Goal: Task Accomplishment & Management: Use online tool/utility

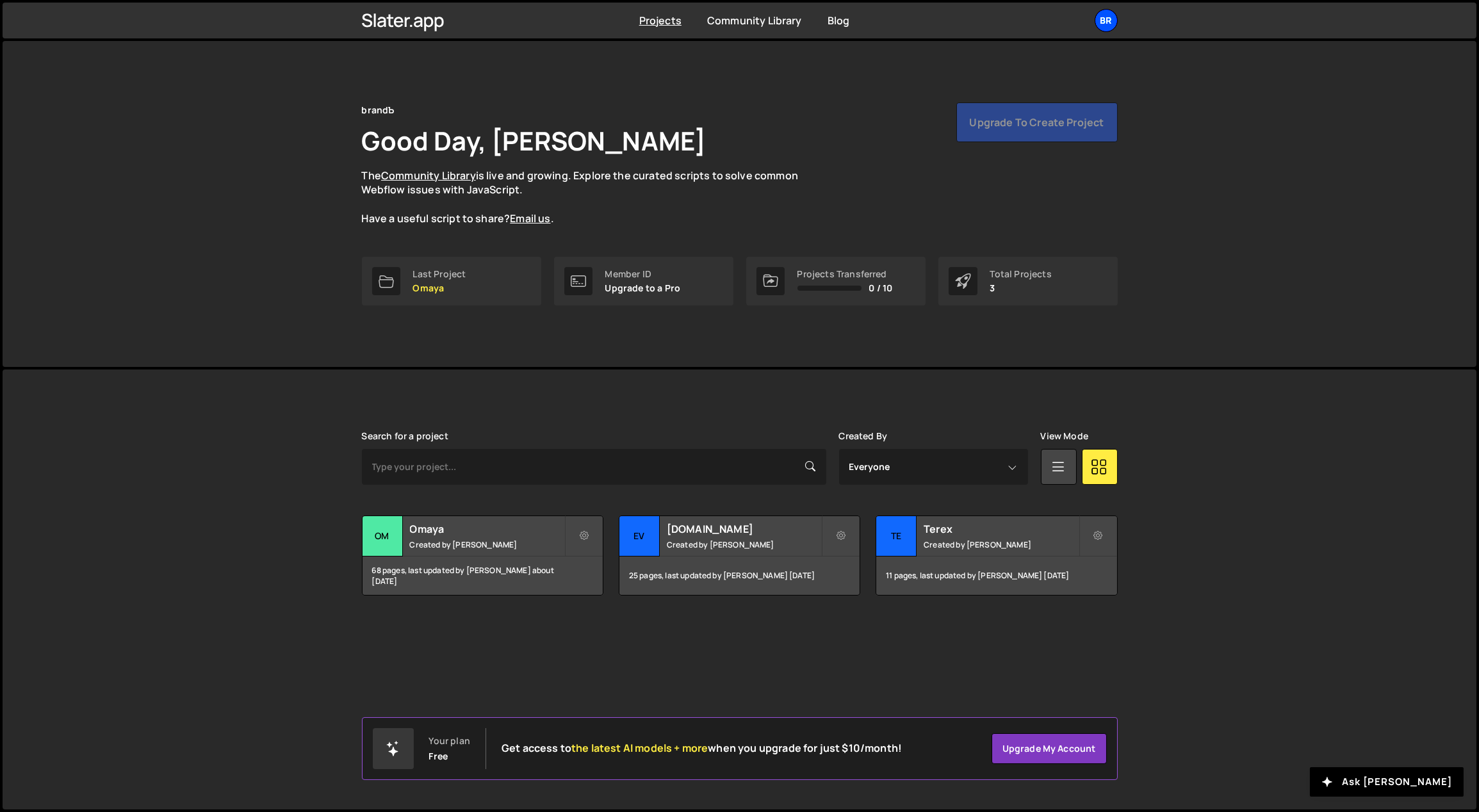
click at [1103, 20] on div "br" at bounding box center [1105, 20] width 23 height 23
click at [988, 144] on button "Logout" at bounding box center [1037, 142] width 159 height 22
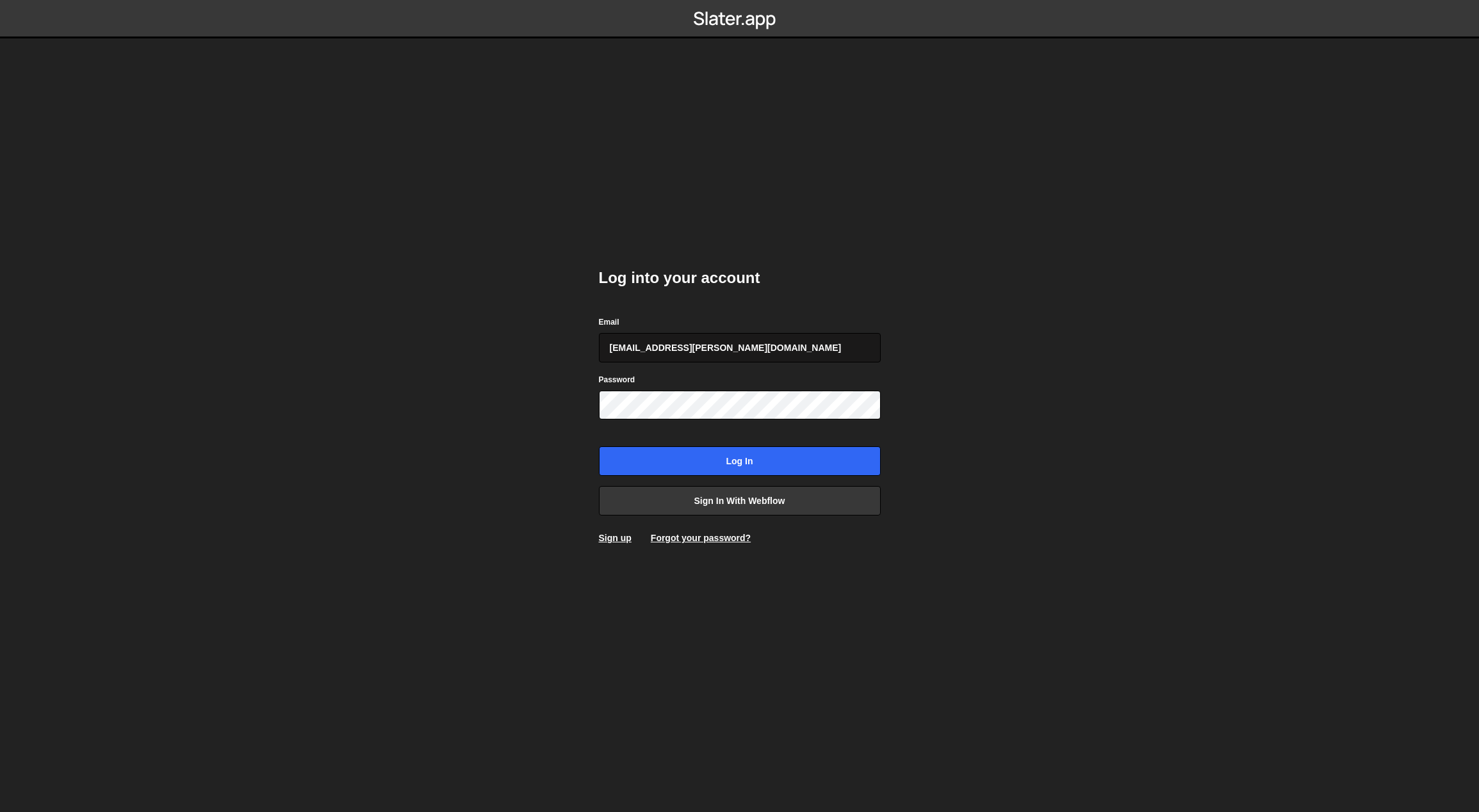
click at [723, 341] on input "georgi@branda.bg" at bounding box center [740, 347] width 282 height 29
type input "gdtsonev@gmail.com"
click at [704, 464] on input "Log in" at bounding box center [740, 460] width 282 height 29
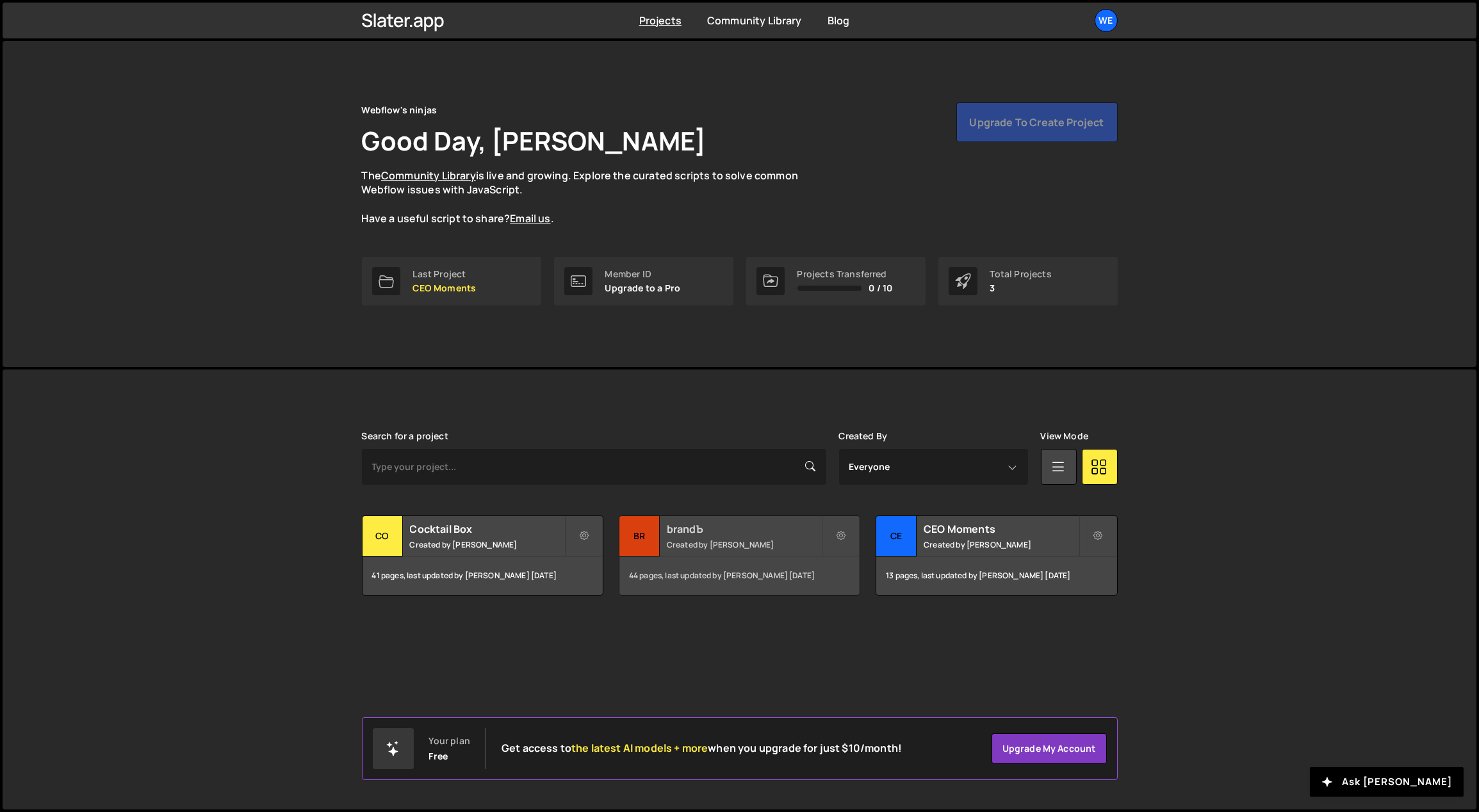
click at [745, 532] on h2 "brandЪ" at bounding box center [744, 529] width 154 height 14
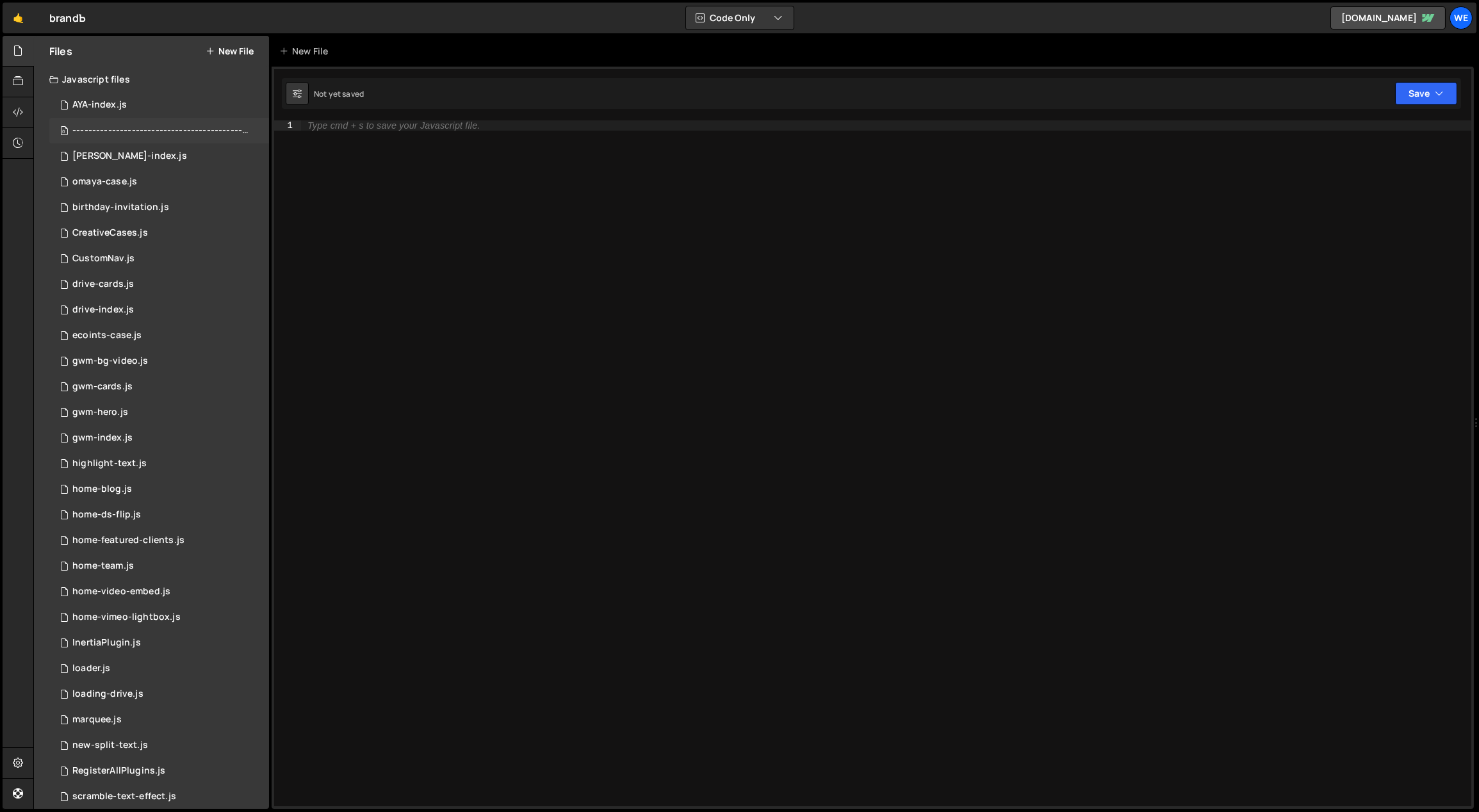
click at [179, 142] on div "0 ------------------------------------------------.js 0" at bounding box center [161, 131] width 224 height 26
click at [110, 156] on div "[PERSON_NAME]-index.js" at bounding box center [129, 156] width 115 height 12
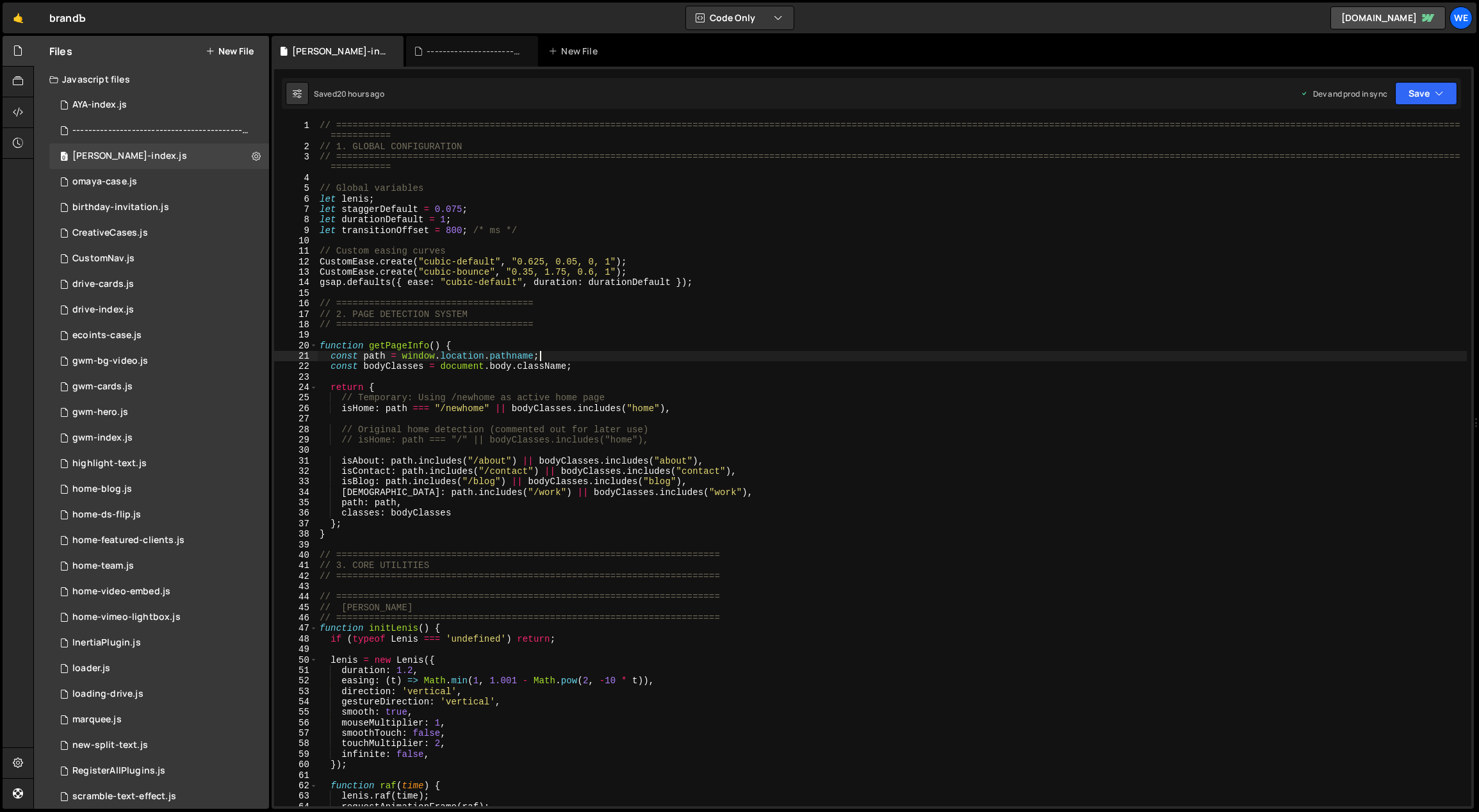
click at [714, 353] on div "// ============================================================================…" at bounding box center [892, 479] width 1150 height 718
type textarea "initScript();"
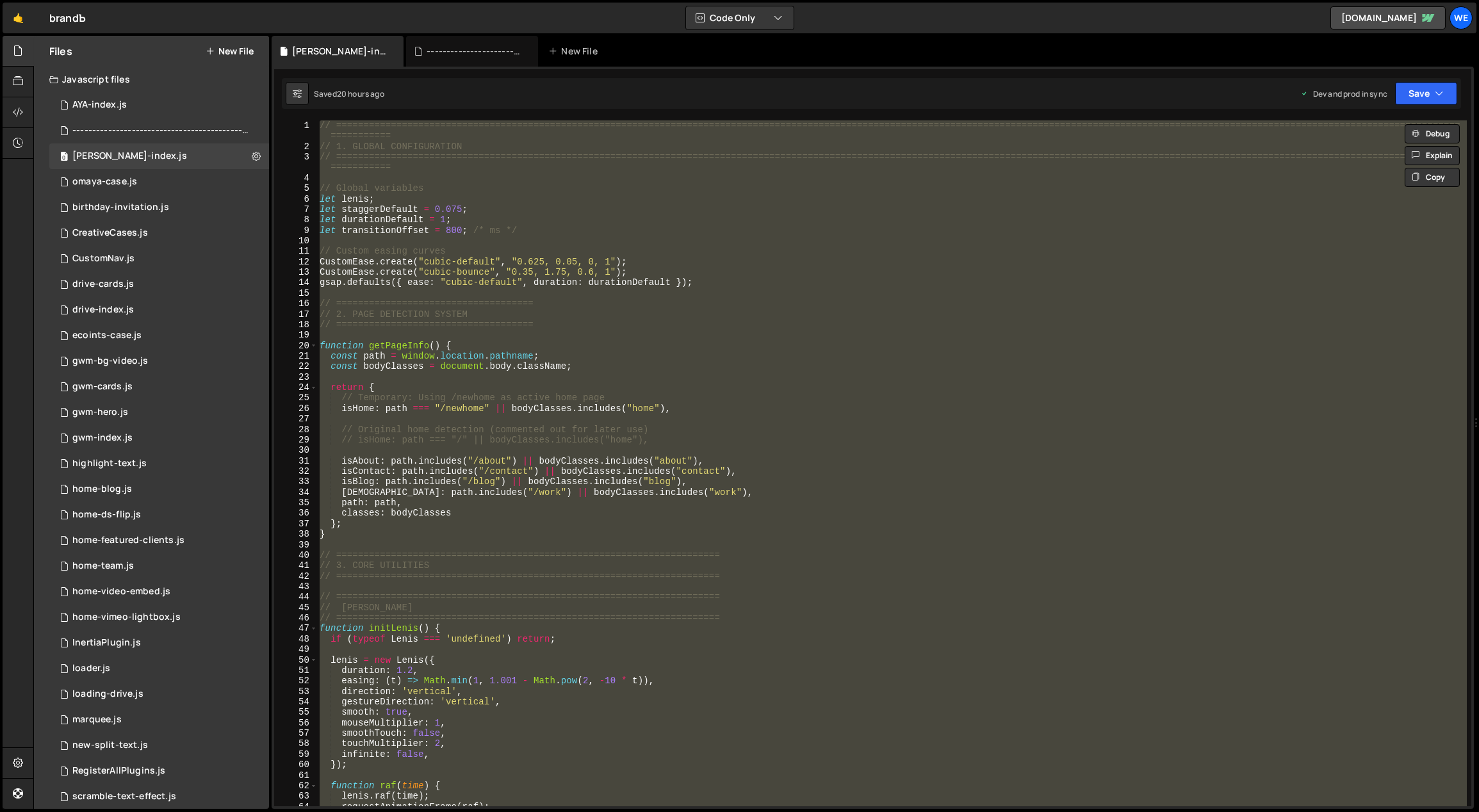
click at [587, 541] on div "// ============================================================================…" at bounding box center [892, 463] width 1150 height 686
click at [774, 386] on div "// ============================================================================…" at bounding box center [892, 463] width 1150 height 686
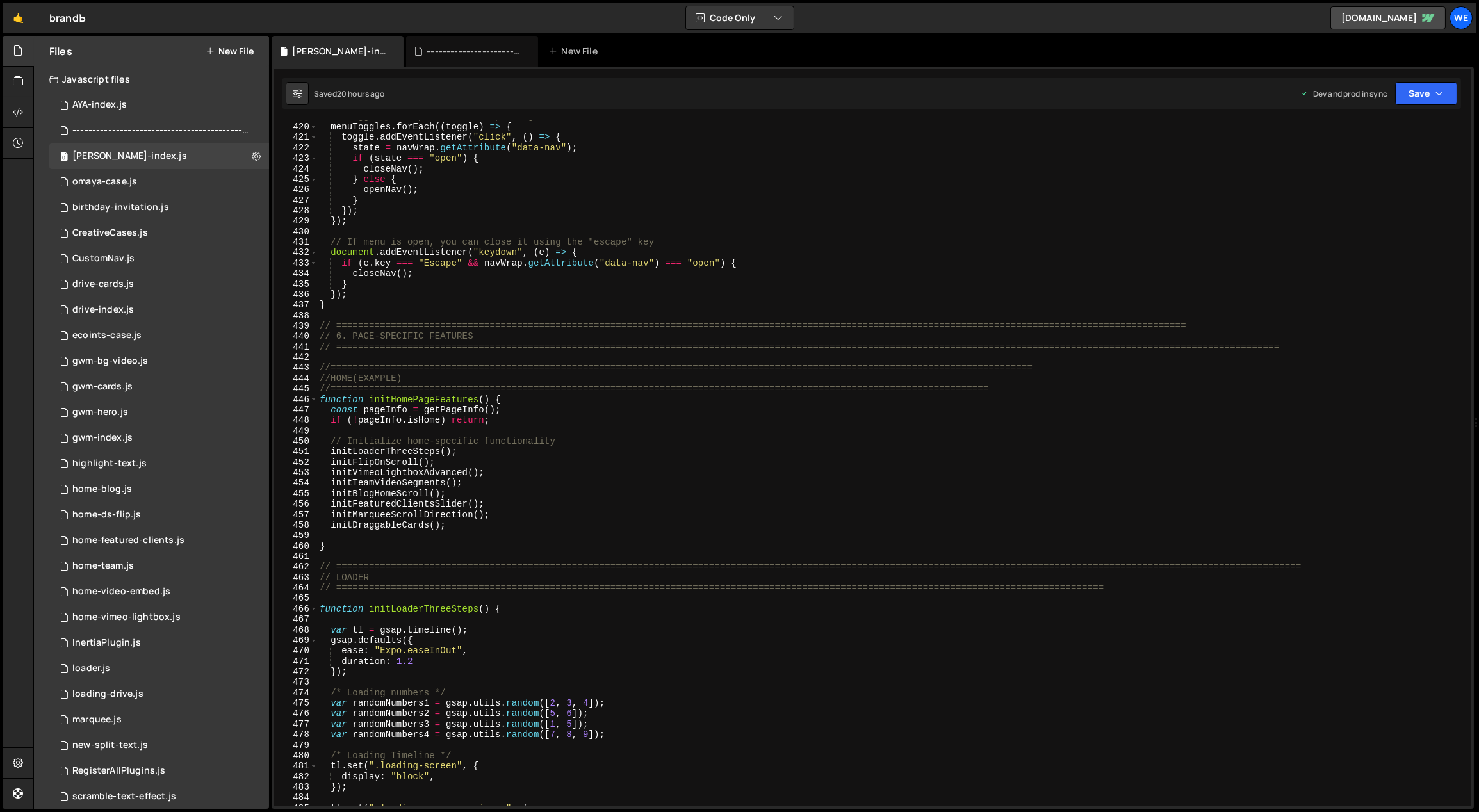
scroll to position [4602, 0]
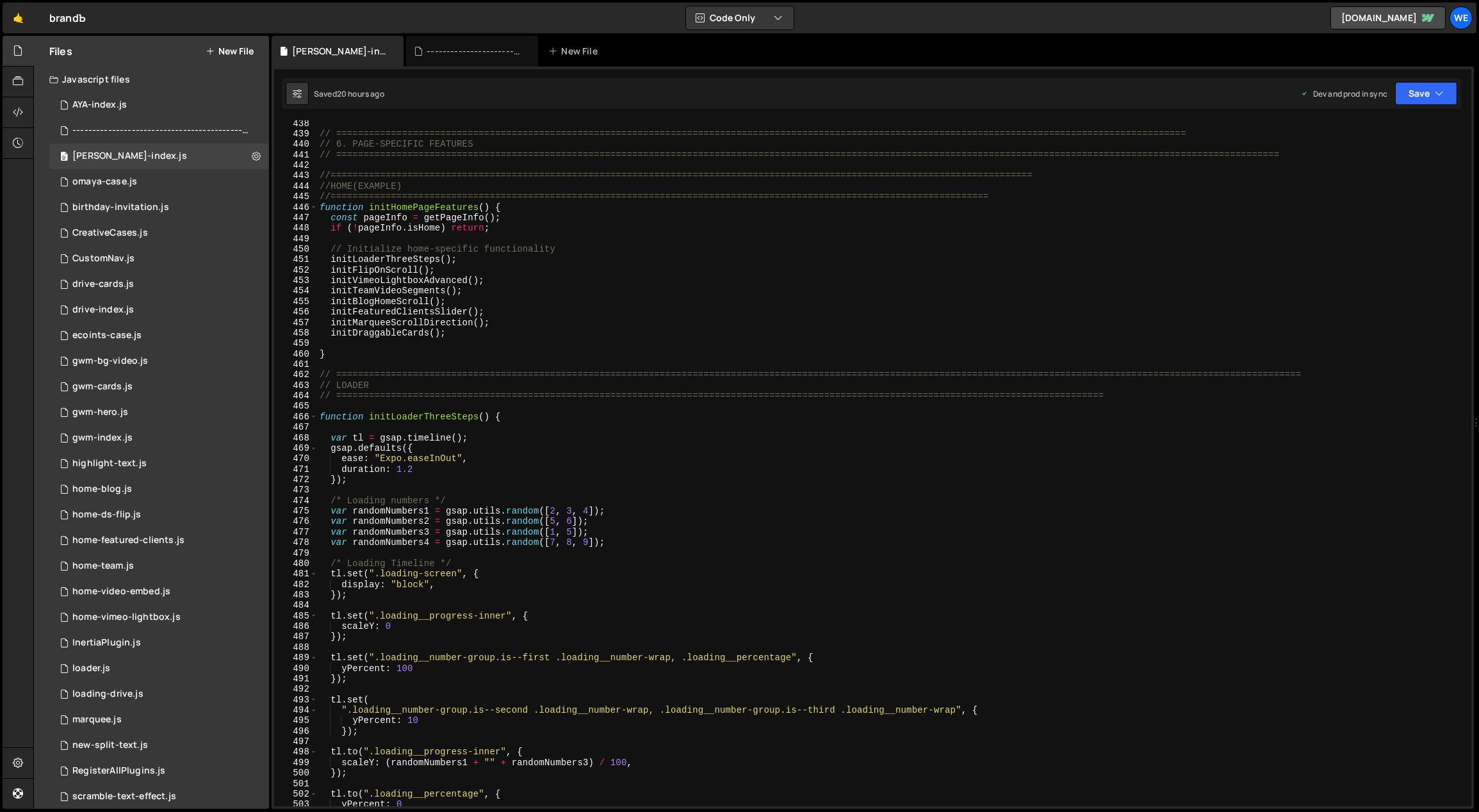
click at [362, 359] on div "// ============================================================================…" at bounding box center [892, 472] width 1150 height 708
type textarea "}"
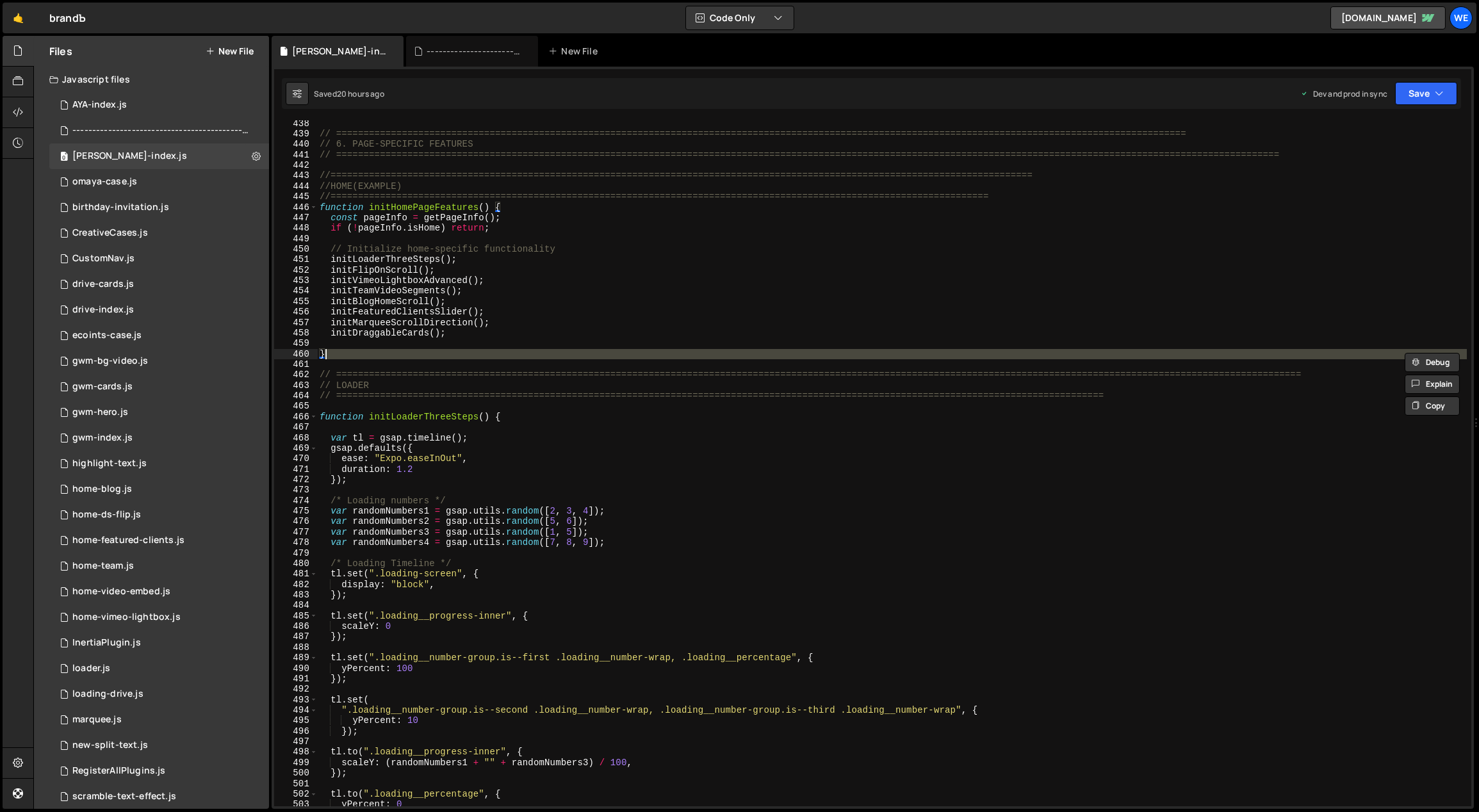
click at [373, 362] on div "// ============================================================================…" at bounding box center [892, 463] width 1150 height 686
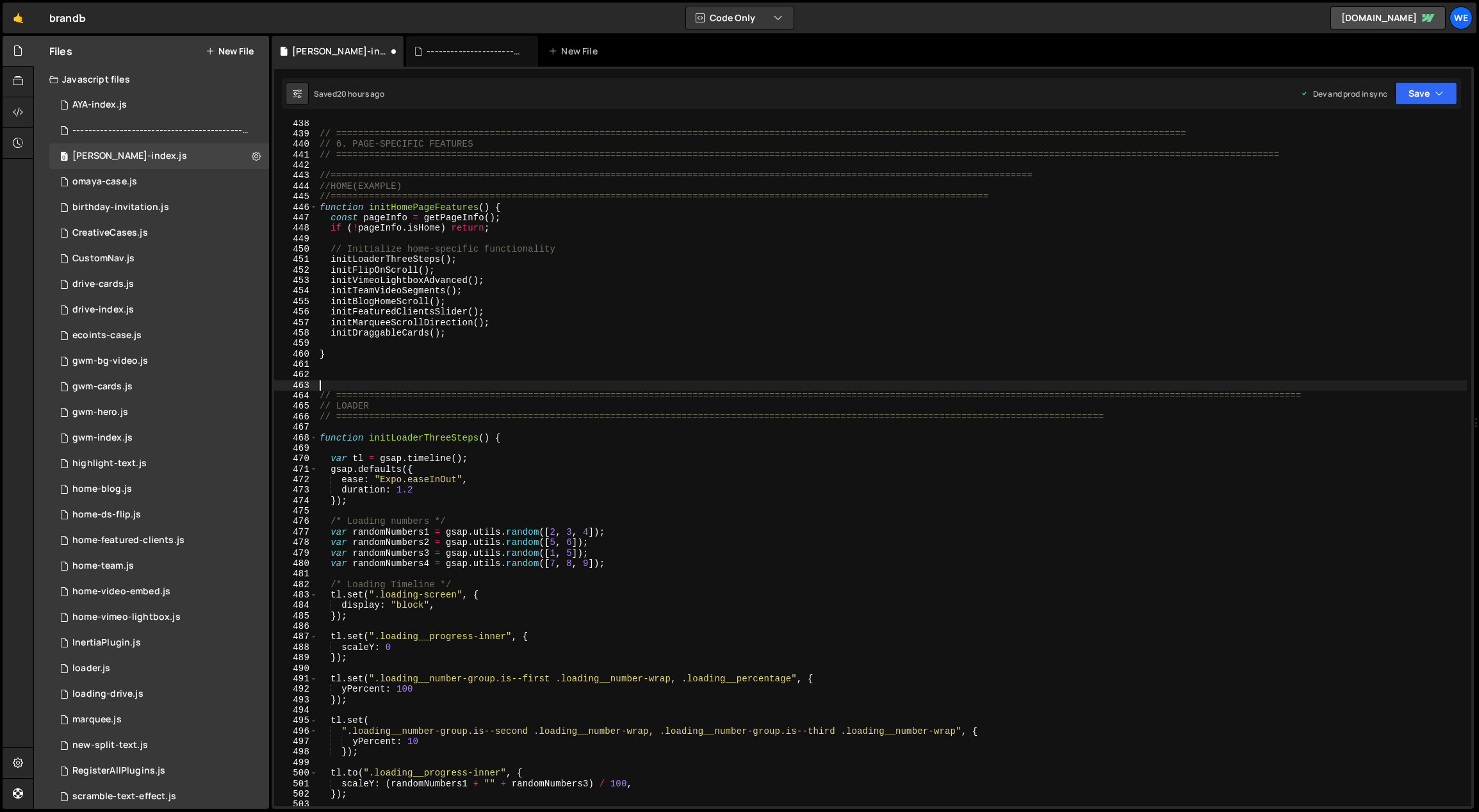
paste textarea "}"
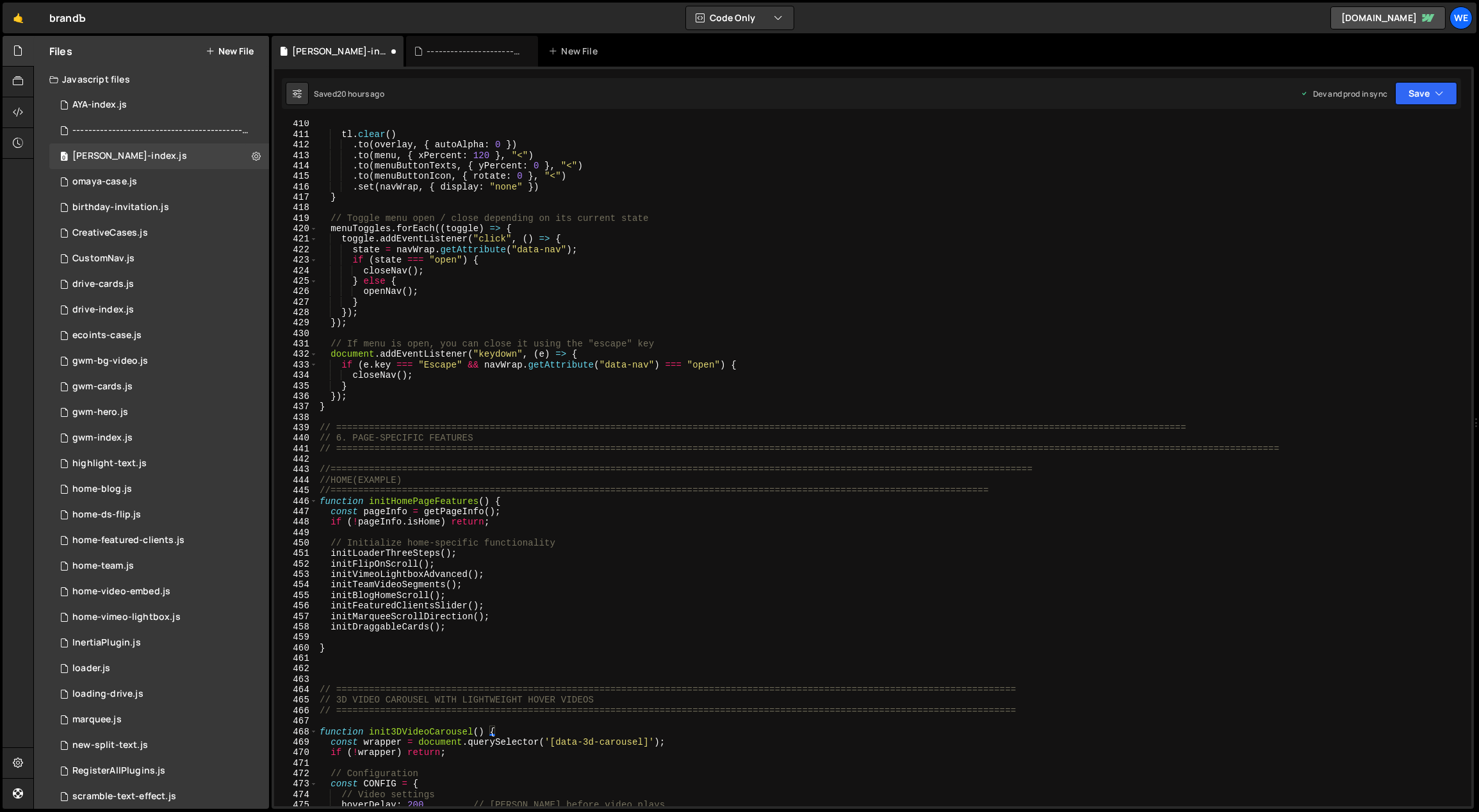
scroll to position [4238, 0]
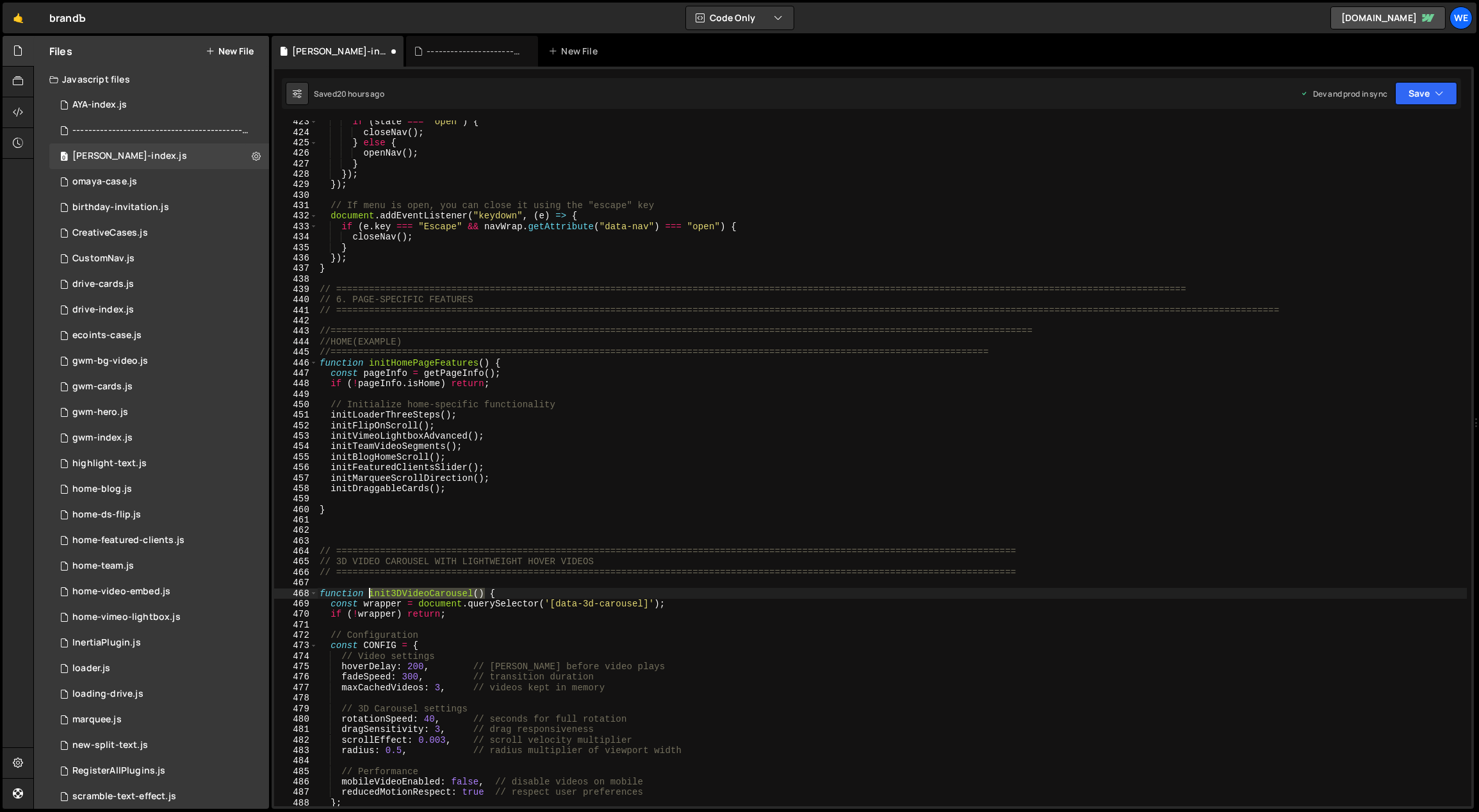
drag, startPoint x: 483, startPoint y: 592, endPoint x: 382, endPoint y: 592, distance: 101.2
click at [371, 594] on div "if ( state === "open" ) { closeNav ( ) ; } else { openNav ( ) ; } }) ; }) ; // …" at bounding box center [892, 471] width 1150 height 708
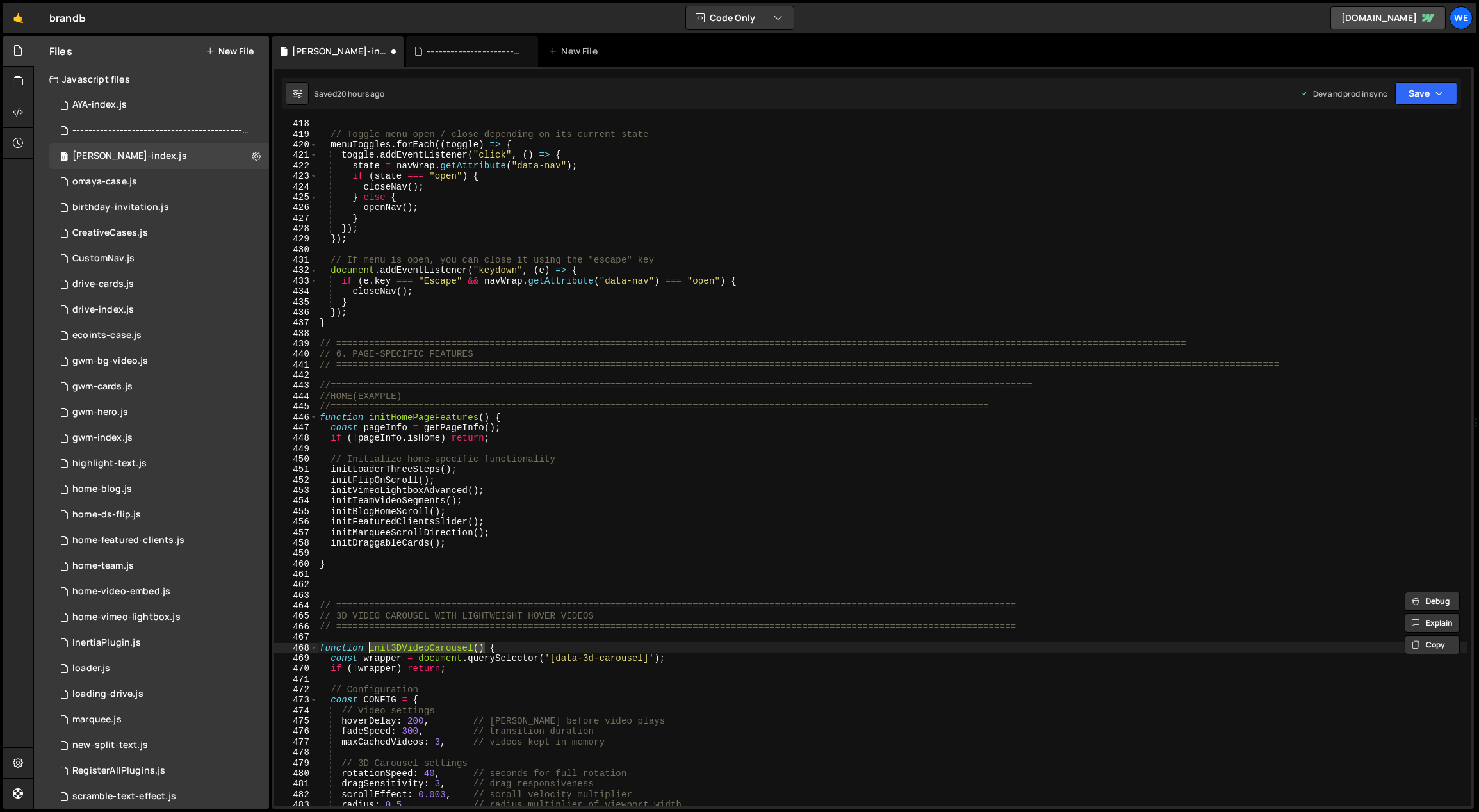
scroll to position [4097, 0]
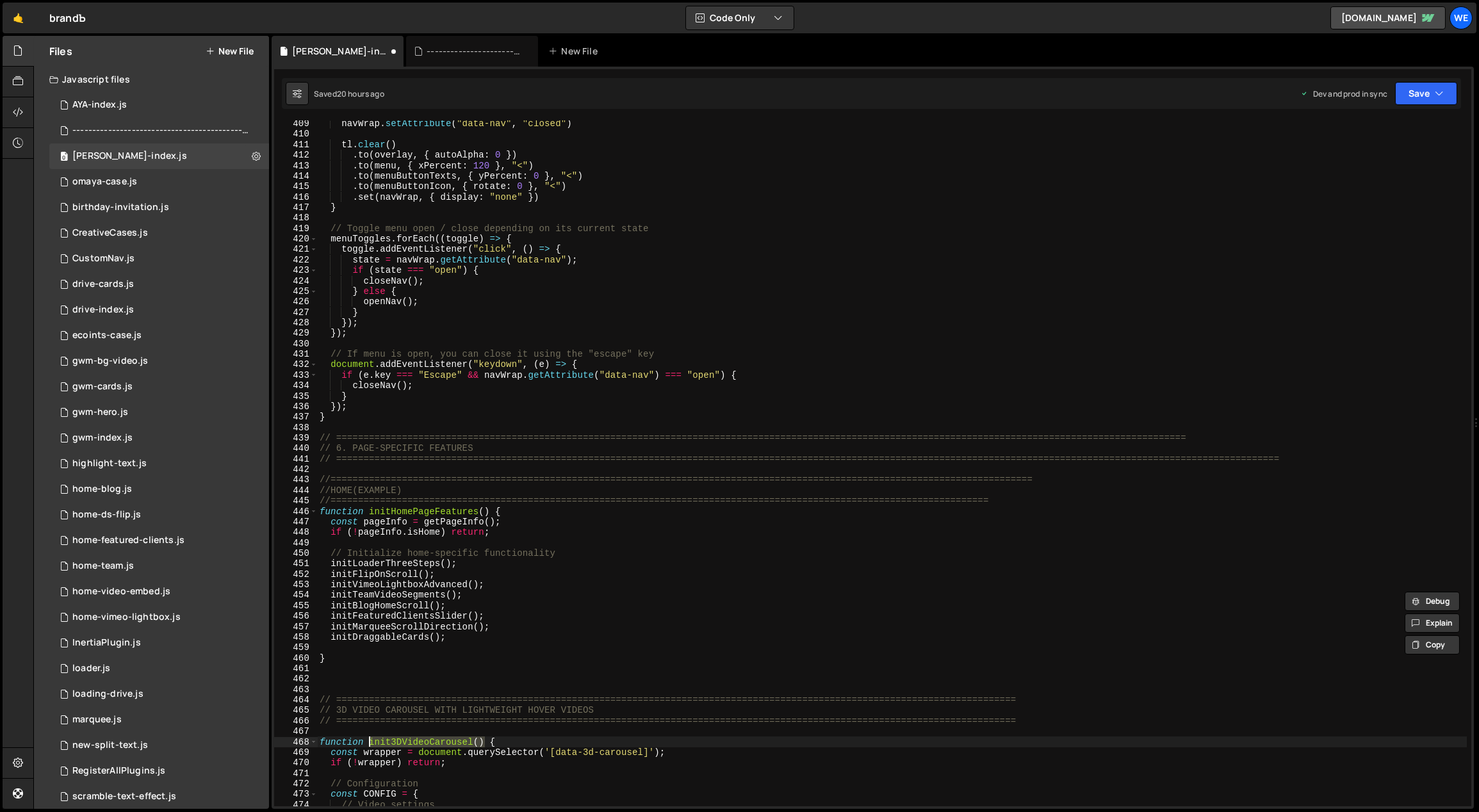
click at [466, 564] on div "navWrap . setAttribute ( "data-nav" , "closed" ) tl . clear ( ) . to ( overlay …" at bounding box center [892, 472] width 1150 height 708
type textarea "initLoaderThreeSteps();"
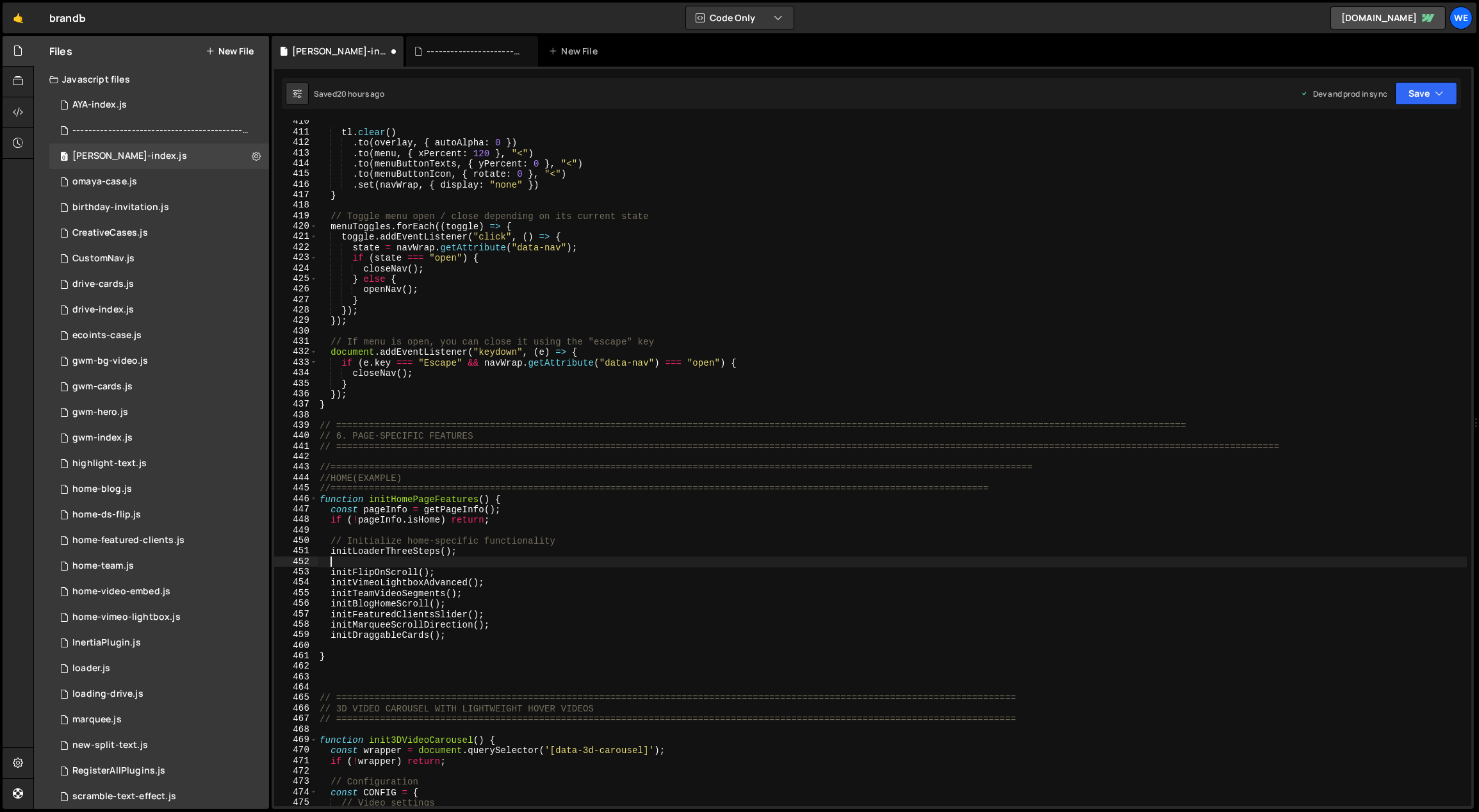
paste textarea "init3DVideoCarousel()"
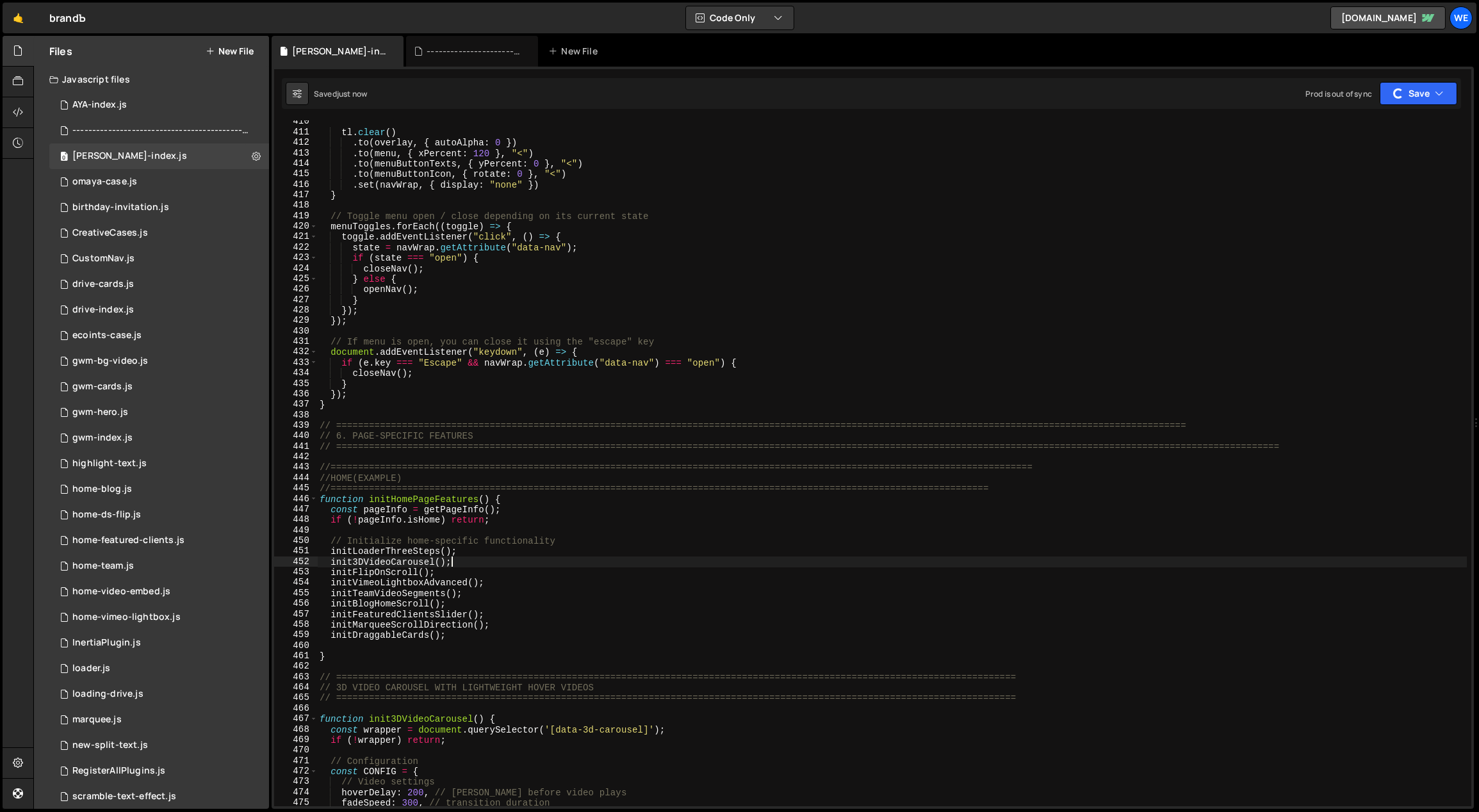
click at [481, 569] on div "tl . clear ( ) . to ( overlay , { autoAlpha : 0 }) . to ( menu , { xPercent : 1…" at bounding box center [892, 471] width 1150 height 708
click at [676, 517] on div "tl . clear ( ) . to ( overlay , { autoAlpha : 0 }) . to ( menu , { xPercent : 1…" at bounding box center [892, 471] width 1150 height 708
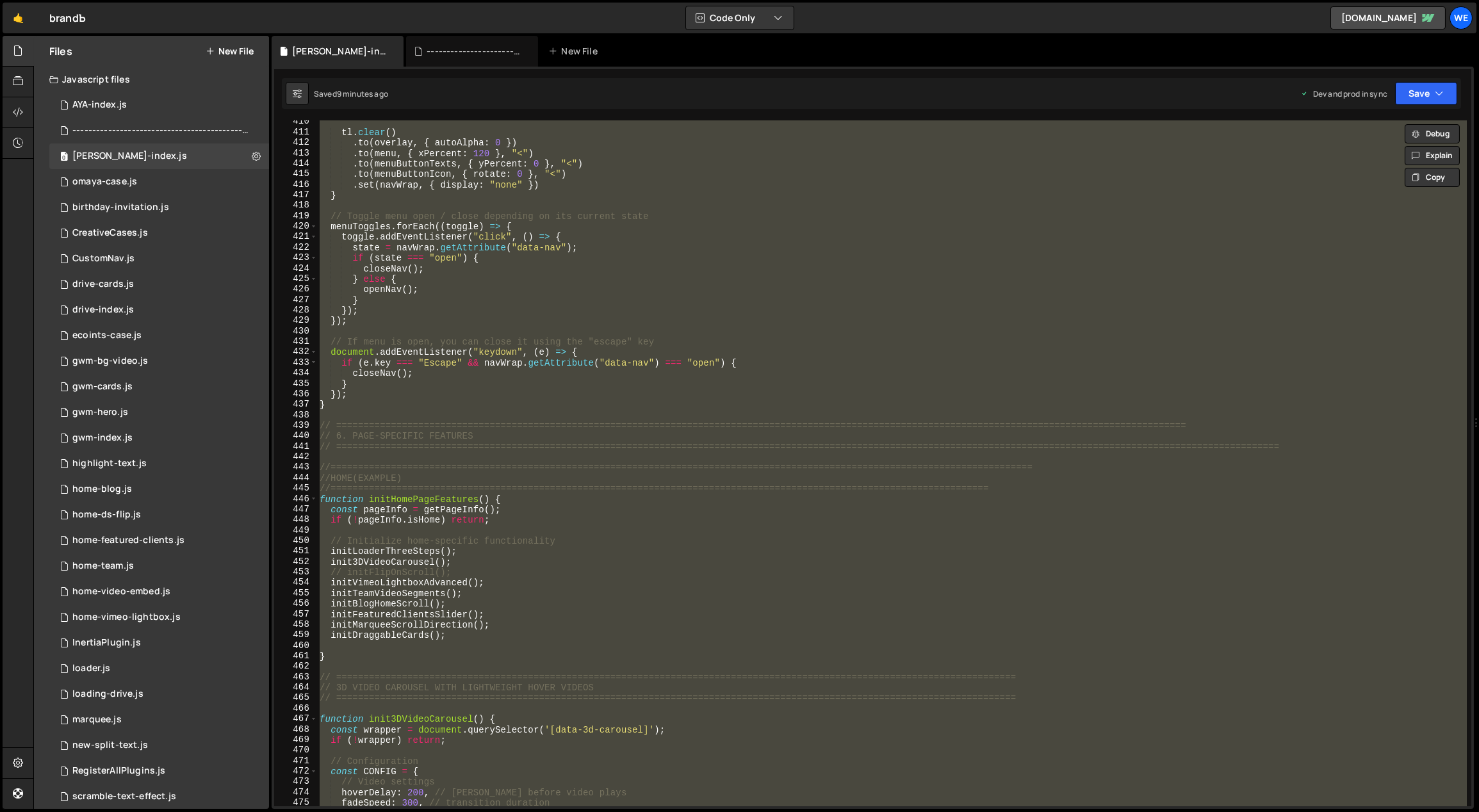
click at [710, 564] on div "tl . clear ( ) . to ( overlay , { autoAlpha : 0 }) . to ( menu , { xPercent : 1…" at bounding box center [892, 463] width 1150 height 686
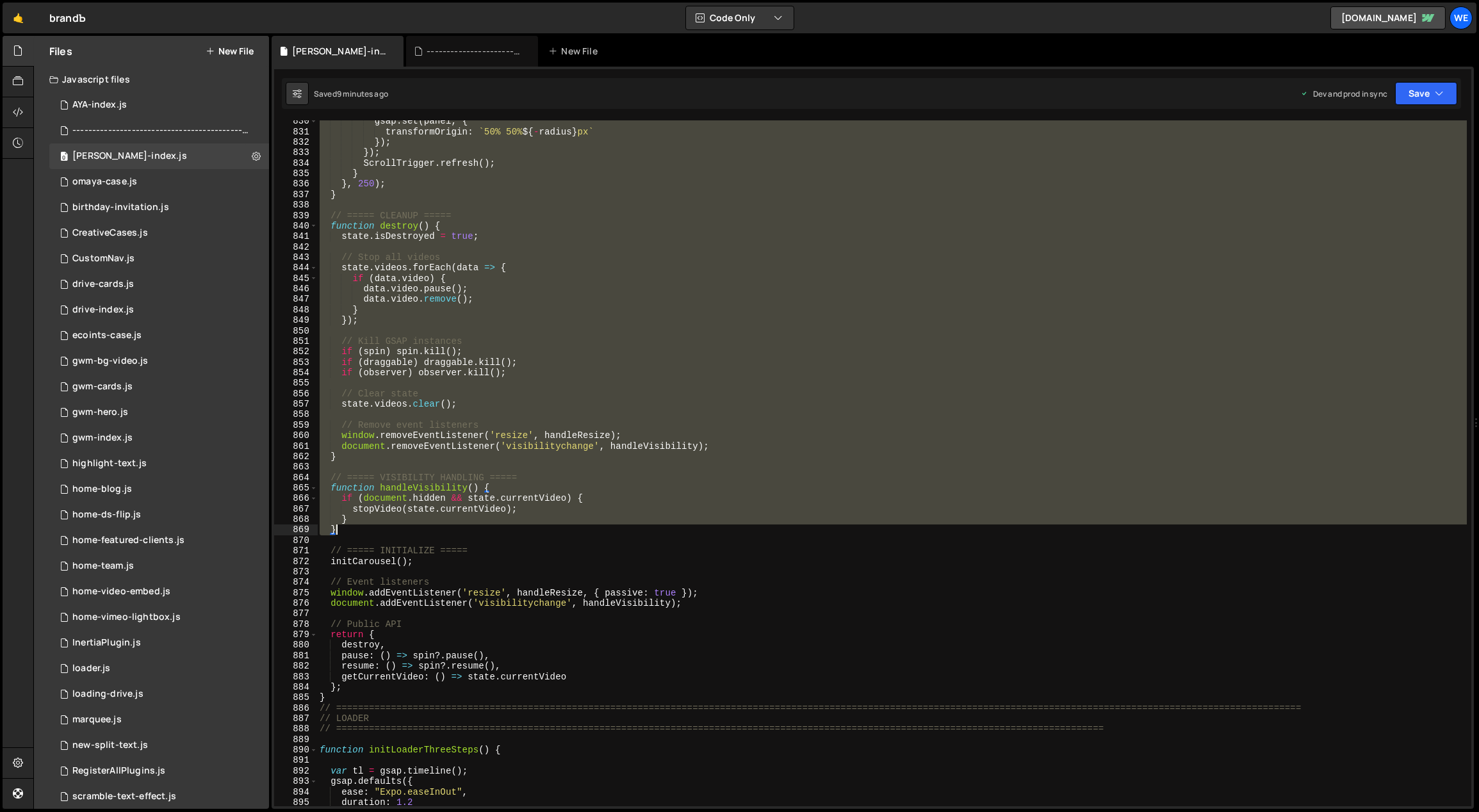
scroll to position [8403, 0]
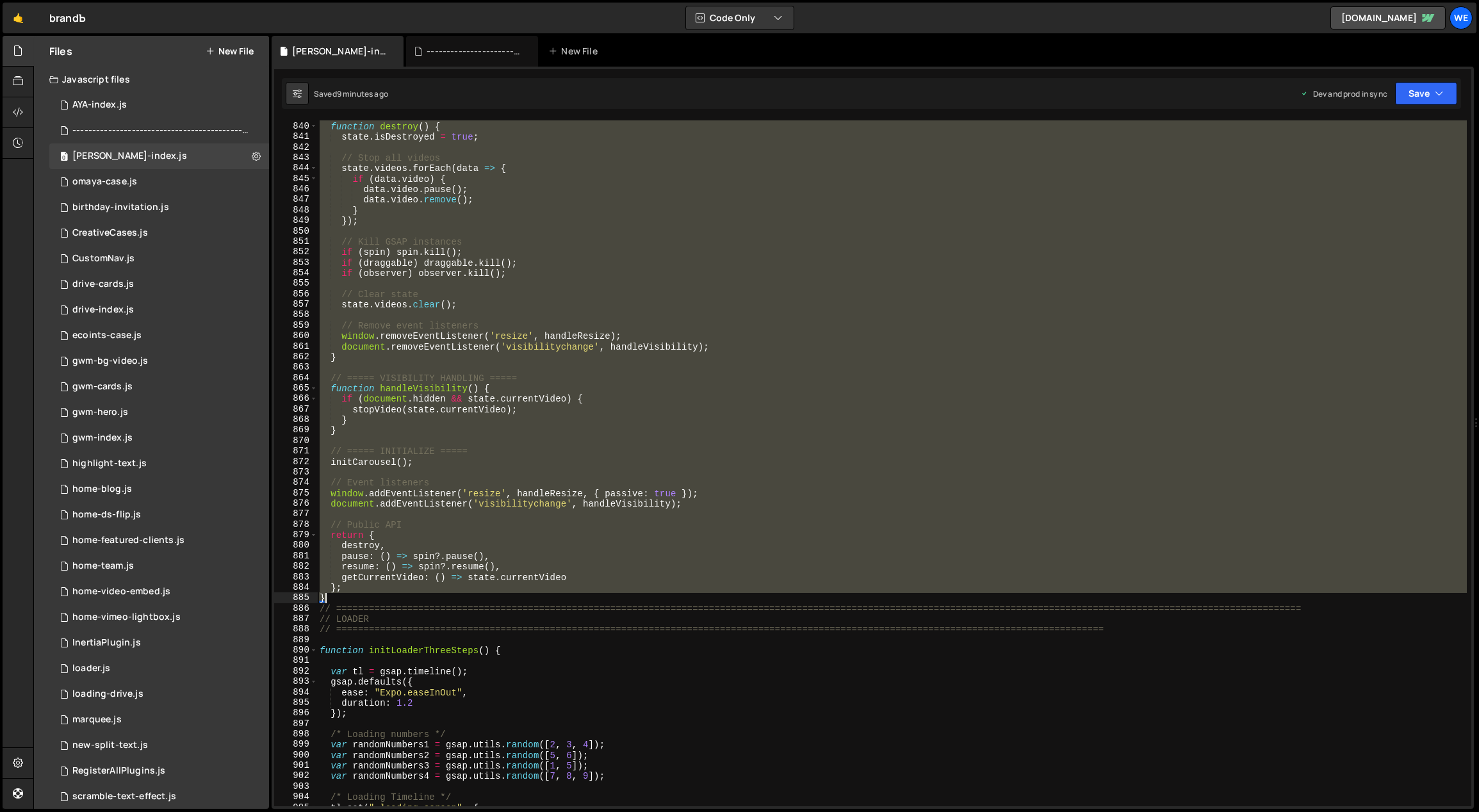
drag, startPoint x: 320, startPoint y: 514, endPoint x: 427, endPoint y: 596, distance: 135.3
click at [429, 597] on div "// ===== CLEANUP ===== function destroy ( ) { state . isDestroyed = true ; // S…" at bounding box center [892, 465] width 1150 height 708
type textarea "}; }"
click at [240, 49] on button "New File" at bounding box center [230, 51] width 48 height 10
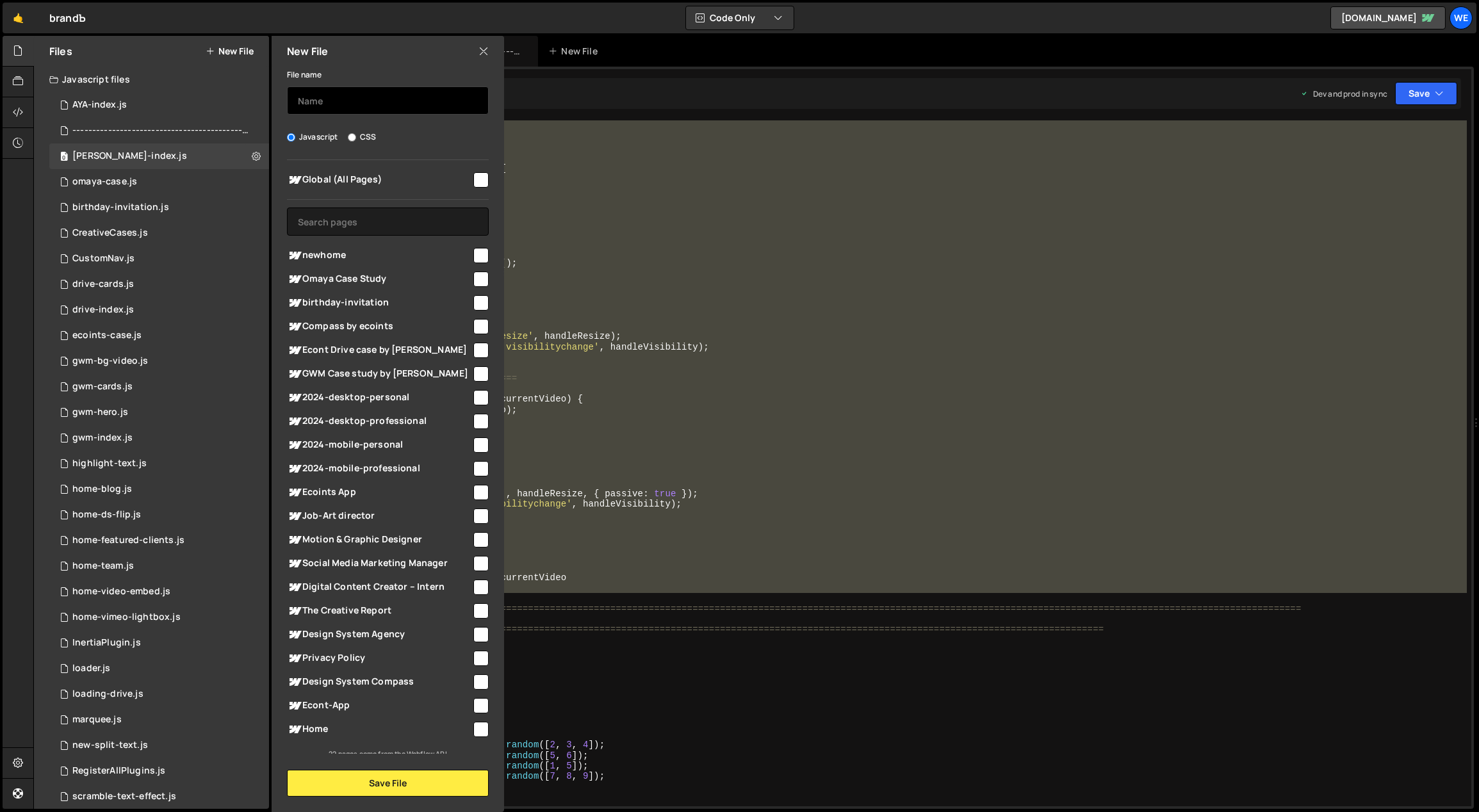
click at [379, 99] on input "text" at bounding box center [388, 100] width 202 height 28
type input "[PERSON_NAME]-working 3d carousel"
click at [364, 774] on button "Save File" at bounding box center [388, 783] width 202 height 27
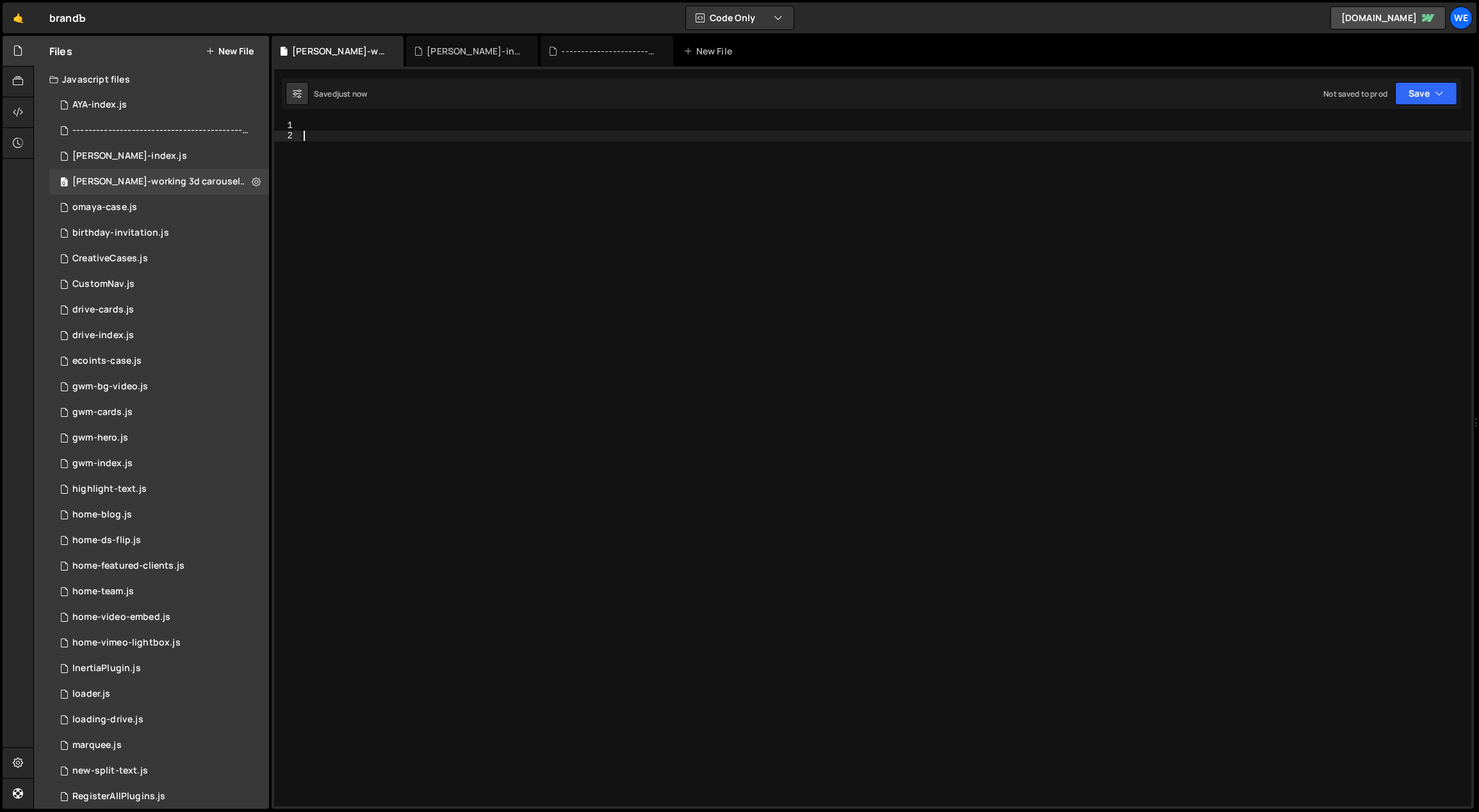
click at [581, 277] on div at bounding box center [886, 474] width 1171 height 708
paste textarea "}"
type textarea "}"
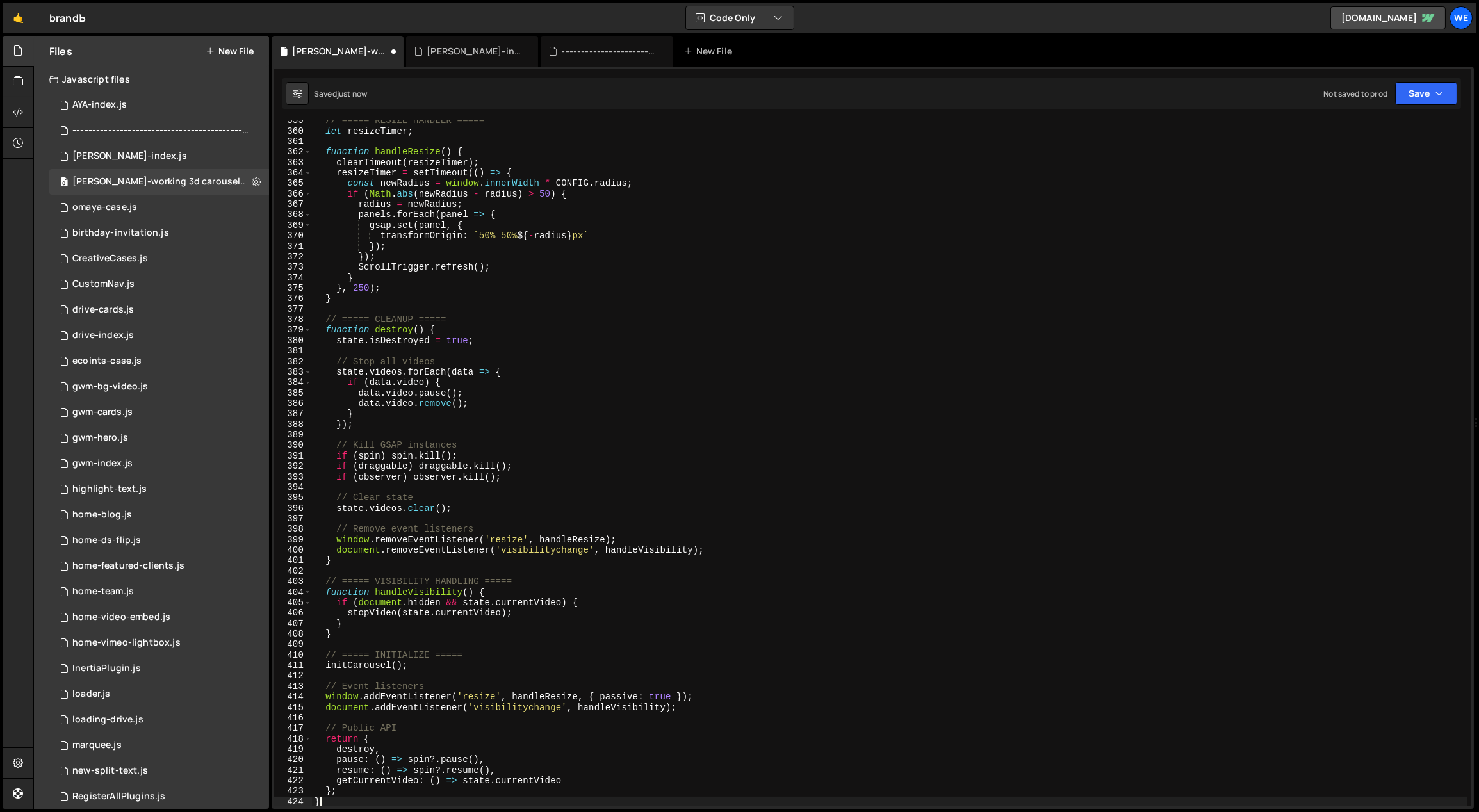
scroll to position [3757, 0]
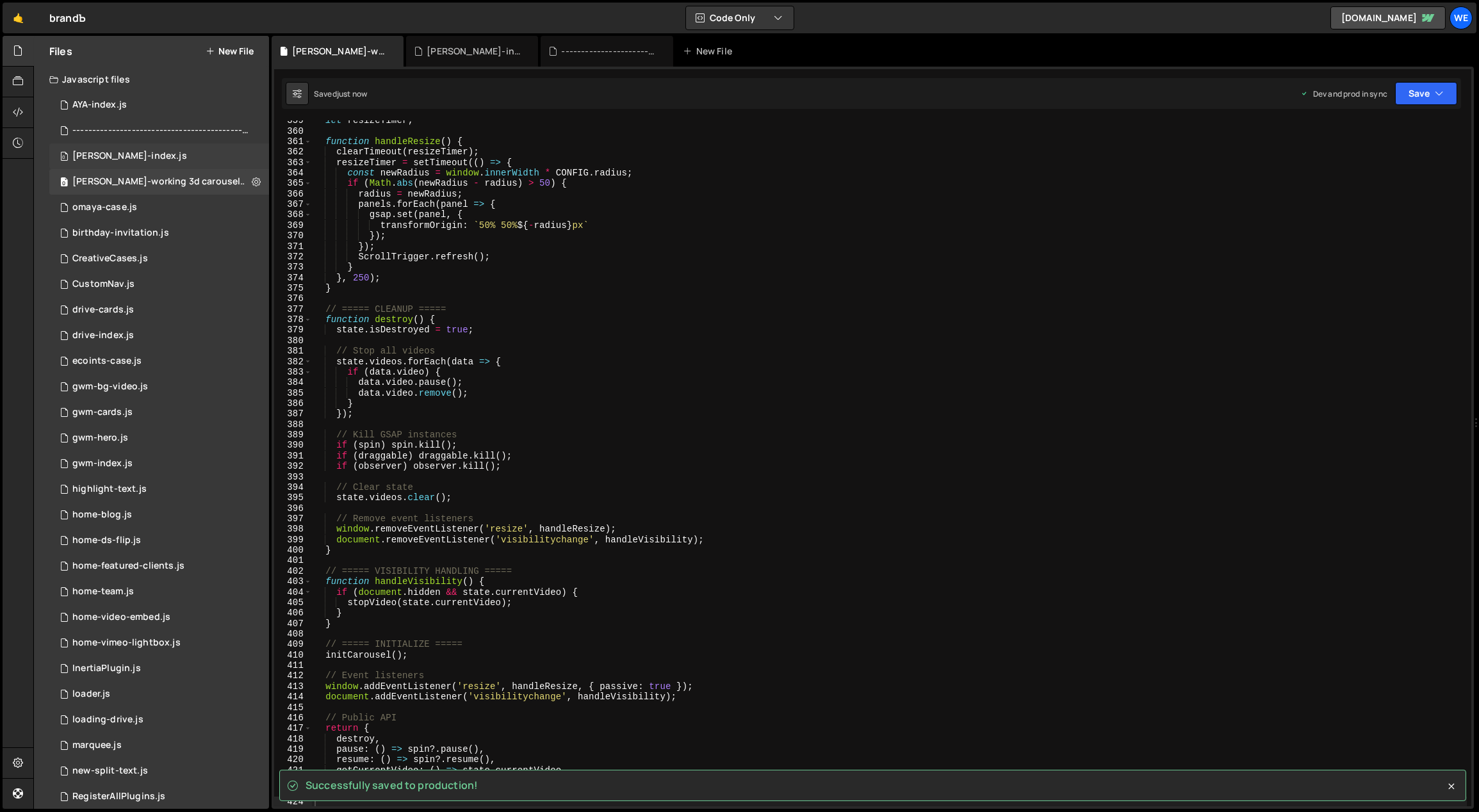
click at [159, 155] on div "0 [PERSON_NAME]-index.js 0" at bounding box center [159, 156] width 220 height 26
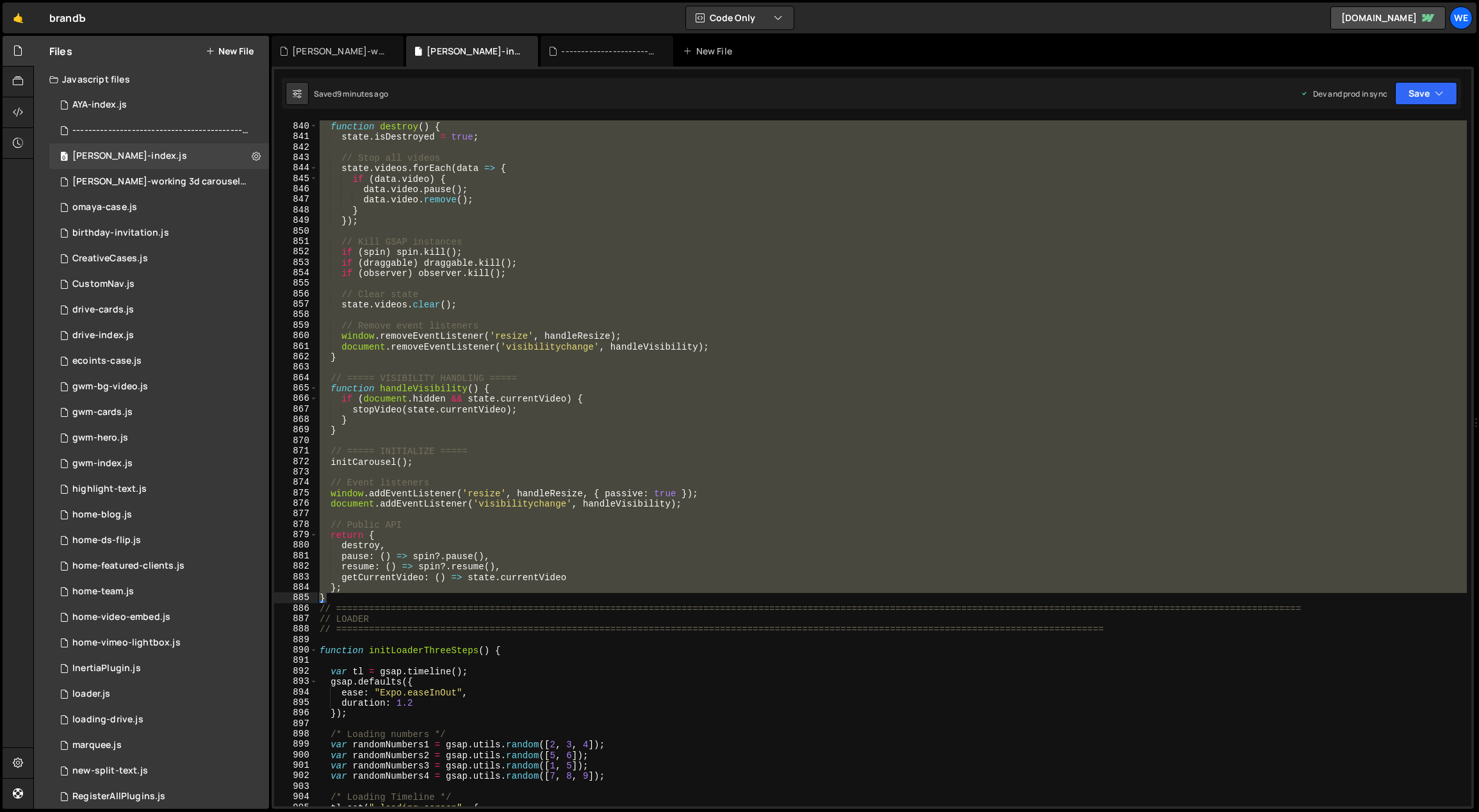
click at [683, 216] on div "// ===== CLEANUP ===== function destroy ( ) { state . isDestroyed = true ; // S…" at bounding box center [892, 463] width 1150 height 686
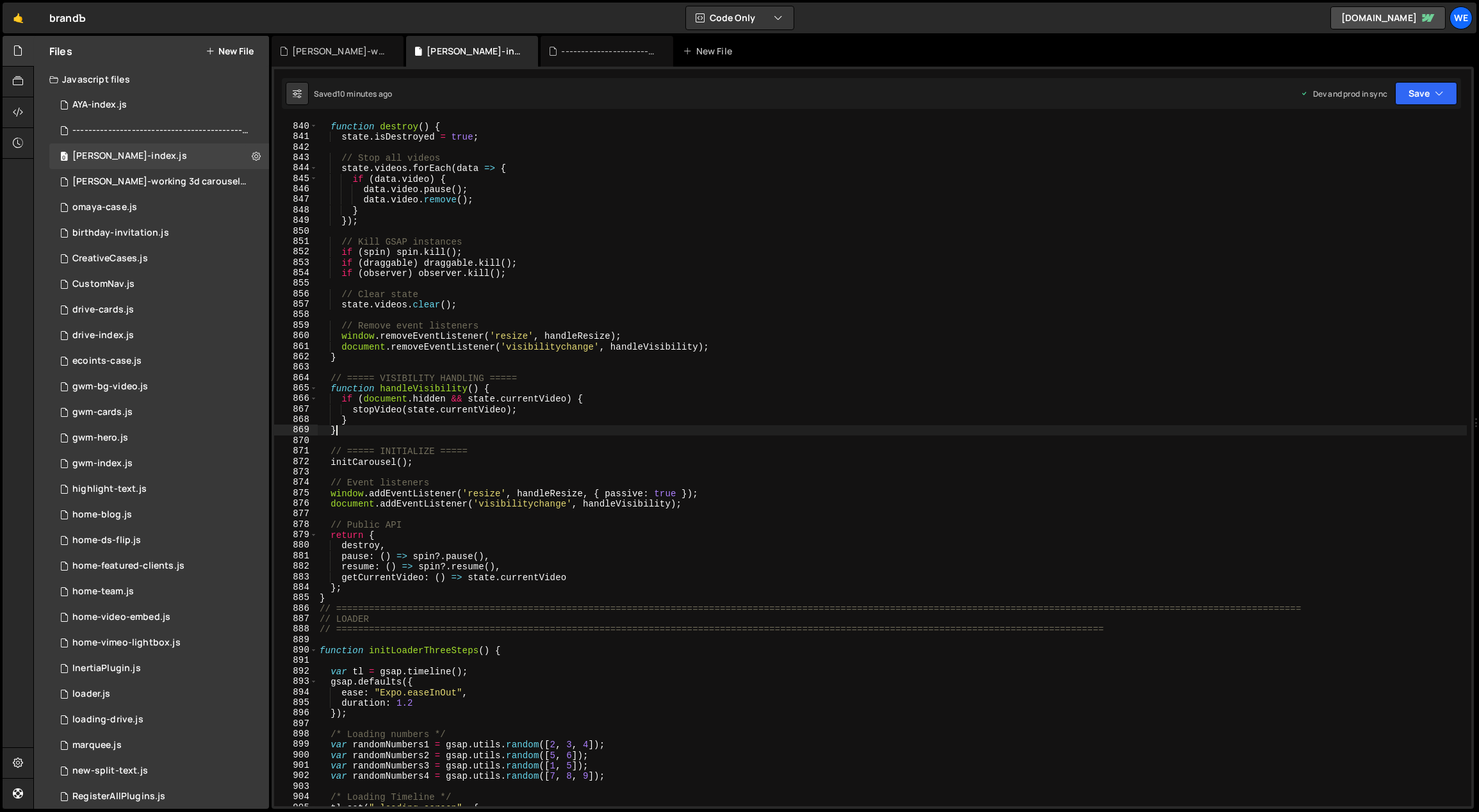
click at [782, 431] on div "// ===== CLEANUP ===== function destroy ( ) { state . isDestroyed = true ; // S…" at bounding box center [892, 465] width 1150 height 708
type textarea "}"
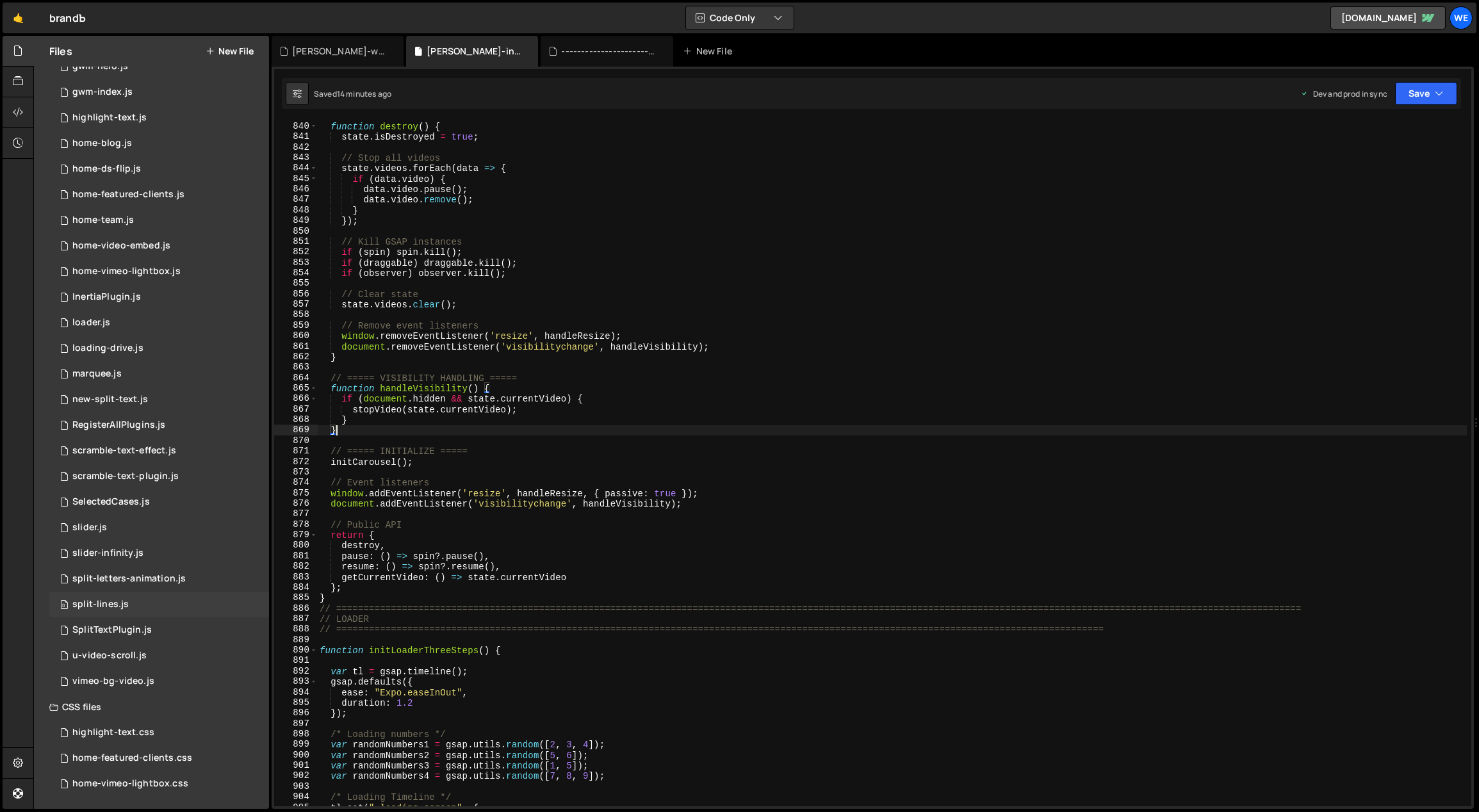
scroll to position [0, 0]
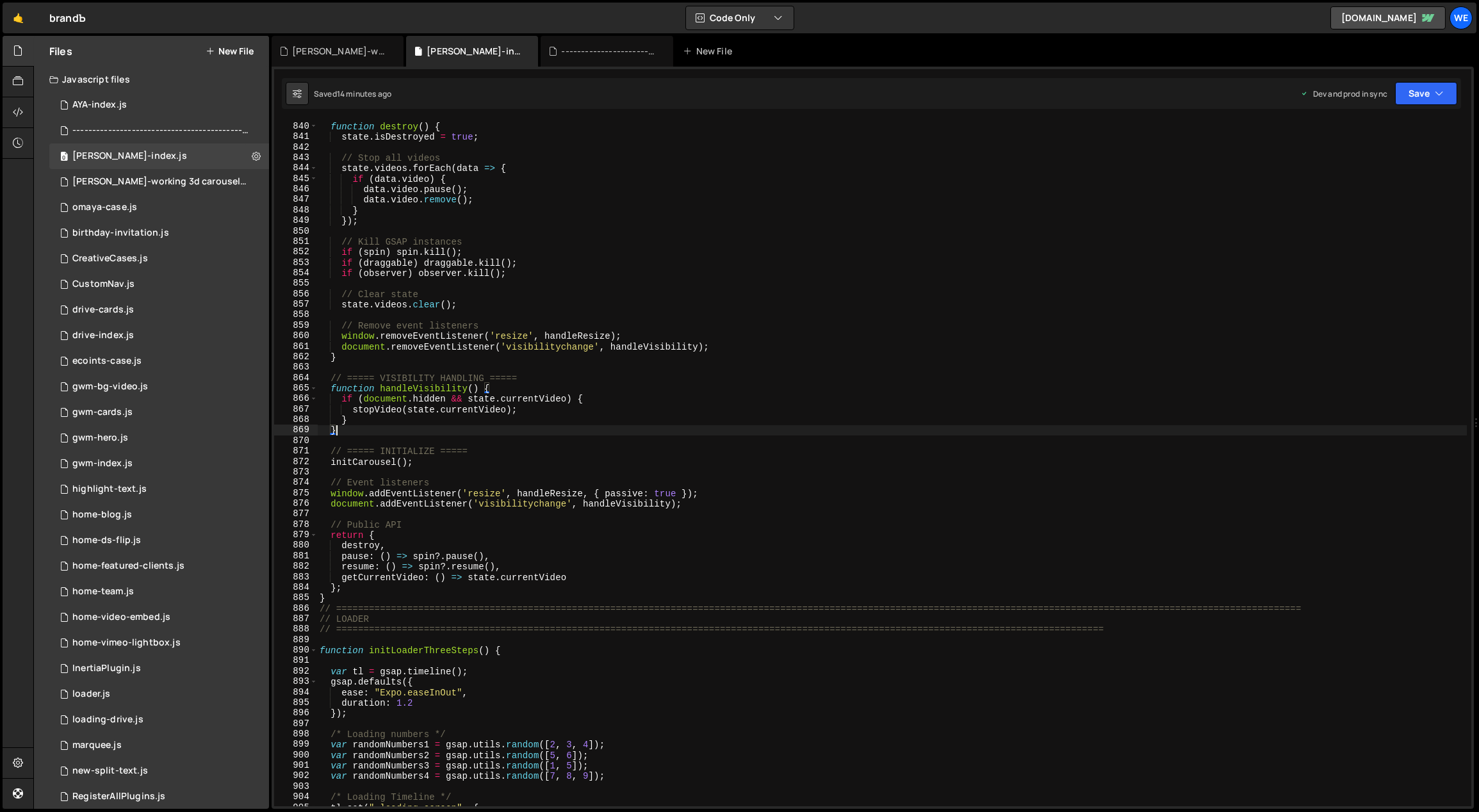
click at [241, 56] on button "New File" at bounding box center [230, 51] width 48 height 10
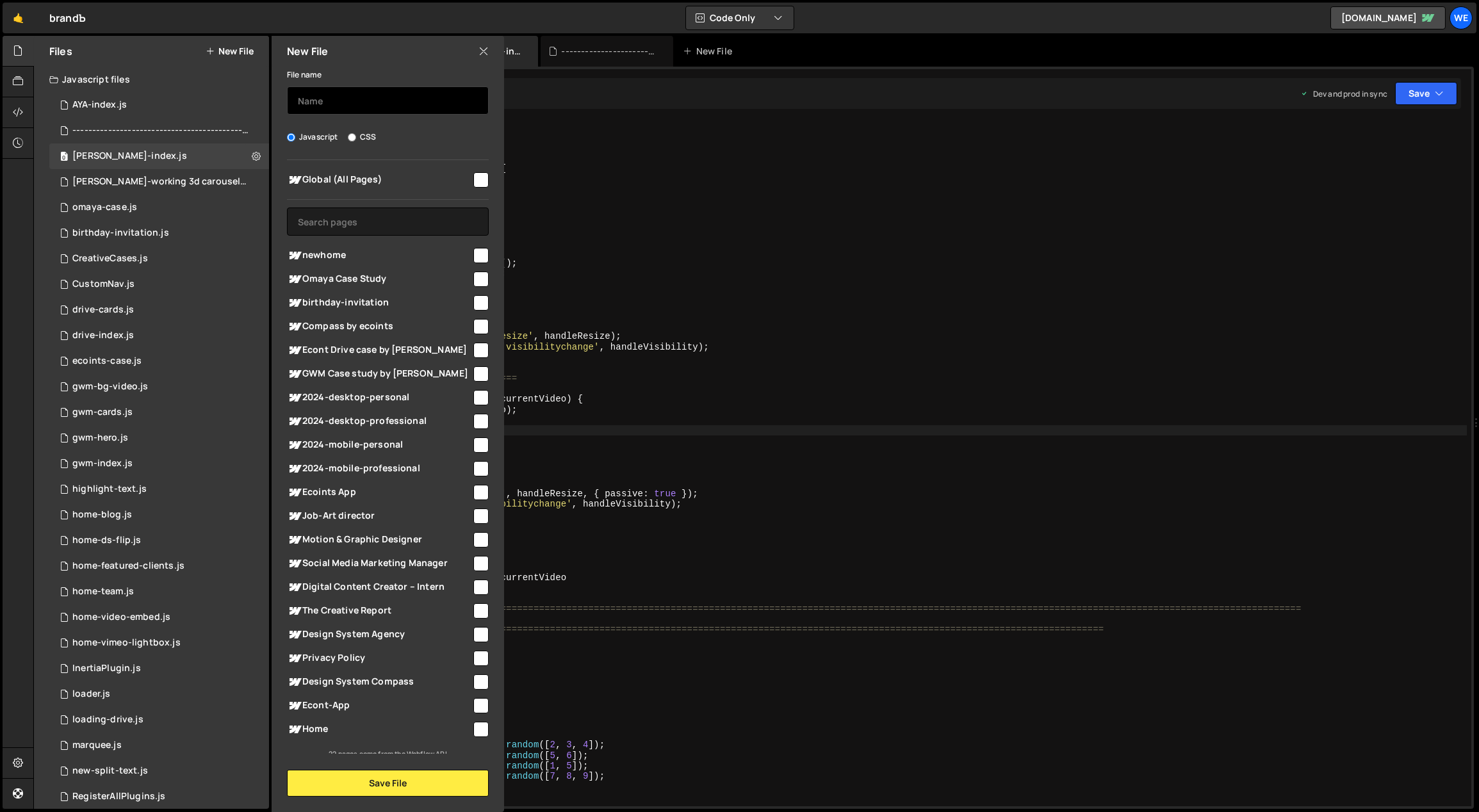
click at [323, 101] on input "text" at bounding box center [388, 100] width 202 height 28
type input "[PERSON_NAME]-index"
click at [350, 135] on input "CSS" at bounding box center [352, 137] width 8 height 8
radio input "true"
click at [419, 788] on button "Save File" at bounding box center [388, 783] width 202 height 27
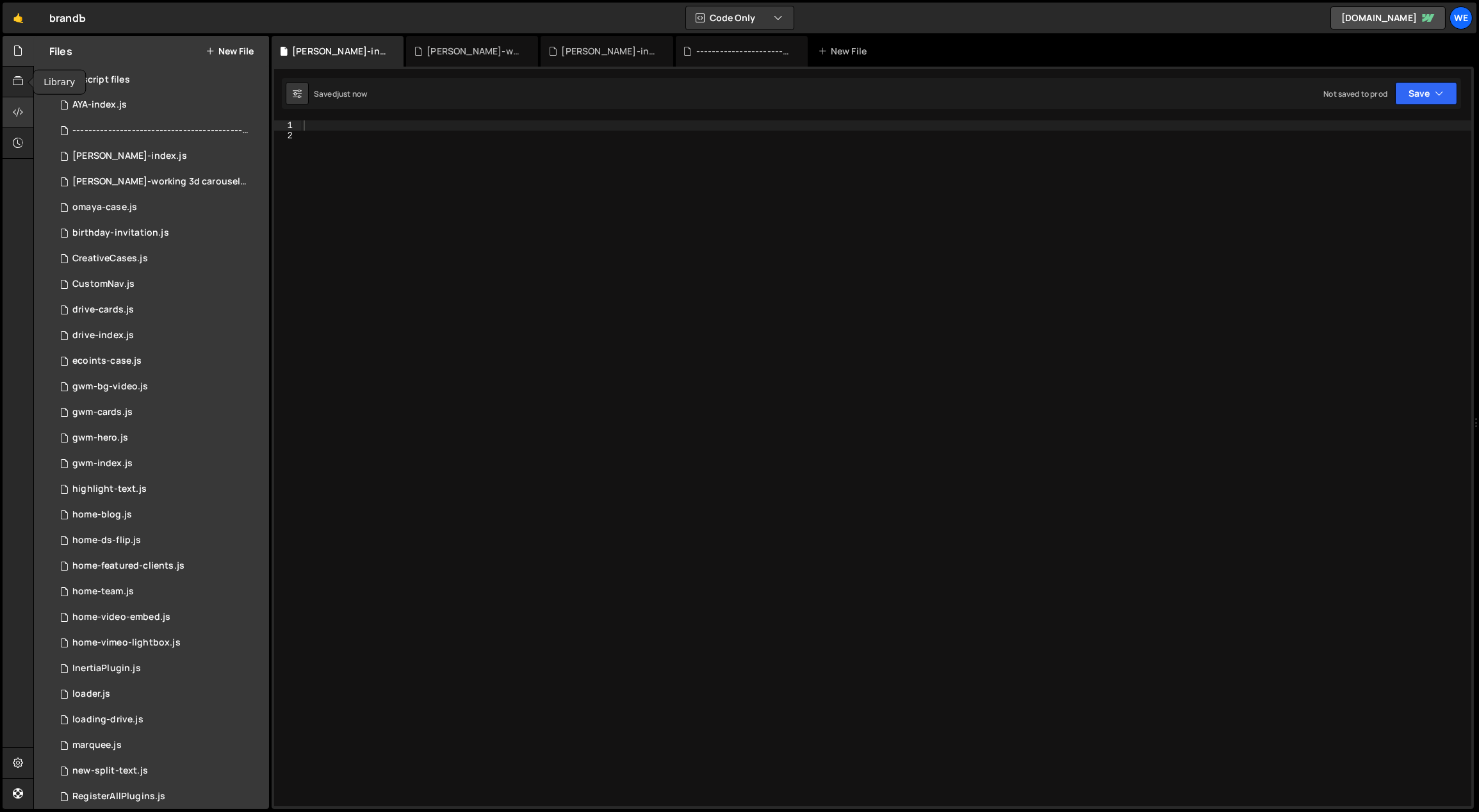
click at [19, 110] on icon at bounding box center [18, 112] width 10 height 14
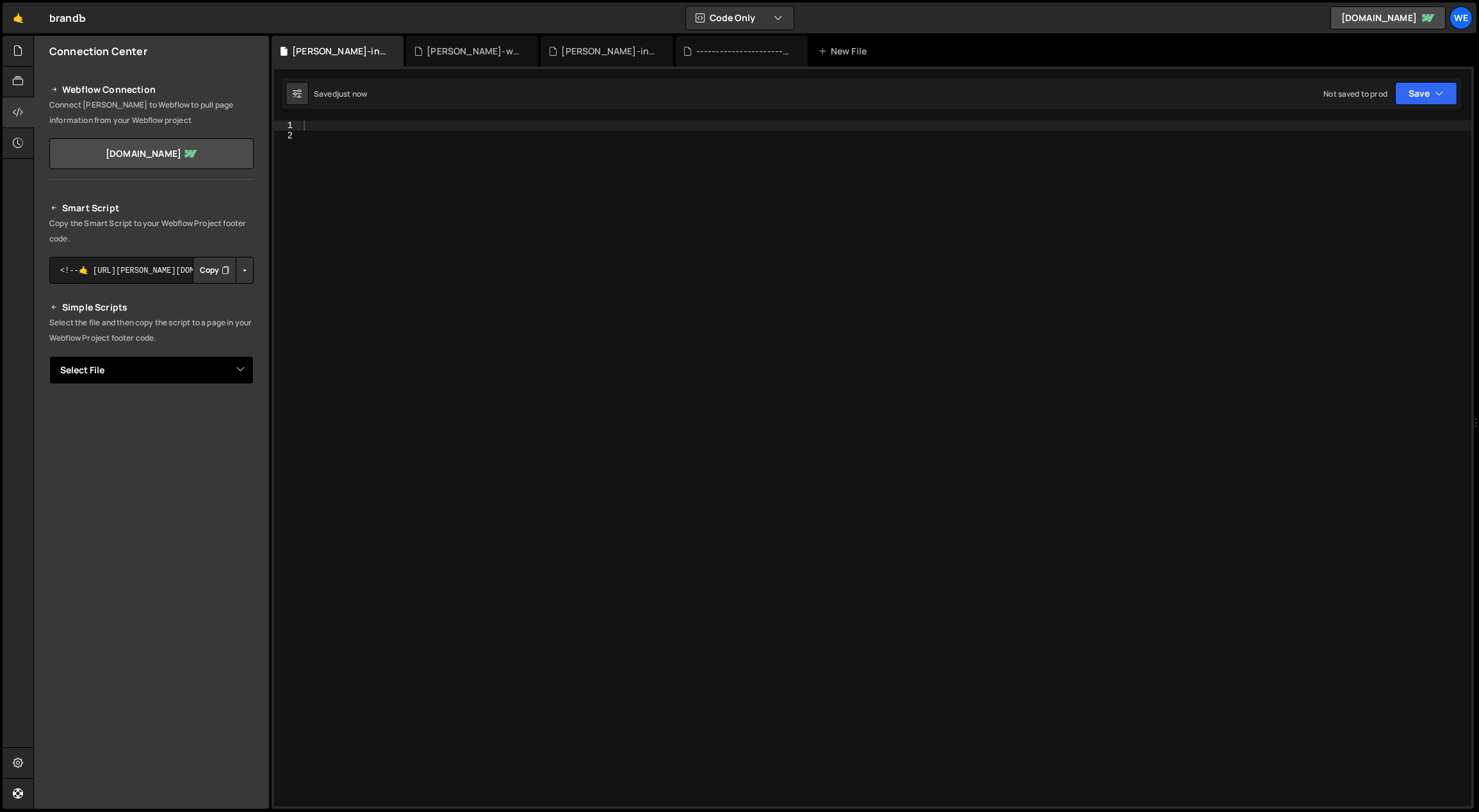
click at [214, 374] on select "Select File AYA-index.js ------------------------------------------------.[PERS…" at bounding box center [151, 370] width 204 height 28
click at [234, 377] on select "Select File AYA-index.js ------------------------------------------------.[PERS…" at bounding box center [151, 370] width 204 height 28
select select "46874"
click at [49, 356] on select "Select File AYA-index.js ------------------------------------------------.[PERS…" at bounding box center [151, 370] width 204 height 28
click at [241, 412] on button "Button group with nested dropdown" at bounding box center [245, 413] width 18 height 27
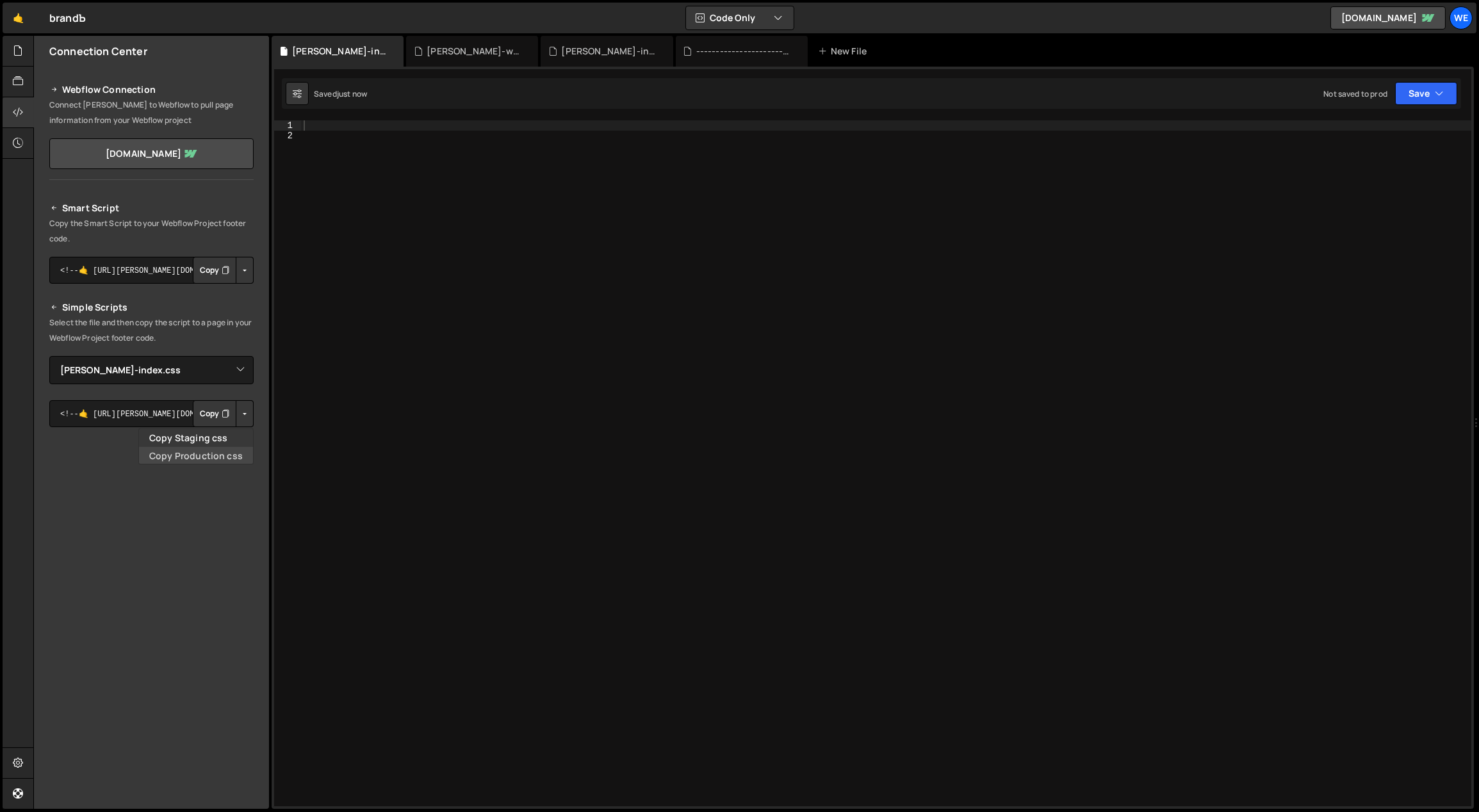
click at [215, 448] on link "Copy Production css" at bounding box center [196, 455] width 114 height 18
click at [622, 360] on div at bounding box center [886, 474] width 1171 height 708
paste textarea "}"
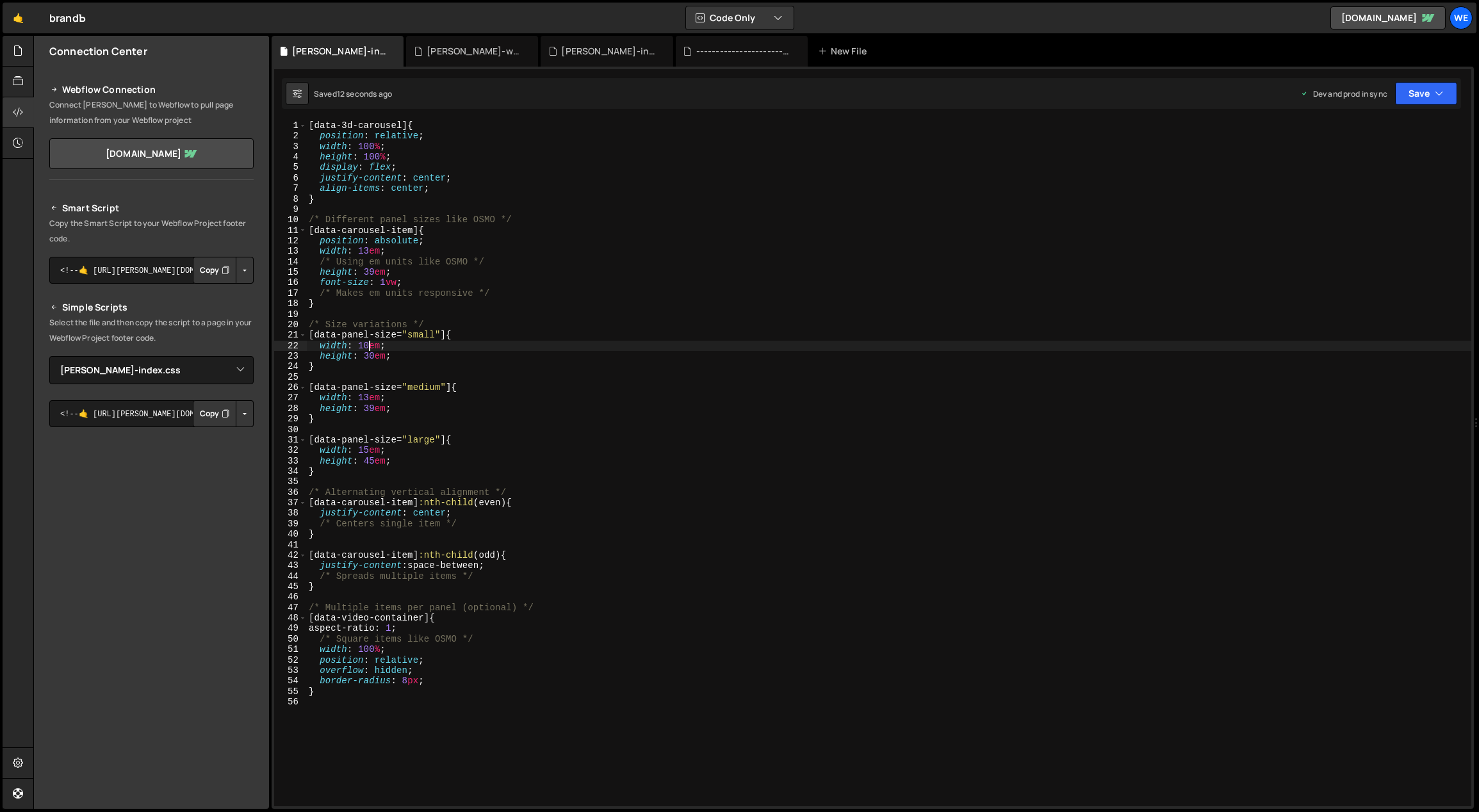
click at [369, 346] on div "[ data-3d-carousel ] { position : relative ; width : 100 % ; height : 100 % ; d…" at bounding box center [889, 474] width 1166 height 708
click at [366, 344] on div "[ data-3d-carousel ] { position : relative ; width : 100 % ; height : 100 % ; d…" at bounding box center [889, 474] width 1166 height 708
click at [396, 359] on div "[ data-3d-carousel ] { position : relative ; width : 100 % ; height : 100 % ; d…" at bounding box center [889, 474] width 1166 height 708
type textarea "height: 30em;"
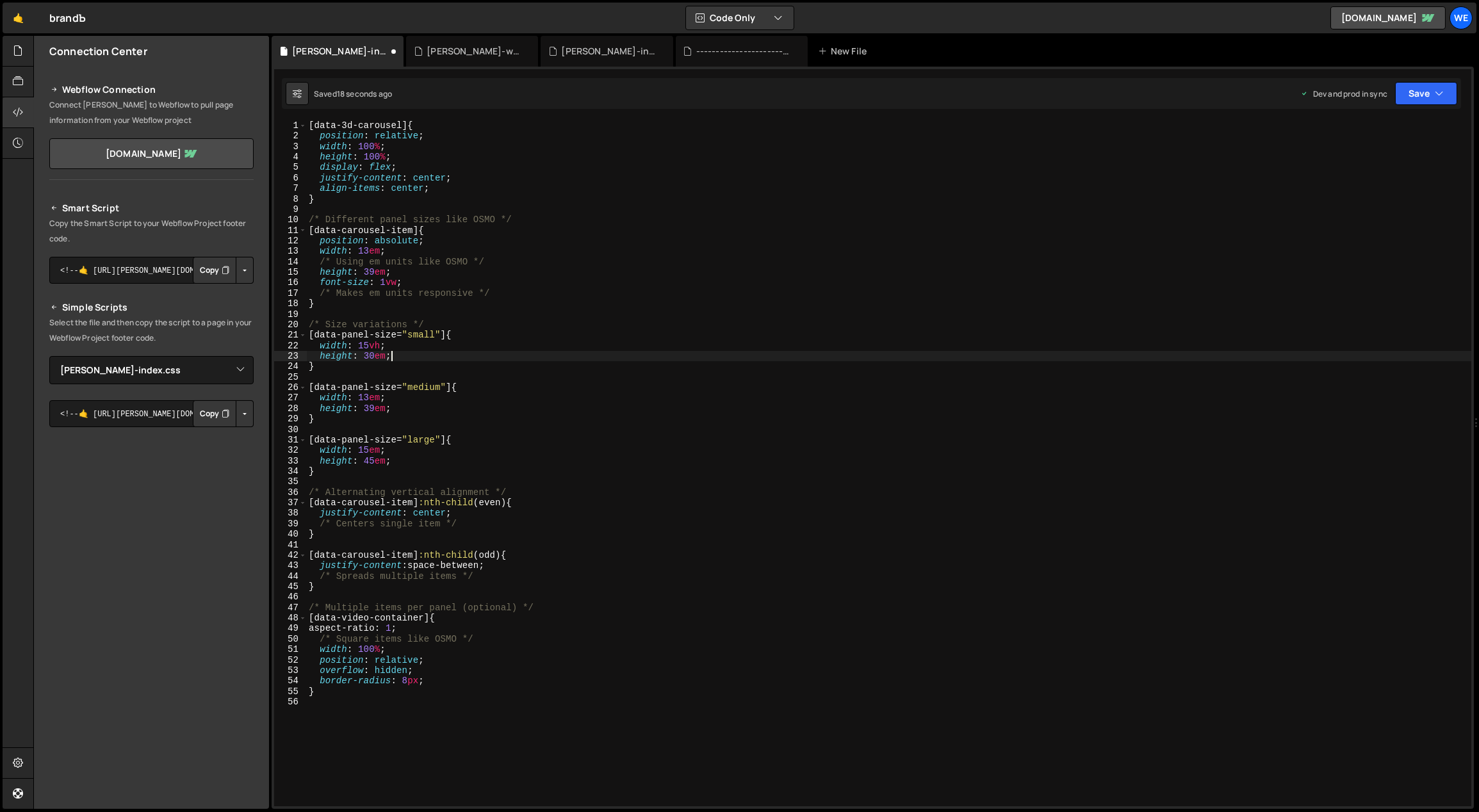
scroll to position [0, 0]
drag, startPoint x: 368, startPoint y: 397, endPoint x: 360, endPoint y: 397, distance: 8.3
click at [360, 397] on div "[ data-3d-carousel ] { position : relative ; width : 100 % ; height : 100 % ; d…" at bounding box center [889, 474] width 1166 height 708
click at [402, 411] on div "[ data-3d-carousel ] { position : relative ; width : 100 % ; height : 100 % ; d…" at bounding box center [889, 474] width 1166 height 708
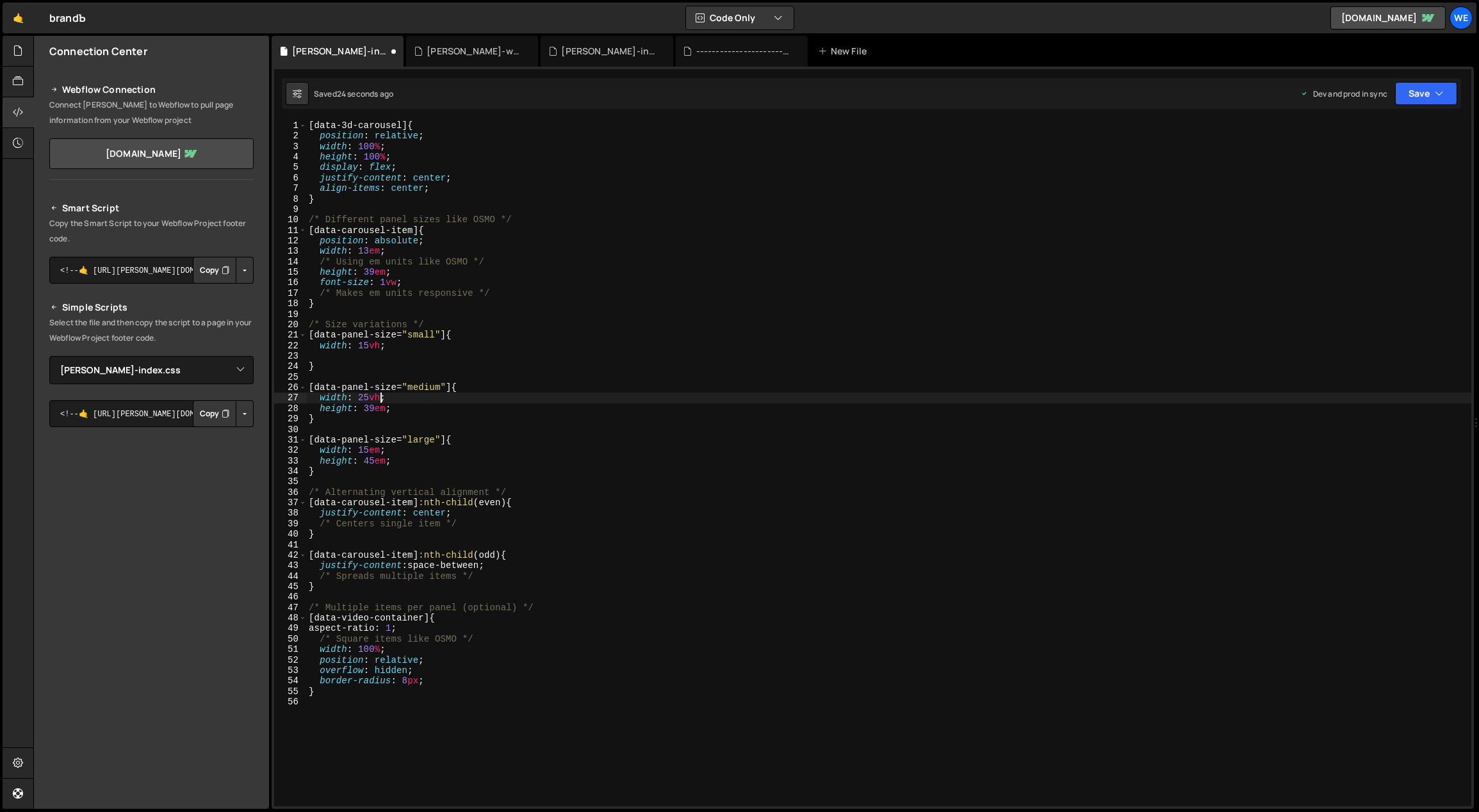
type textarea "height: 39em;"
drag, startPoint x: 366, startPoint y: 446, endPoint x: 357, endPoint y: 447, distance: 9.0
click at [357, 447] on div "[ data-3d-carousel ] { position : relative ; width : 100 % ; height : 100 % ; d…" at bounding box center [889, 474] width 1166 height 708
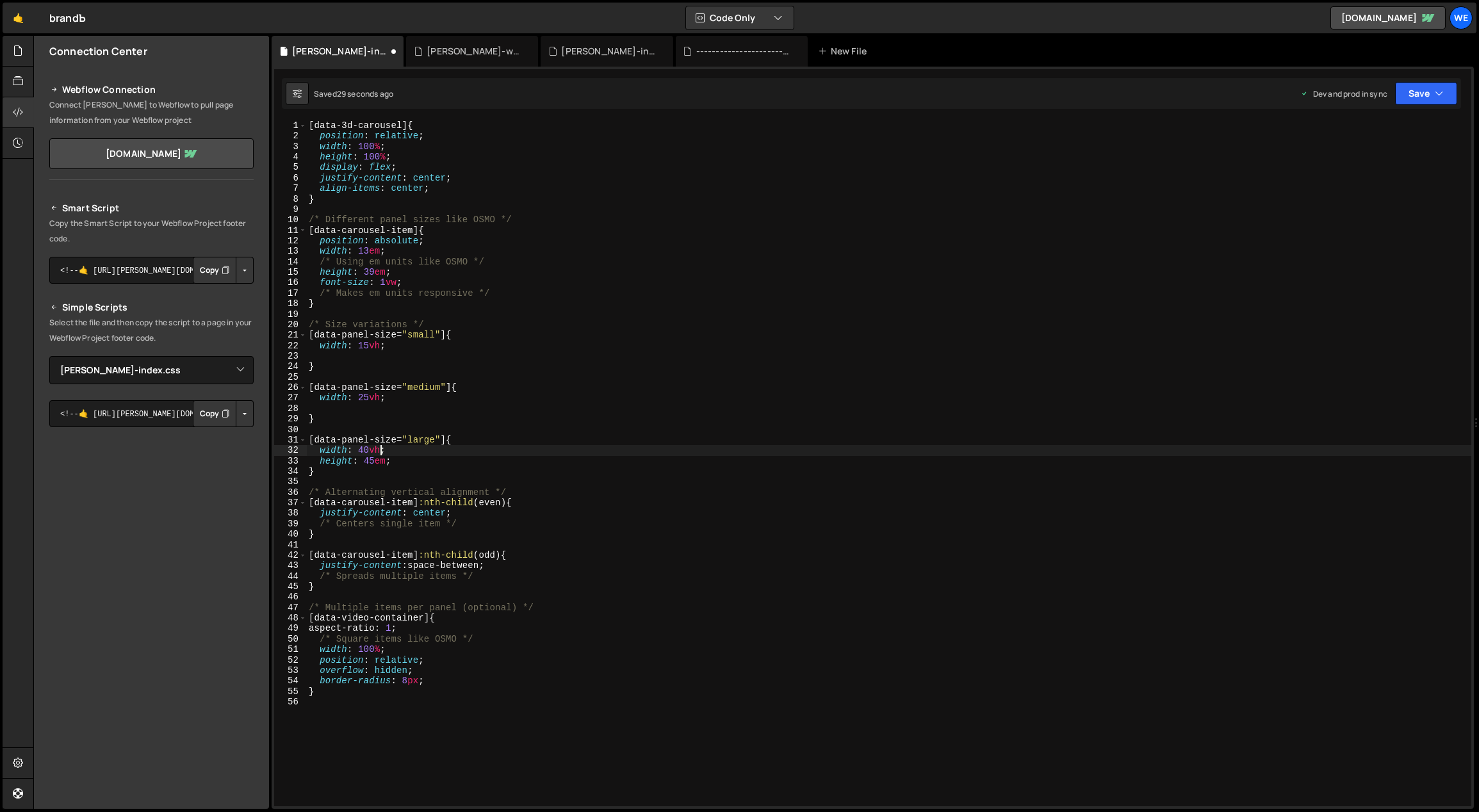
click at [429, 462] on div "[ data-3d-carousel ] { position : relative ; width : 100 % ; height : 100 % ; d…" at bounding box center [889, 474] width 1166 height 708
type textarea "height: 45em;"
click at [426, 461] on div "[ data-3d-carousel ] { position : relative ; width : 100 % ; height : 100 % ; d…" at bounding box center [889, 474] width 1166 height 708
click at [430, 682] on div "[ data-3d-carousel ] { position : relative ; width : 100 % ; height : 100 % ; d…" at bounding box center [889, 474] width 1166 height 708
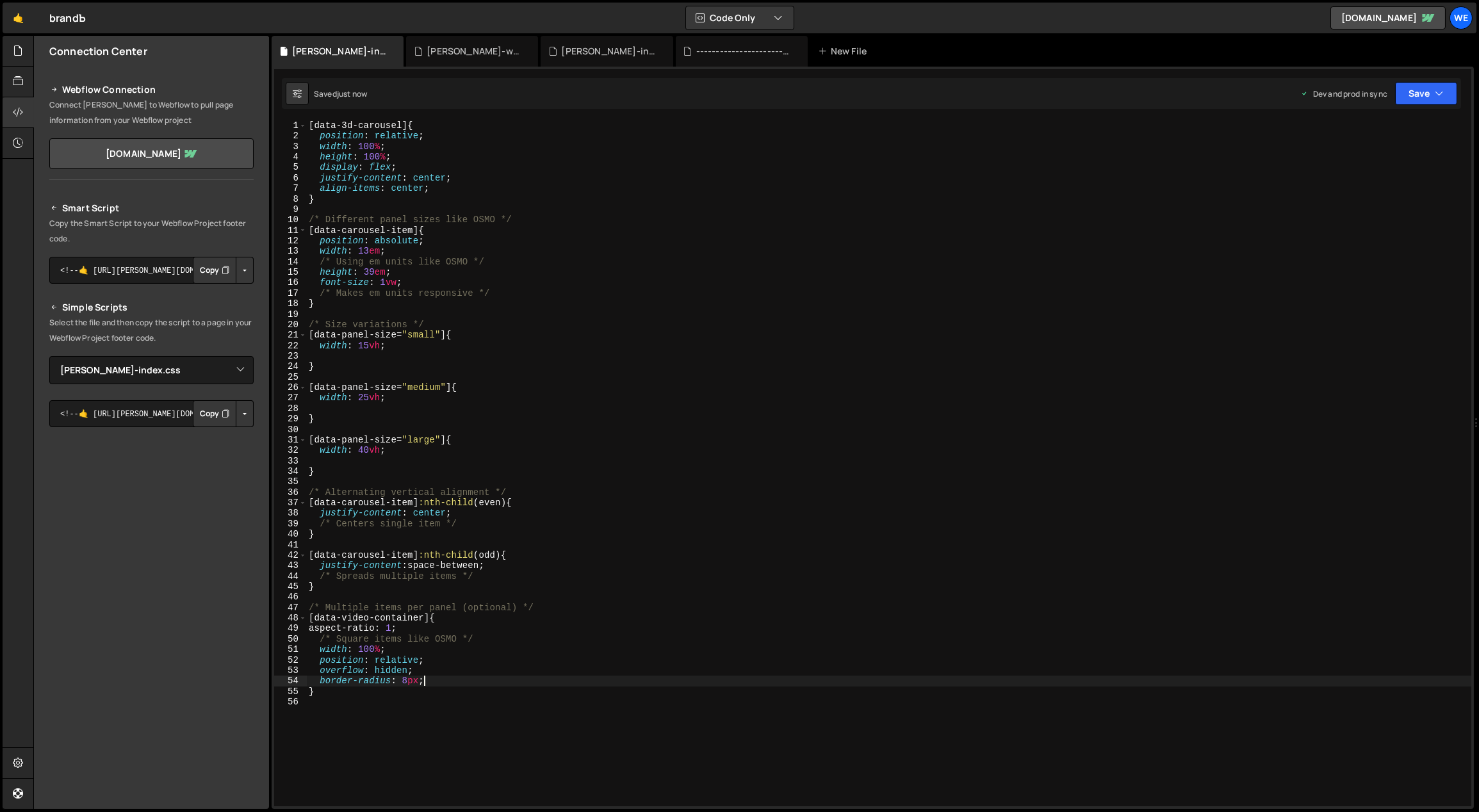
type textarea "border-radius: 8px;"
click at [578, 651] on div "[ data-3d-carousel ] { position : relative ; width : 100 % ; height : 100 % ; d…" at bounding box center [889, 474] width 1166 height 708
click at [360, 247] on div "[ data-3d-carousel ] { position : relative ; width : 100 % ; height : 100 % ; d…" at bounding box center [889, 474] width 1166 height 708
click at [660, 364] on div "[ data-3d-carousel ] { position : relative ; width : 100 % ; height : 100 % ; d…" at bounding box center [889, 474] width 1166 height 708
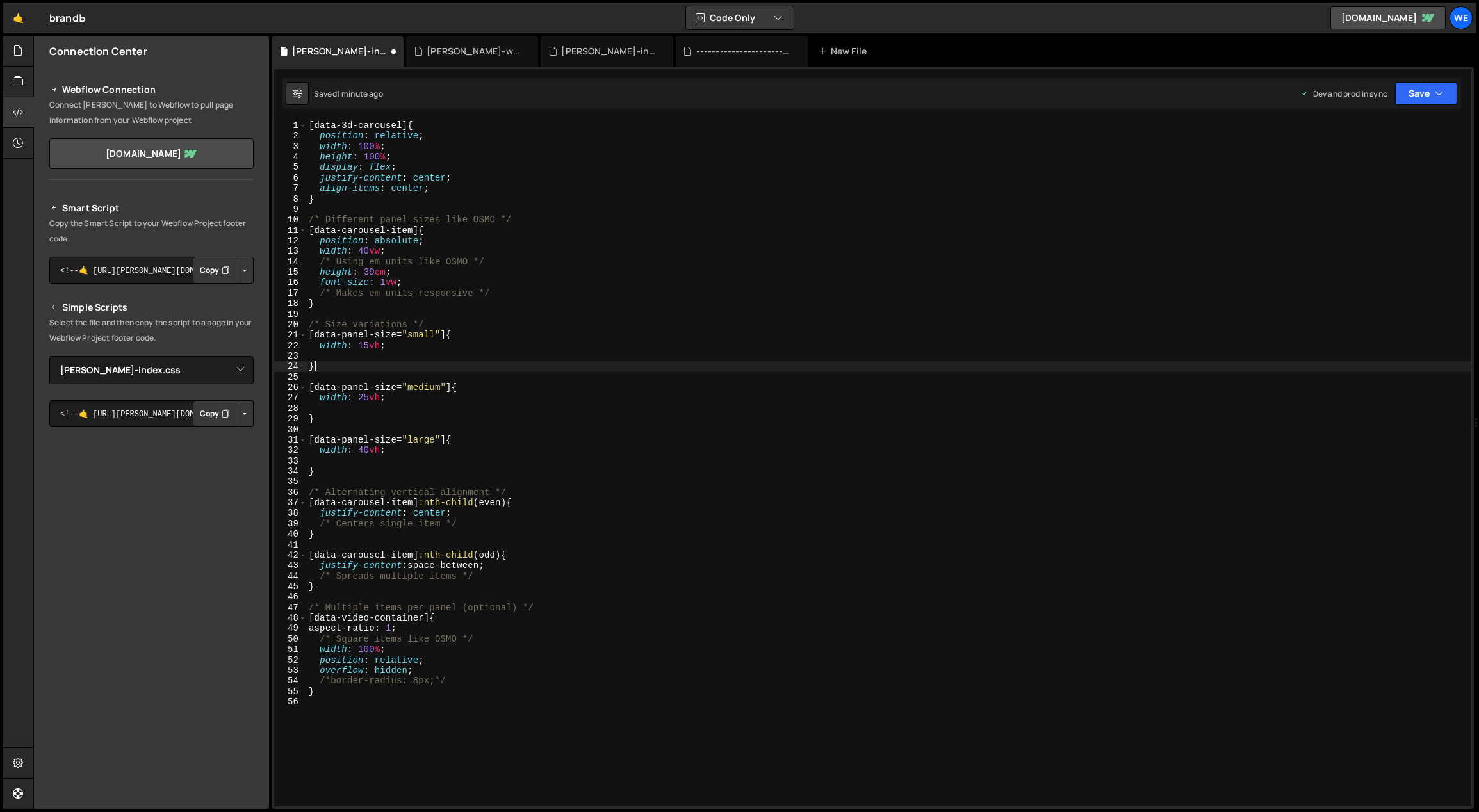
scroll to position [0, 0]
click at [376, 397] on div "[ data-3d-carousel ] { position : relative ; width : 100 % ; height : 100 % ; d…" at bounding box center [889, 474] width 1166 height 708
click at [374, 343] on div "[ data-3d-carousel ] { position : relative ; width : 100 % ; height : 100 % ; d…" at bounding box center [889, 474] width 1166 height 708
drag, startPoint x: 380, startPoint y: 450, endPoint x: 407, endPoint y: 450, distance: 27.5
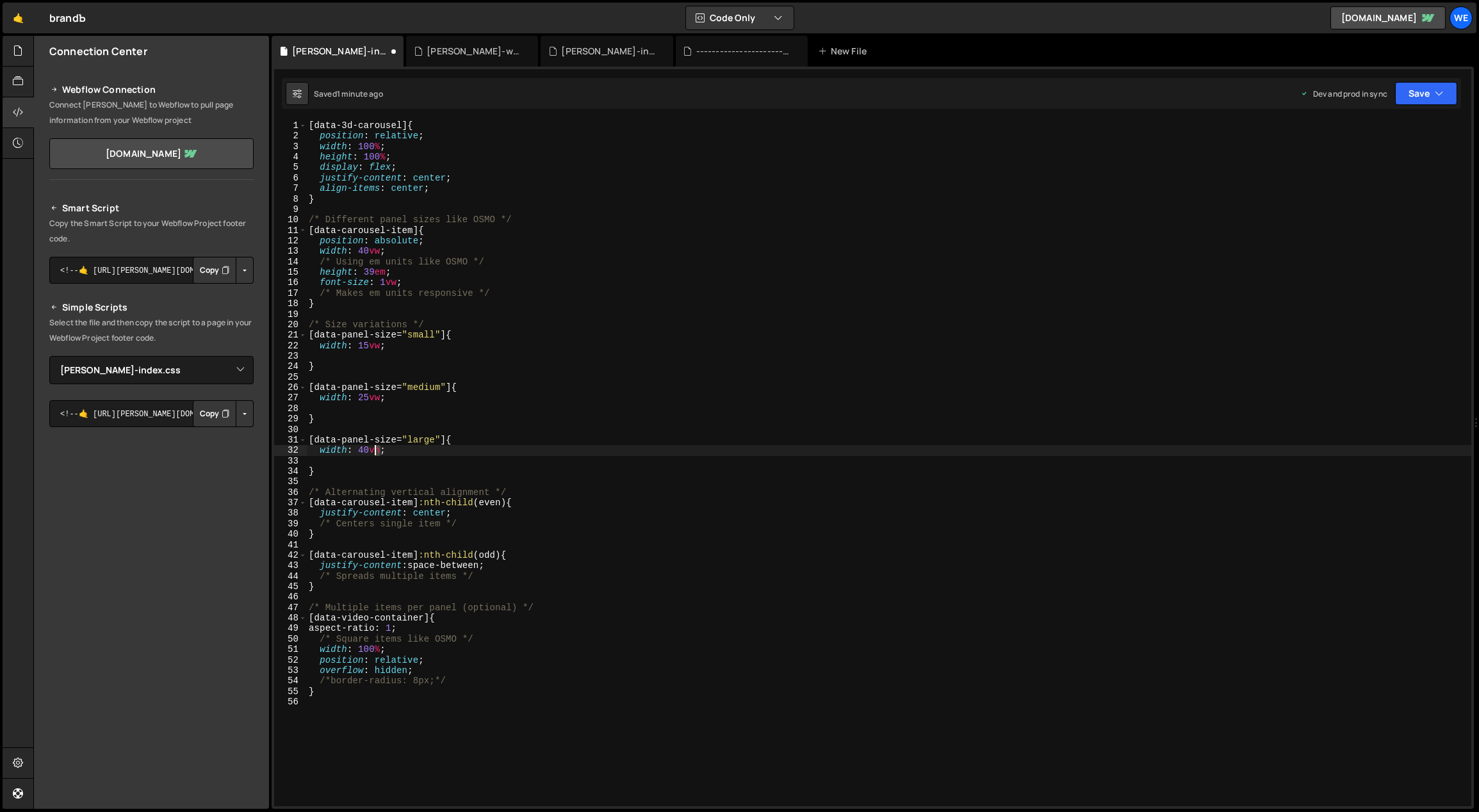
click at [377, 450] on div "[ data-3d-carousel ] { position : relative ; width : 100 % ; height : 100 % ; d…" at bounding box center [889, 474] width 1166 height 708
click at [590, 471] on div "[ data-3d-carousel ] { position : relative ; width : 100 % ; height : 100 % ; d…" at bounding box center [889, 474] width 1166 height 708
click at [403, 272] on div "[ data-3d-carousel ] { position : relative ; width : 100 % ; height : 100 % ; d…" at bounding box center [889, 474] width 1166 height 708
type textarea "height: 39em;"
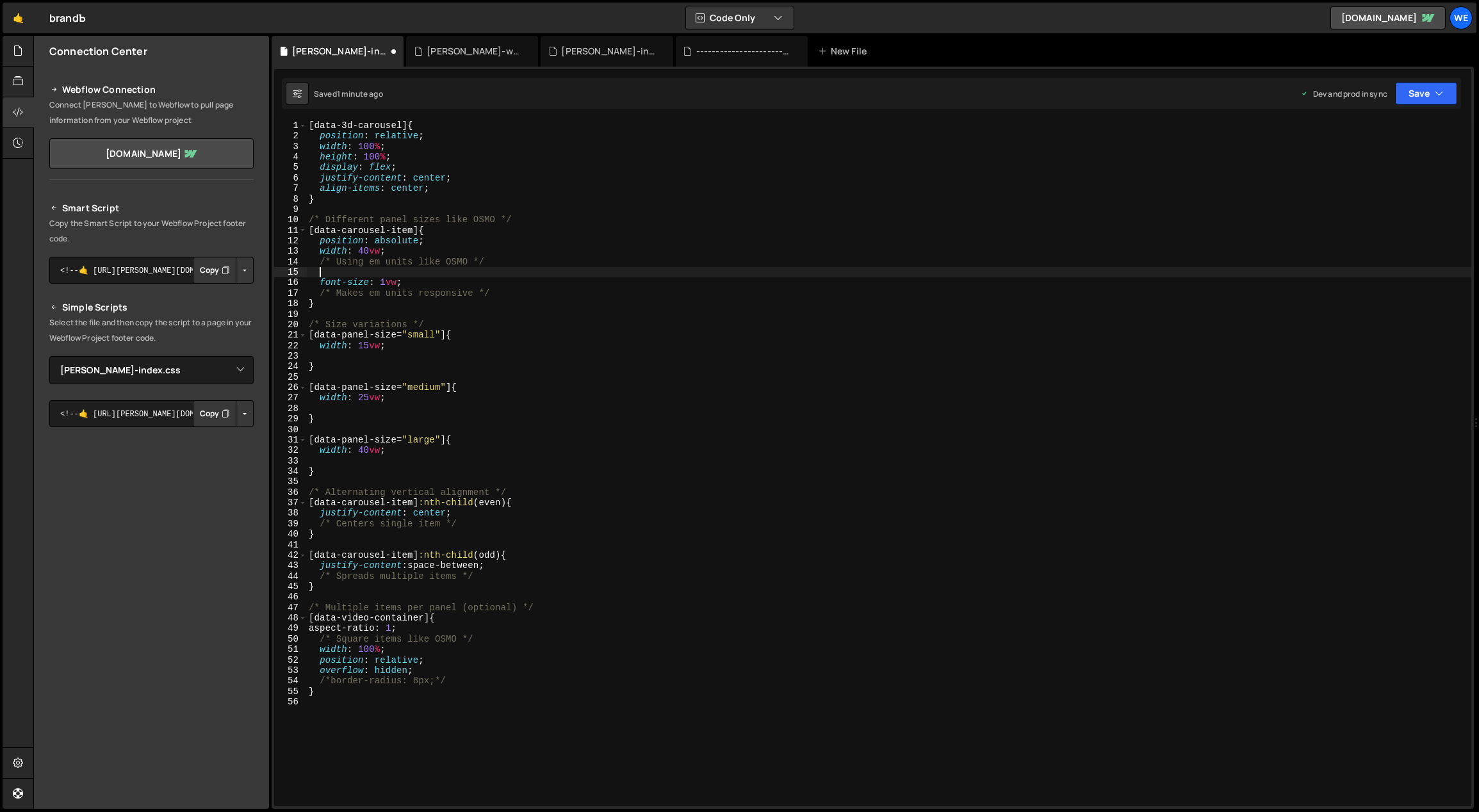
click at [426, 280] on div "[ data-3d-carousel ] { position : relative ; width : 100 % ; height : 100 % ; d…" at bounding box center [889, 474] width 1166 height 708
click at [433, 246] on div "[ data-3d-carousel ] { position : relative ; width : 100 % ; height : 100 % ; d…" at bounding box center [889, 474] width 1166 height 708
type textarea "width: 40vh;"
type textarea "width: 40vw;"
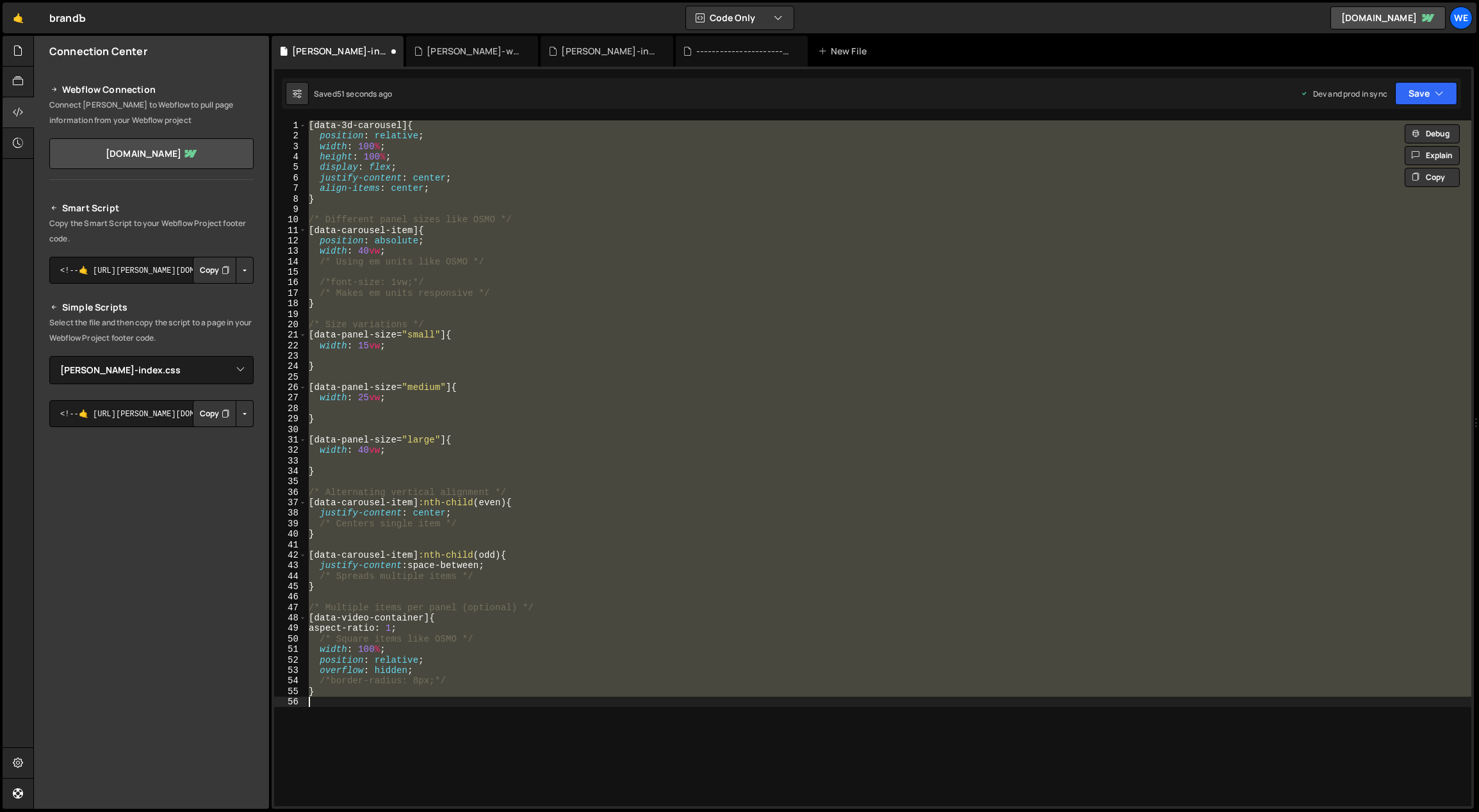
click at [605, 237] on div "[ data-3d-carousel ] { position : relative ; width : 100 % ; height : 100 % ; d…" at bounding box center [888, 463] width 1165 height 686
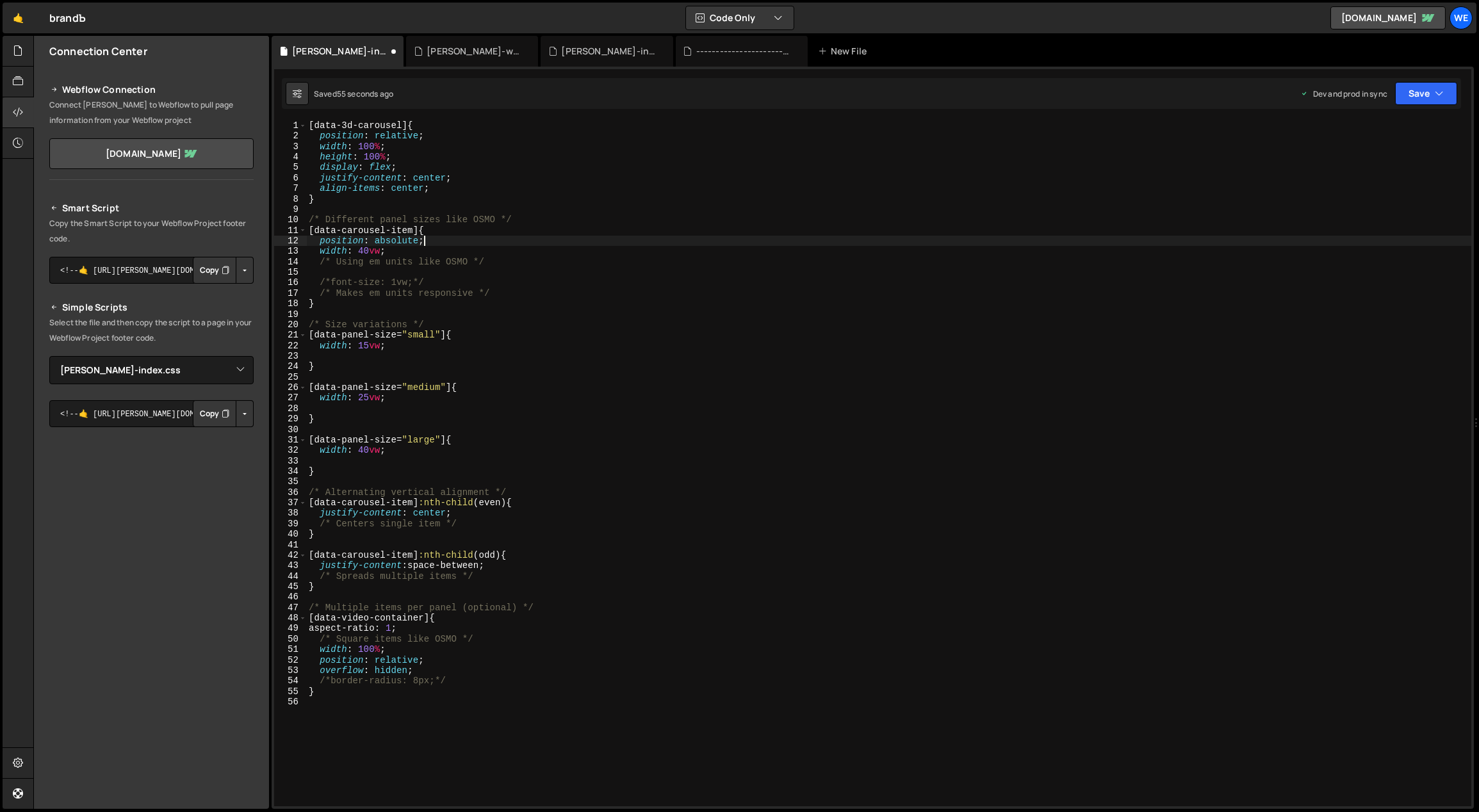
click at [400, 627] on div "[ data-3d-carousel ] { position : relative ; width : 100 % ; height : 100 % ; d…" at bounding box center [889, 474] width 1166 height 708
click at [459, 656] on div "[ data-3d-carousel ] { position : relative ; width : 100 % ; height : 100 % ; d…" at bounding box center [889, 474] width 1166 height 708
click at [749, 578] on div "[ data-3d-carousel ] { position : relative ; width : 100 % ; height : 100 % ; d…" at bounding box center [889, 474] width 1166 height 708
type textarea "/* Spreads multiple items */"
click at [561, 483] on div "[ data-3d-carousel ] { position : relative ; width : 100 % ; height : 100 % ; d…" at bounding box center [889, 474] width 1166 height 708
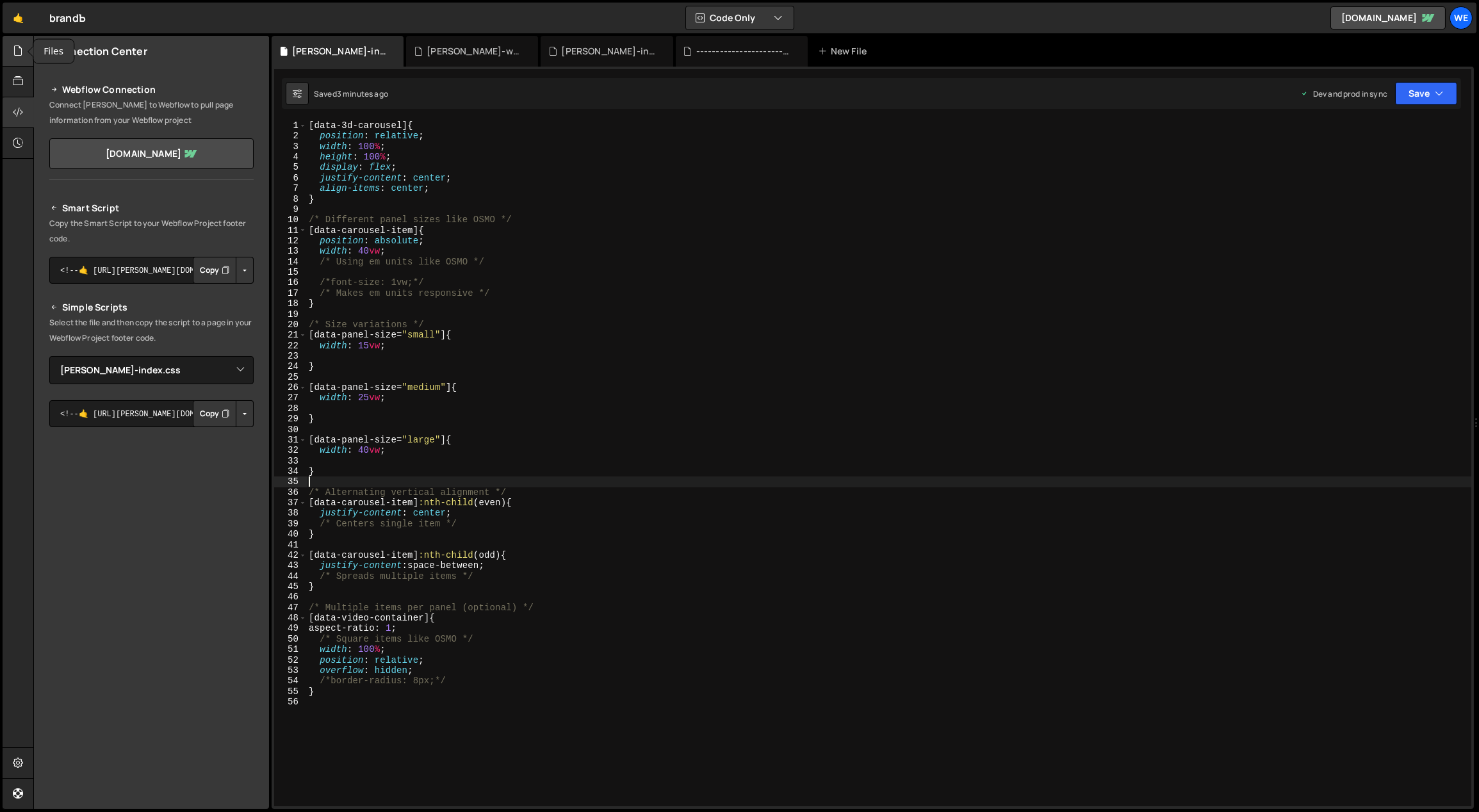
click at [19, 47] on icon at bounding box center [18, 51] width 10 height 14
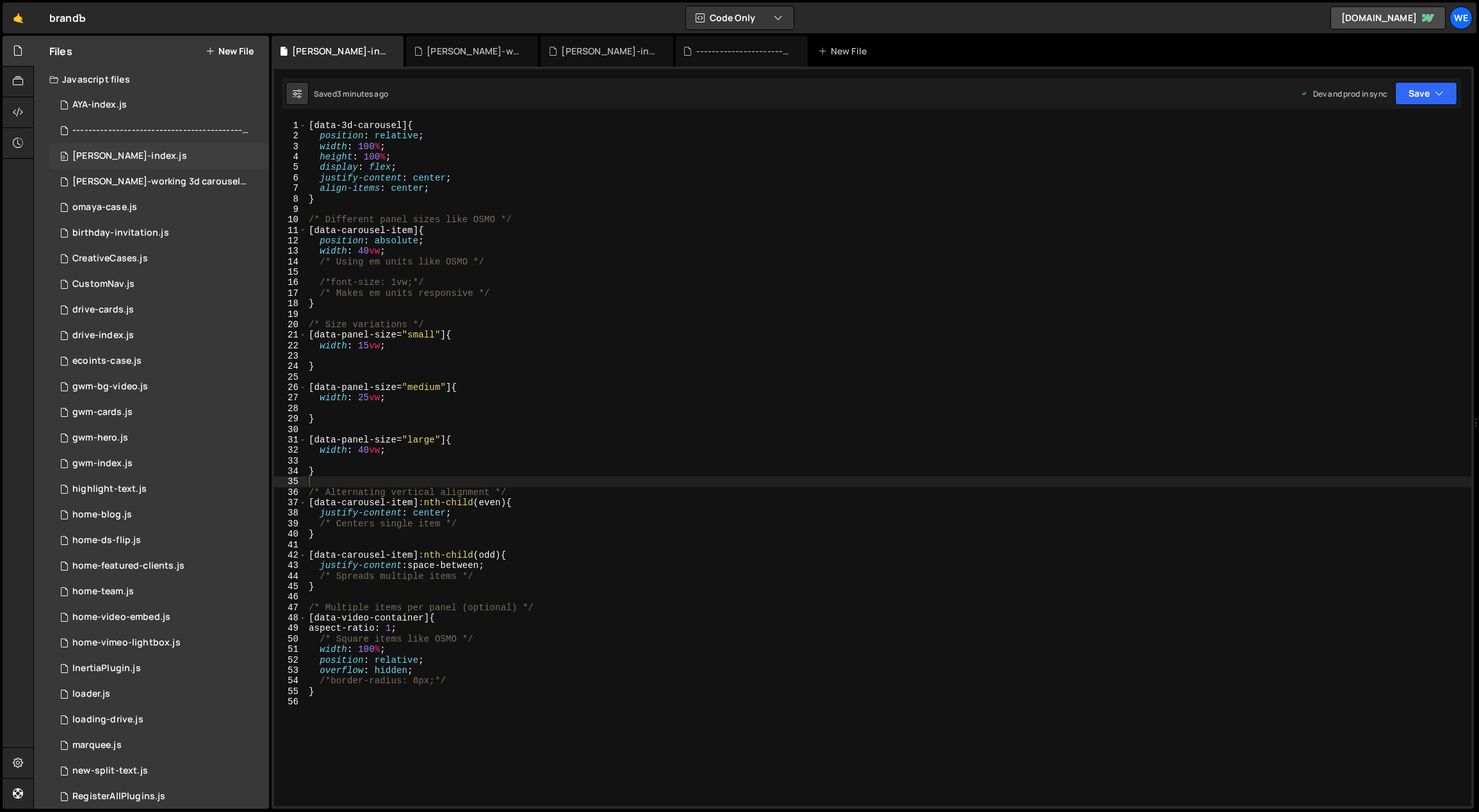
click at [145, 154] on div "0 [PERSON_NAME]-index.js 0" at bounding box center [159, 156] width 220 height 26
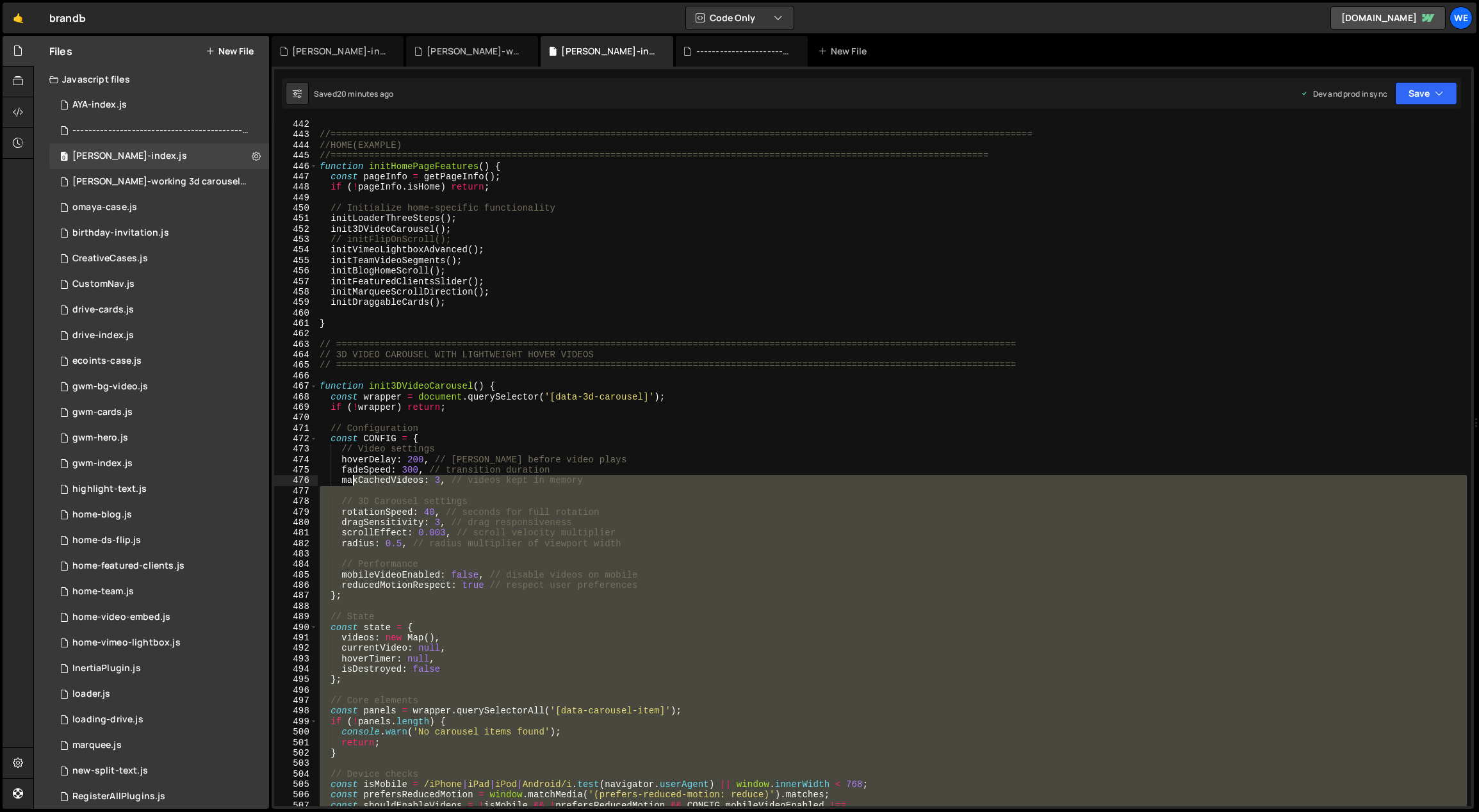
scroll to position [4418, 0]
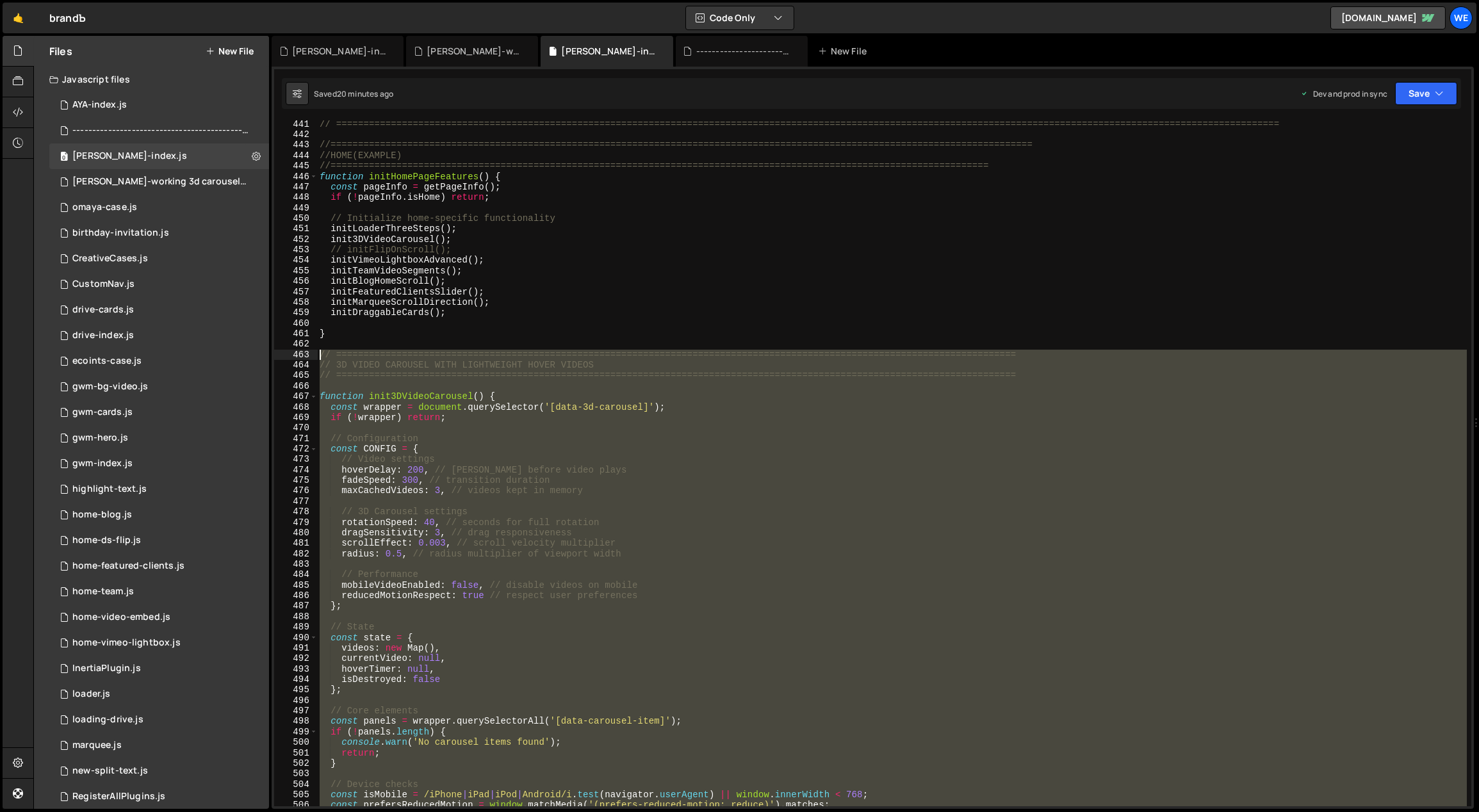
drag, startPoint x: 339, startPoint y: 583, endPoint x: 320, endPoint y: 352, distance: 231.3
click at [320, 352] on div "// ============================================================================…" at bounding box center [892, 473] width 1150 height 708
paste textarea "}"
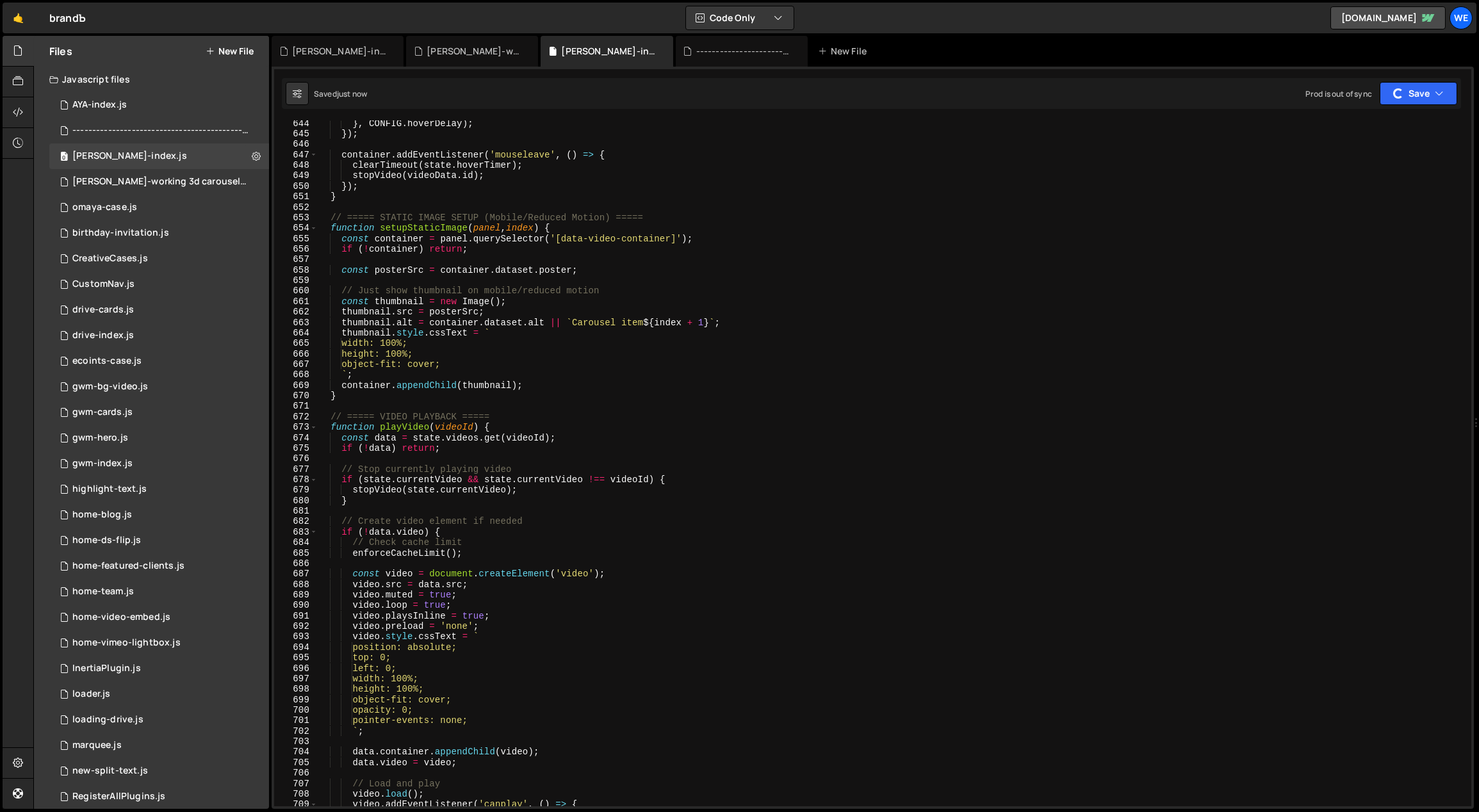
type textarea "video.src = data.src;"
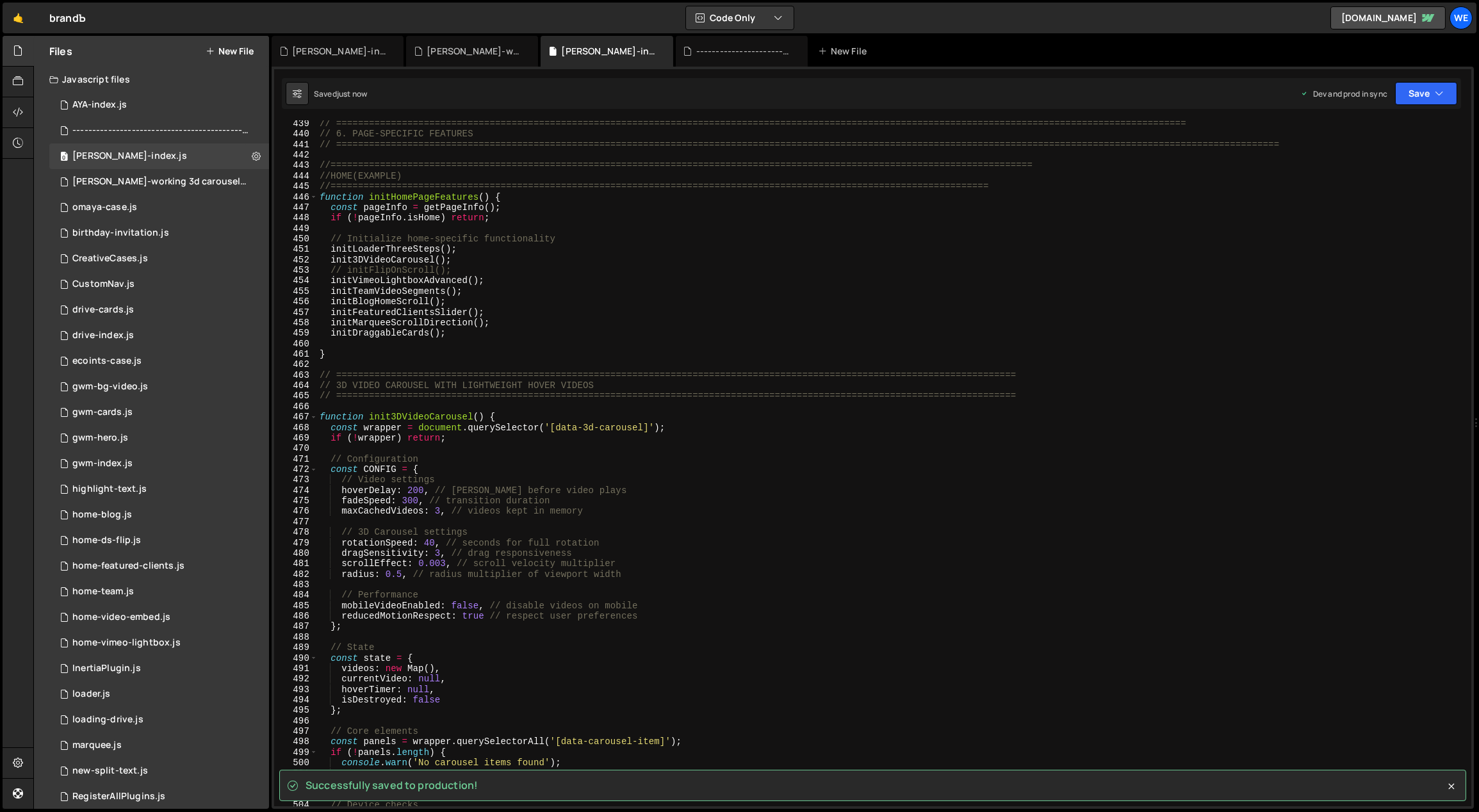
scroll to position [4366, 0]
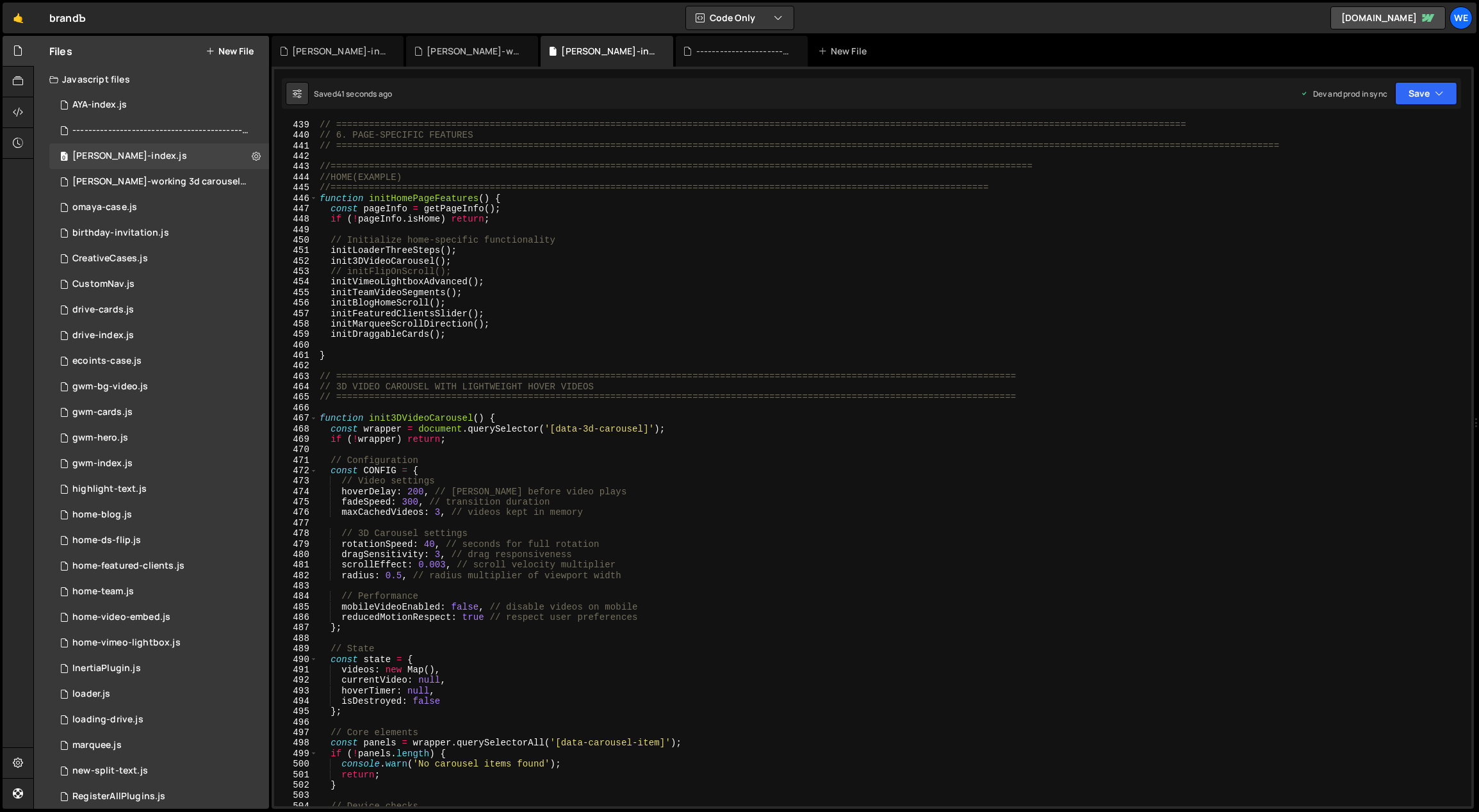
click at [555, 364] on div "// ============================================================================…" at bounding box center [892, 474] width 1150 height 708
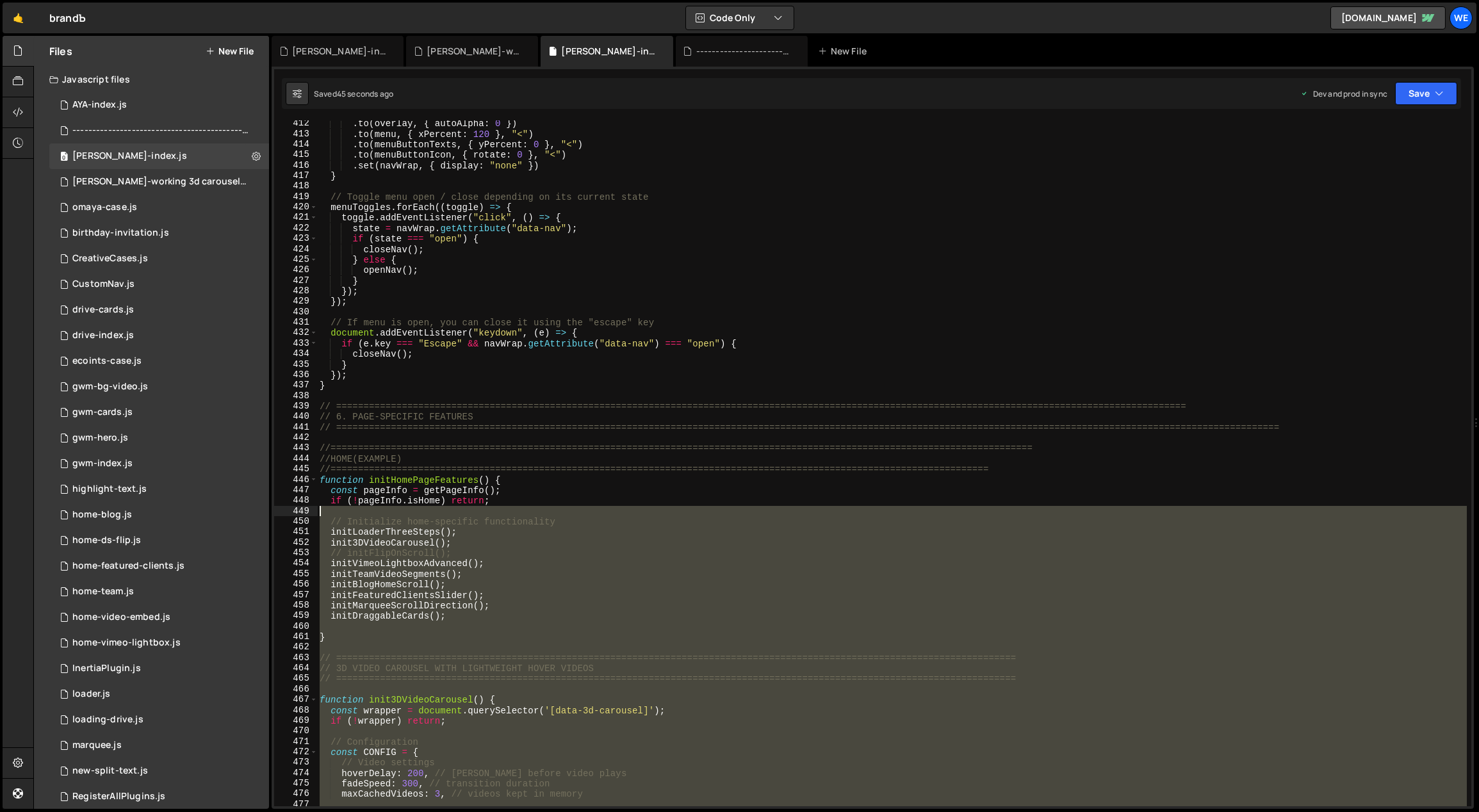
scroll to position [4236, 0]
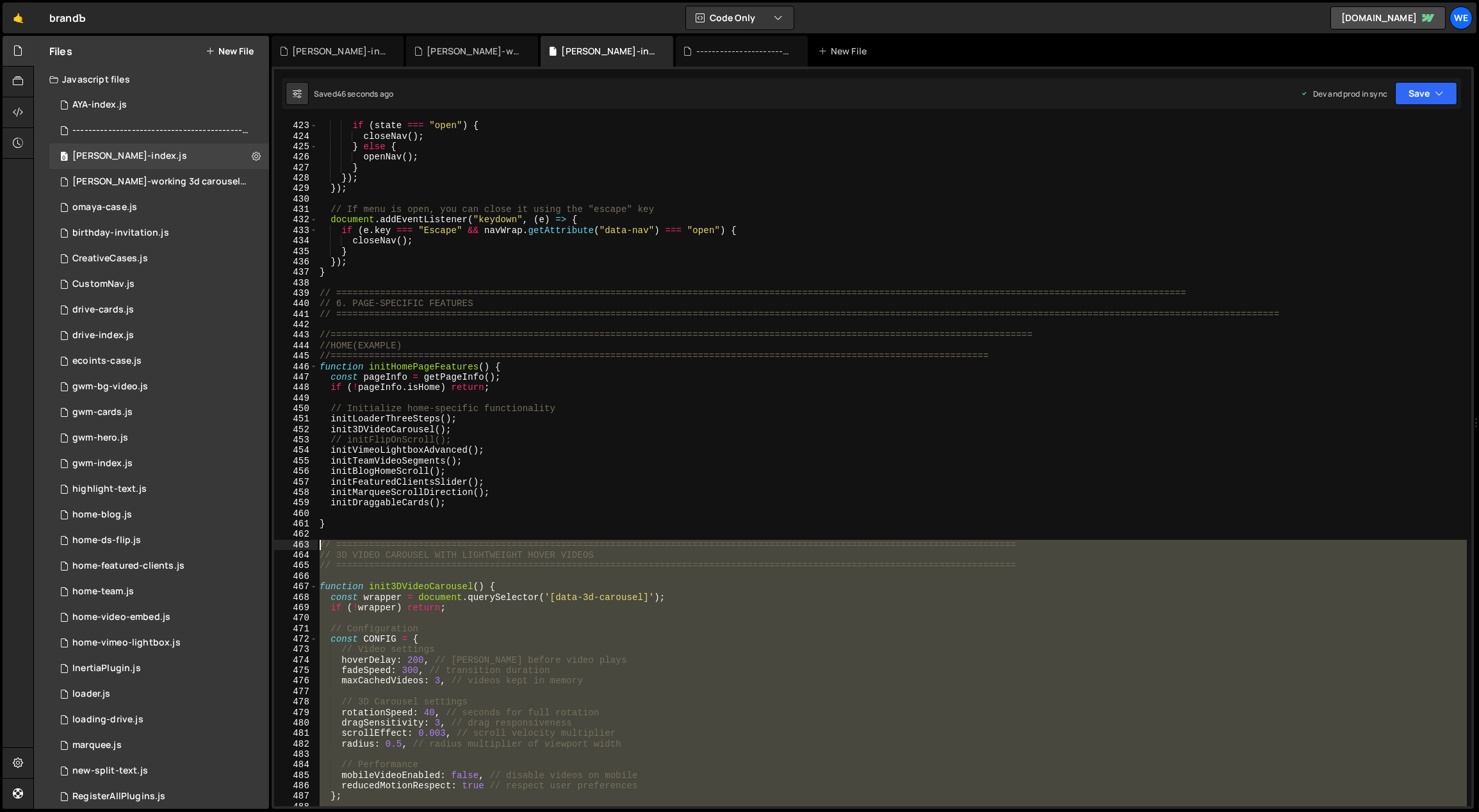
drag, startPoint x: 328, startPoint y: 467, endPoint x: 321, endPoint y: 541, distance: 73.3
click at [321, 542] on div "state = navWrap . getAttribute ( "data-nav" ) ; if ( state === "open" ) { close…" at bounding box center [892, 464] width 1150 height 708
paste textarea "}"
type textarea "}"
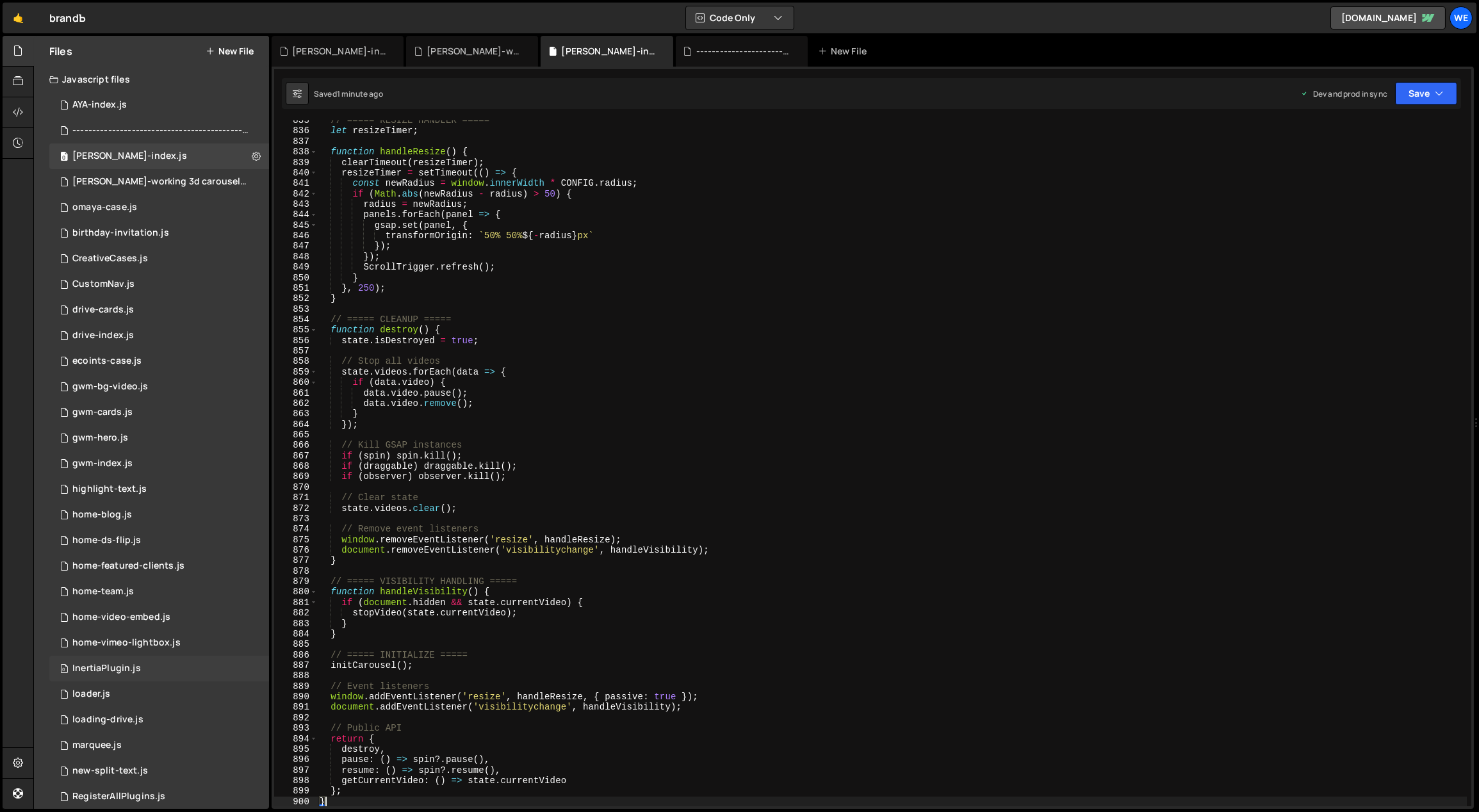
scroll to position [397, 0]
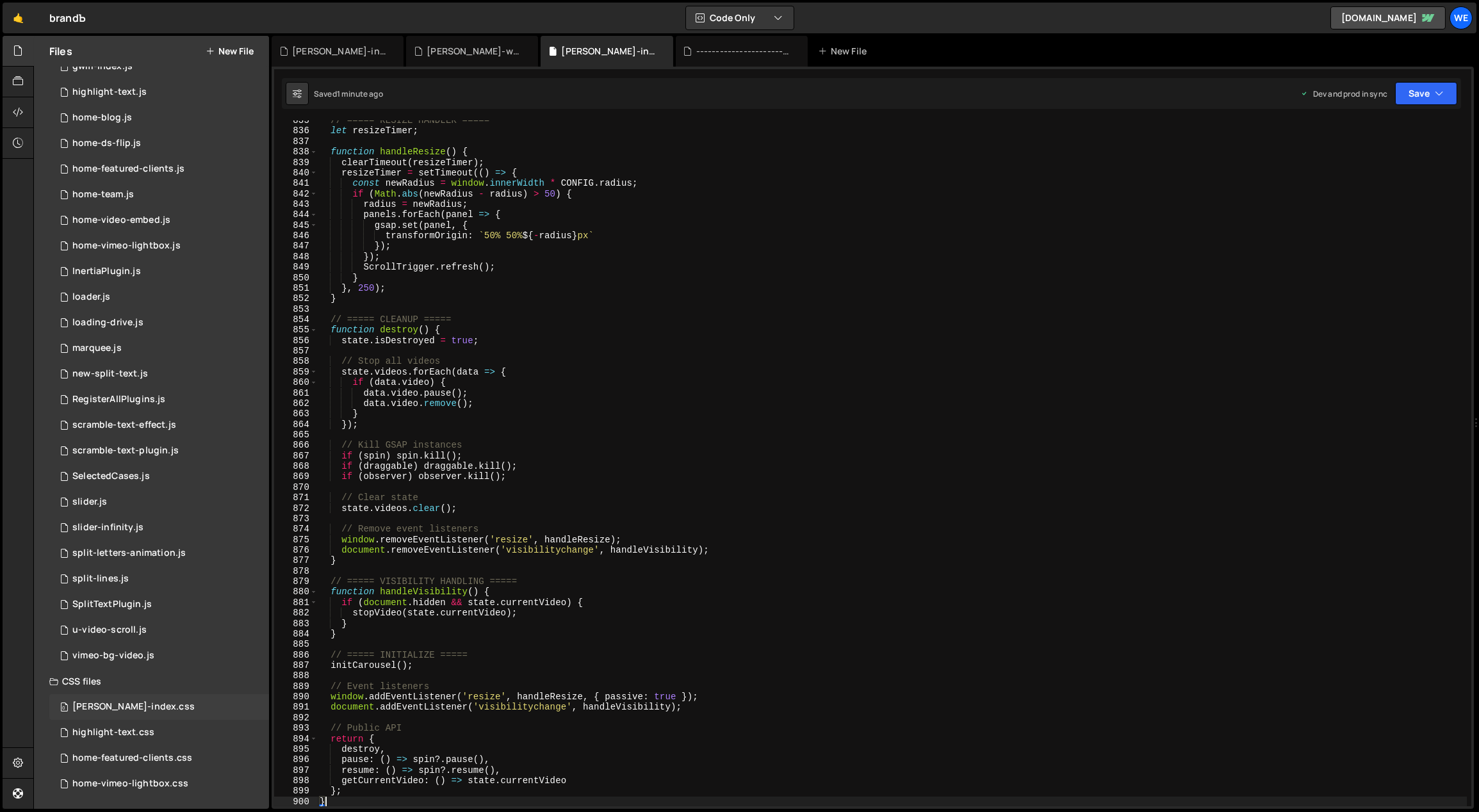
click at [128, 709] on div "[PERSON_NAME]-index.css" at bounding box center [133, 707] width 122 height 12
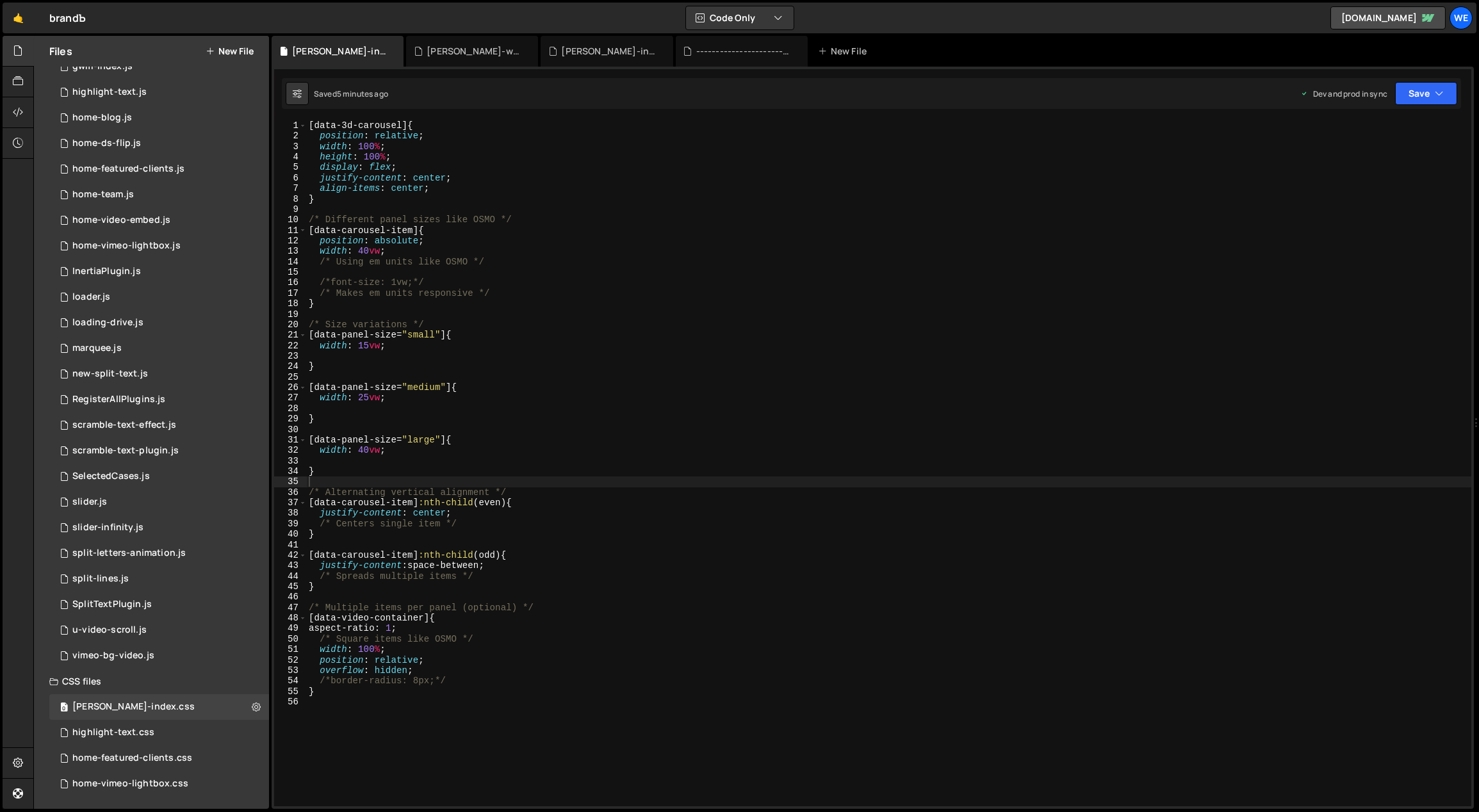
click at [557, 280] on div "[ data-3d-carousel ] { position : relative ; width : 100 % ; height : 100 % ; d…" at bounding box center [889, 474] width 1166 height 708
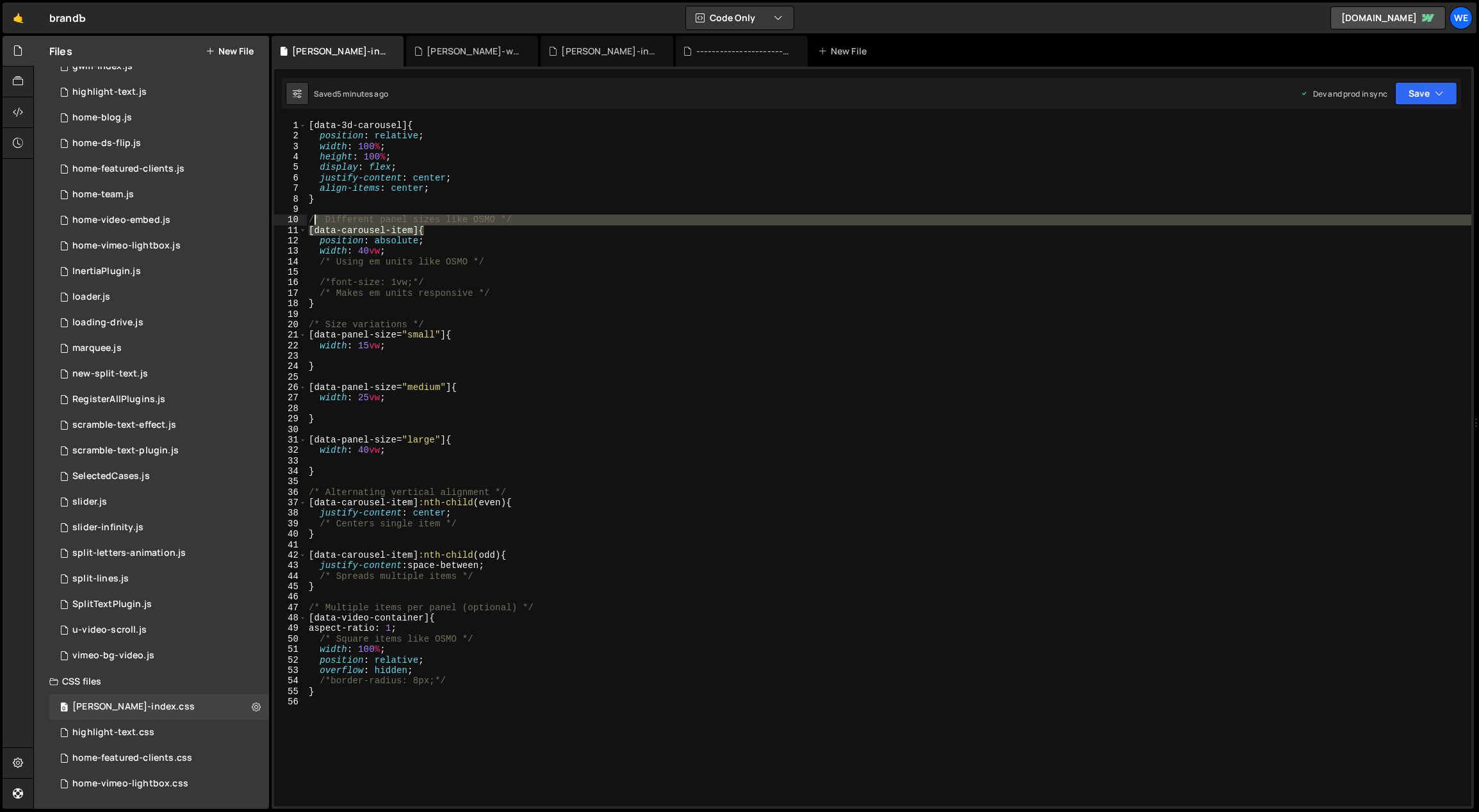
drag, startPoint x: 424, startPoint y: 230, endPoint x: 314, endPoint y: 224, distance: 110.3
click at [314, 224] on div "[ data-3d-carousel ] { position : relative ; width : 100 % ; height : 100 % ; d…" at bounding box center [889, 474] width 1166 height 708
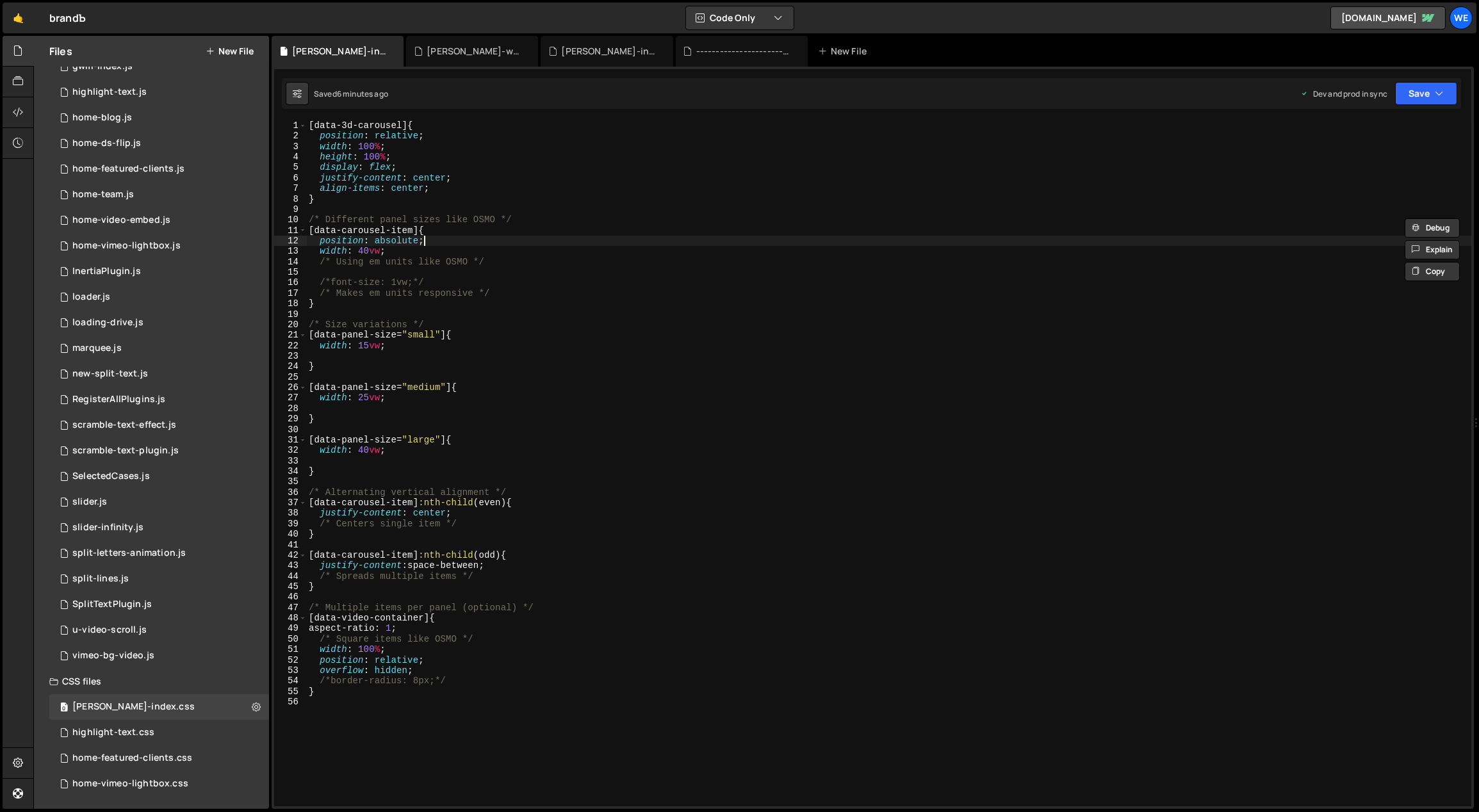
click at [445, 244] on div "[ data-3d-carousel ] { position : relative ; width : 100 % ; height : 100 % ; d…" at bounding box center [889, 474] width 1166 height 708
click at [441, 231] on div "[ data-3d-carousel ] { position : relative ; width : 100 % ; height : 100 % ; d…" at bounding box center [889, 474] width 1166 height 708
type textarea "[data-carousel-item] {"
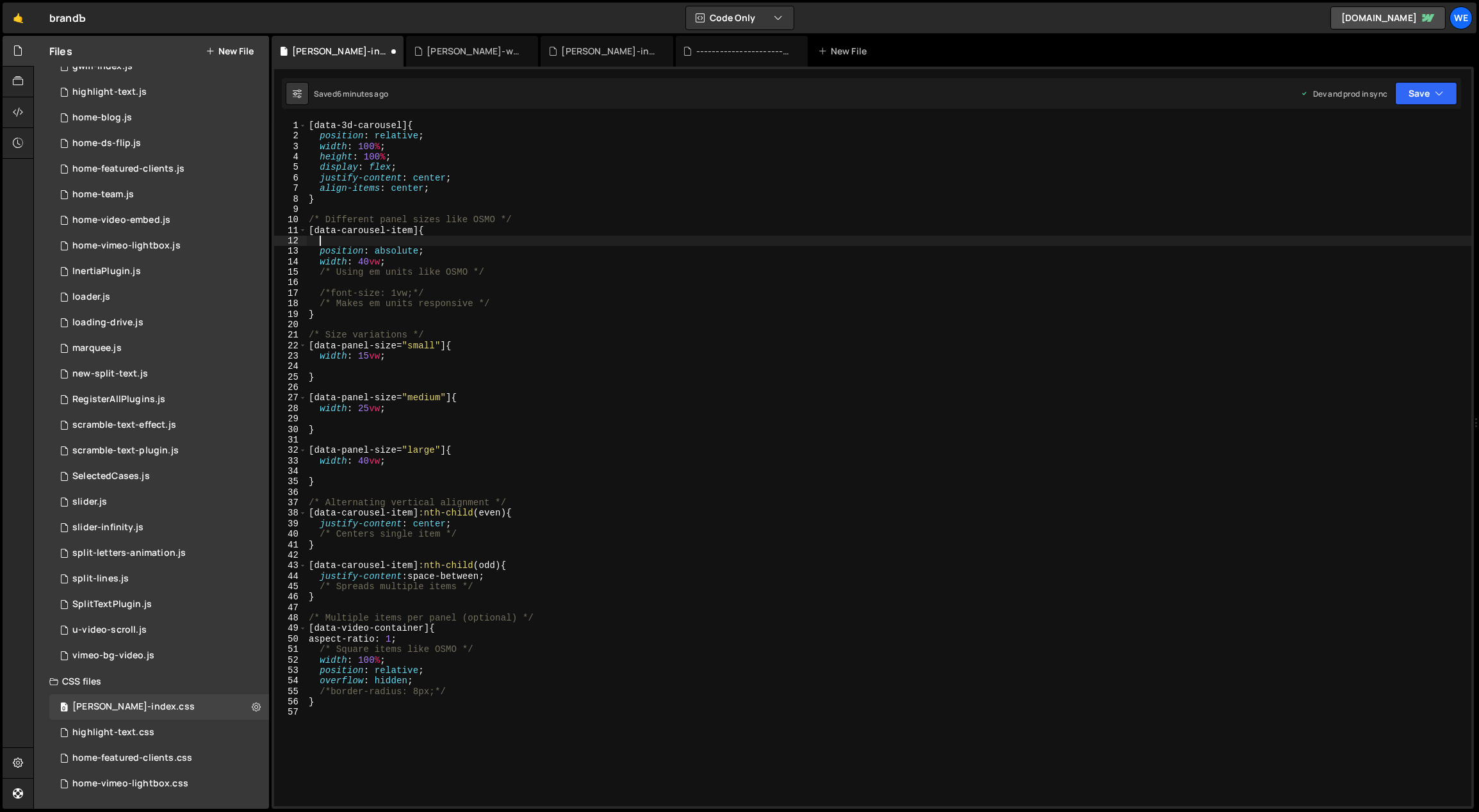
paste textarea "gap: 1em;"
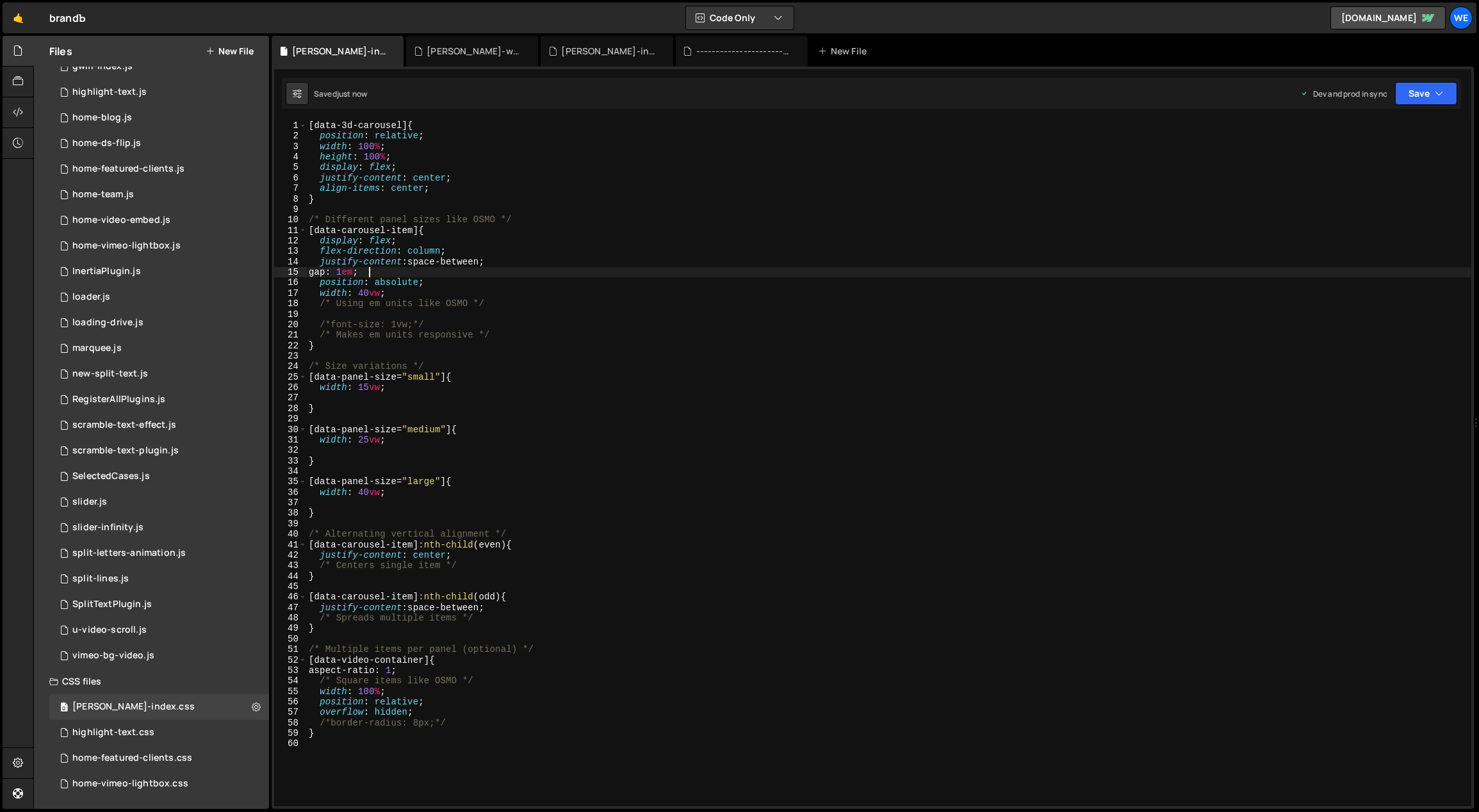
click at [425, 350] on div "[ data-3d-carousel ] { position : relative ; width : 100 % ; height : 100 % ; d…" at bounding box center [889, 474] width 1166 height 708
type textarea "}"
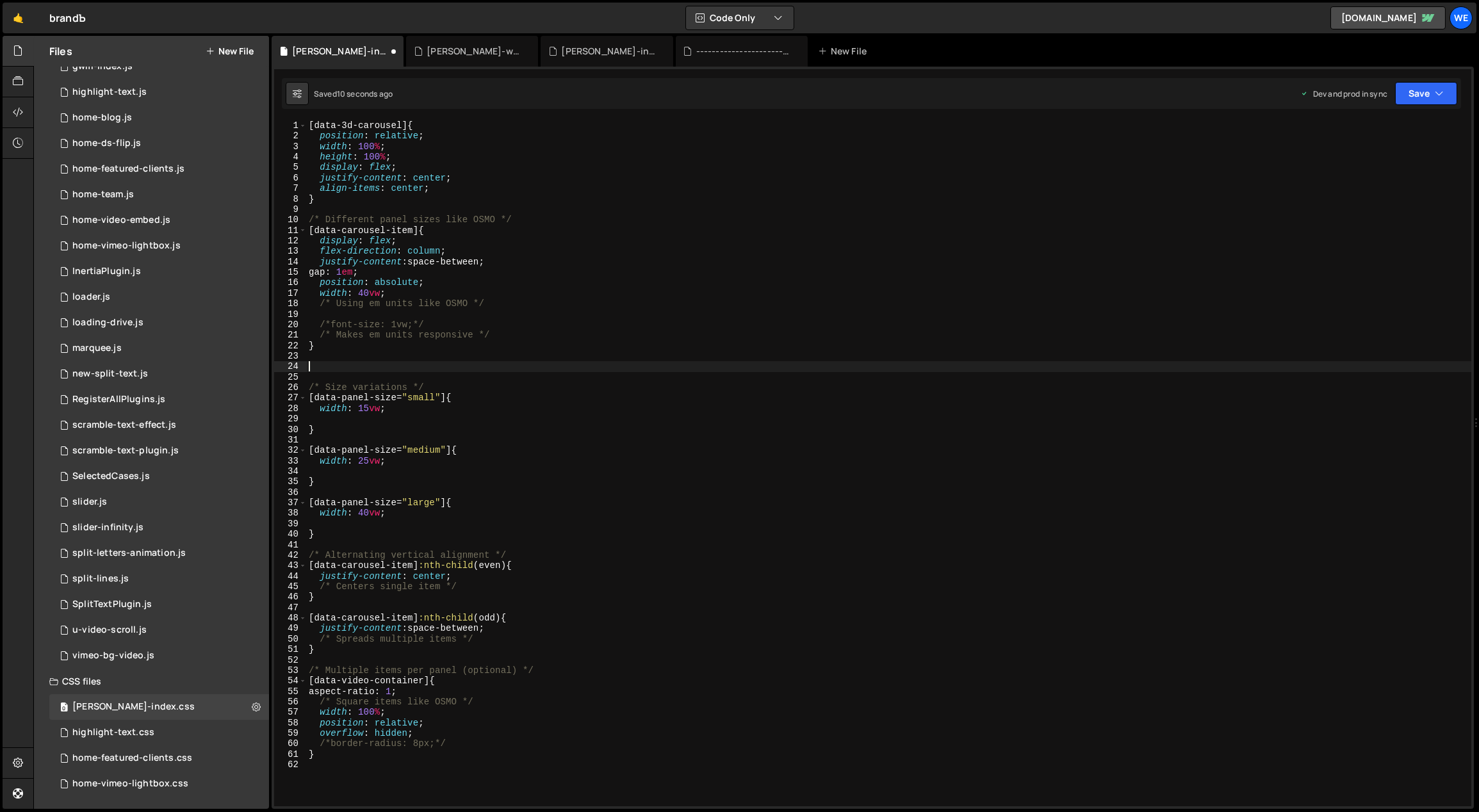
paste textarea "}"
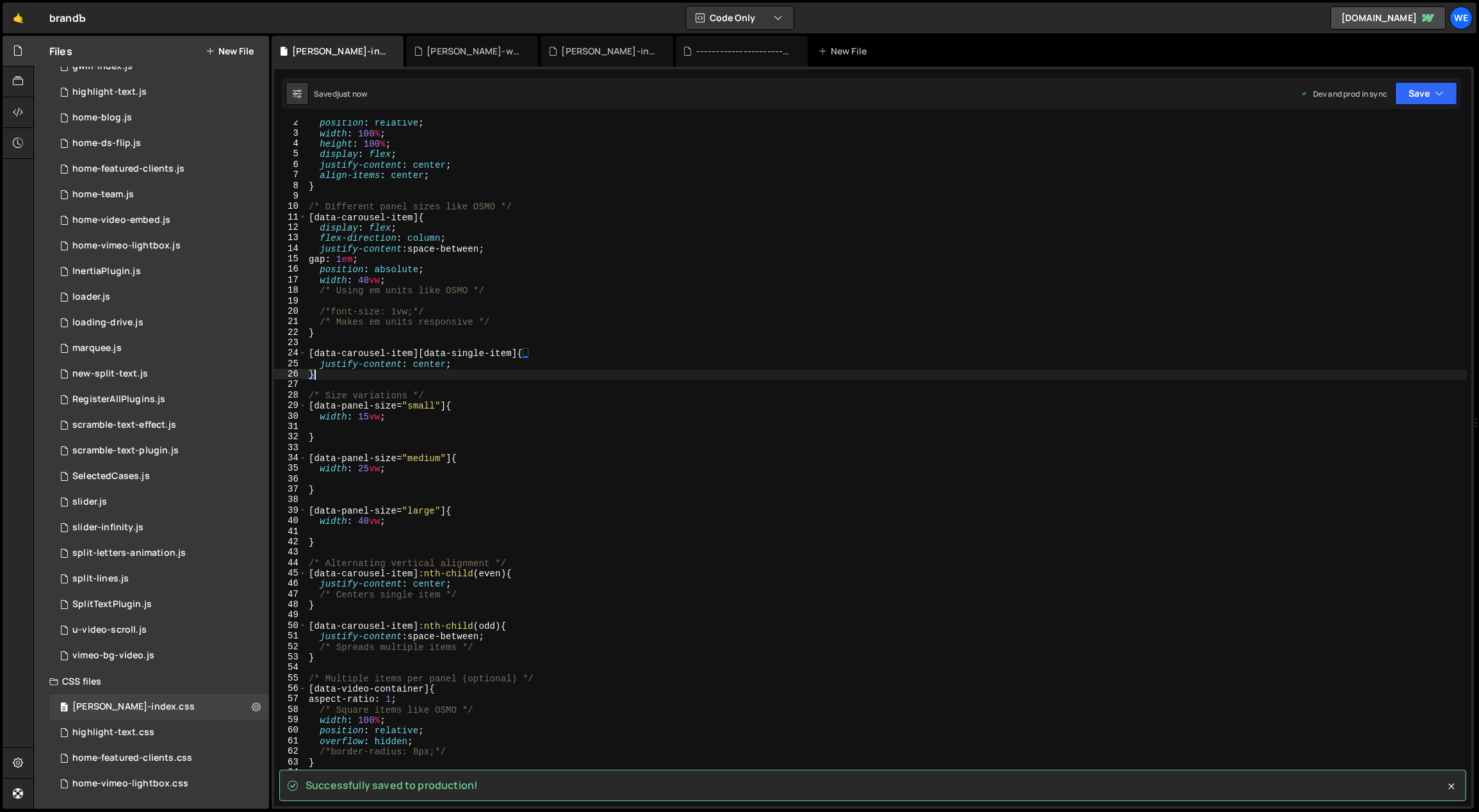
scroll to position [13, 0]
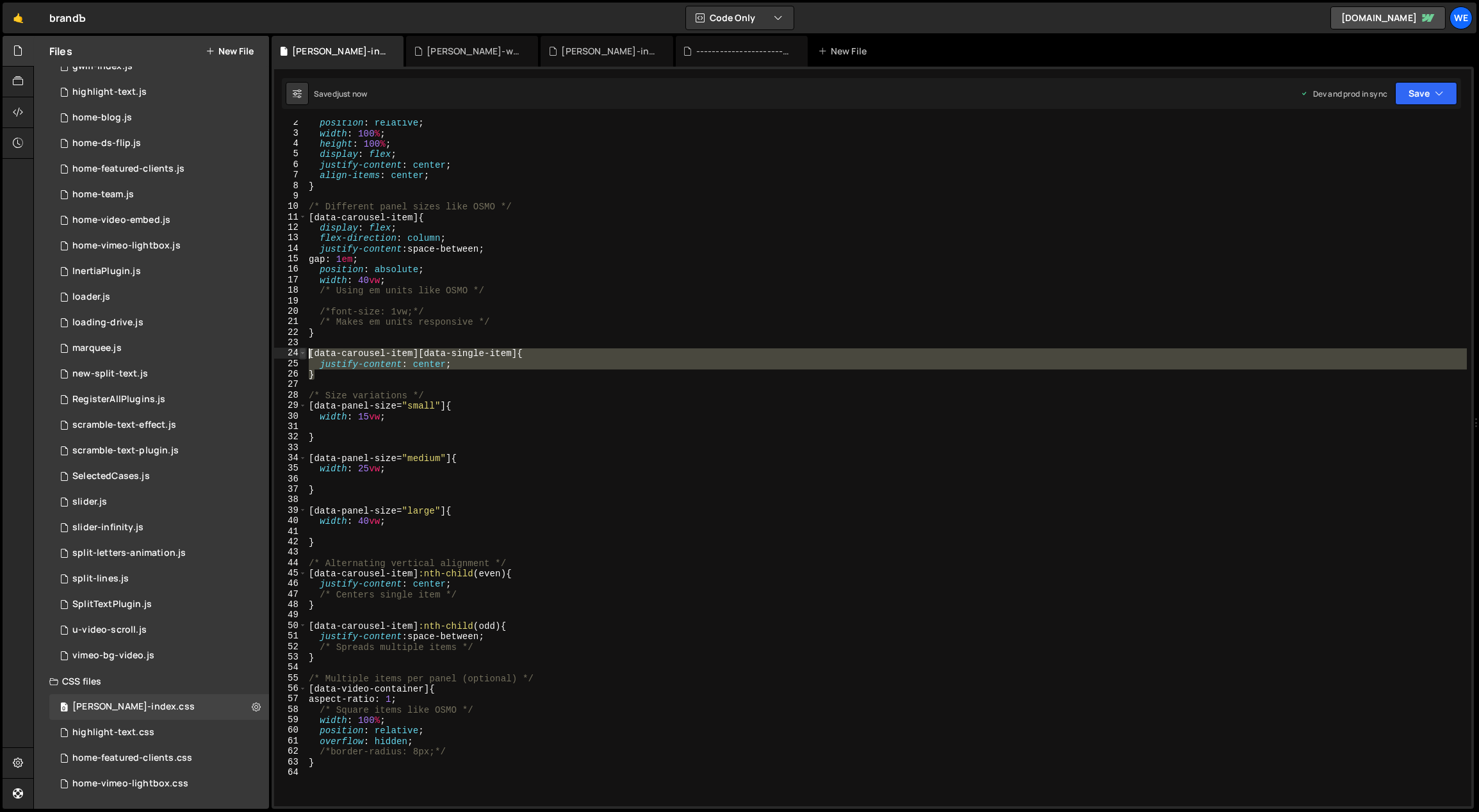
drag, startPoint x: 313, startPoint y: 374, endPoint x: 304, endPoint y: 354, distance: 22.1
click at [304, 354] on div "} 2 3 4 5 6 7 8 9 10 11 12 13 14 15 16 17 18 19 20 21 22 23 24 25 26 27 28 29 3…" at bounding box center [872, 463] width 1197 height 686
type textarea "[data-carousel-item][data-single-item] { justify-content: center;"
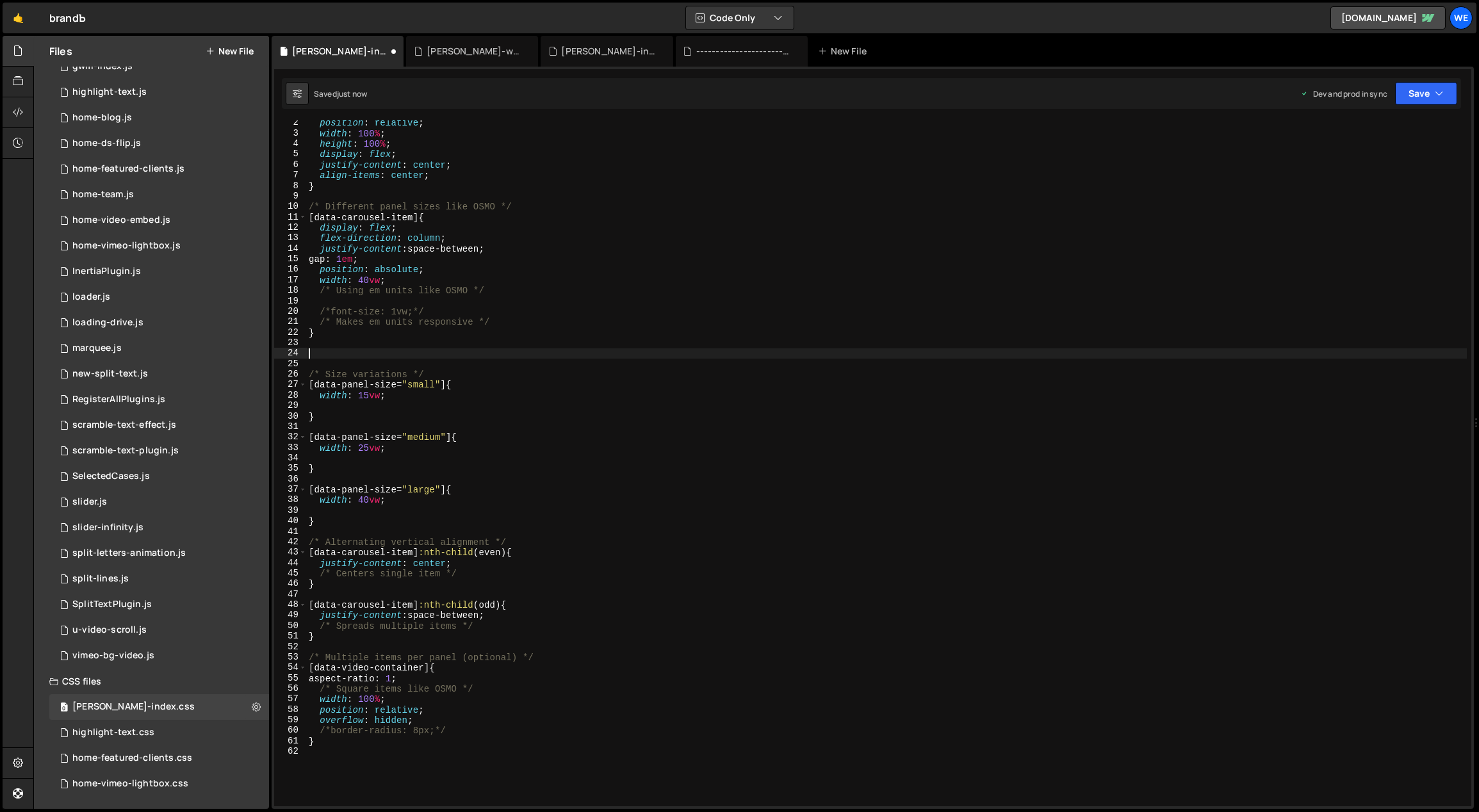
click at [357, 638] on div "position : relative ; width : 100 % ; height : 100 % ; display : flex ; justify…" at bounding box center [886, 472] width 1161 height 708
type textarea "}"
paste textarea "}"
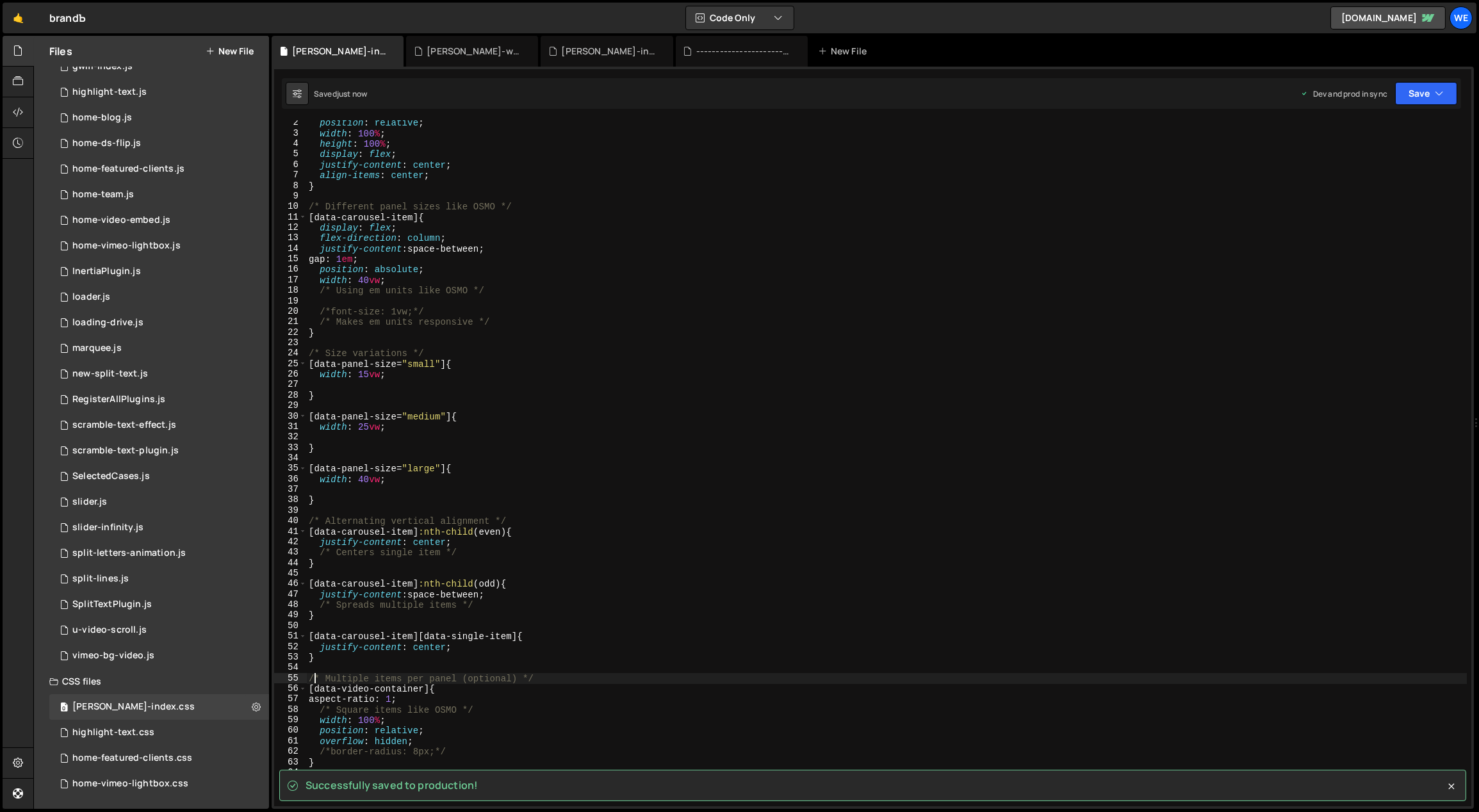
click at [614, 517] on div "position : relative ; width : 100 % ; height : 100 % ; display : flex ; justify…" at bounding box center [886, 472] width 1161 height 708
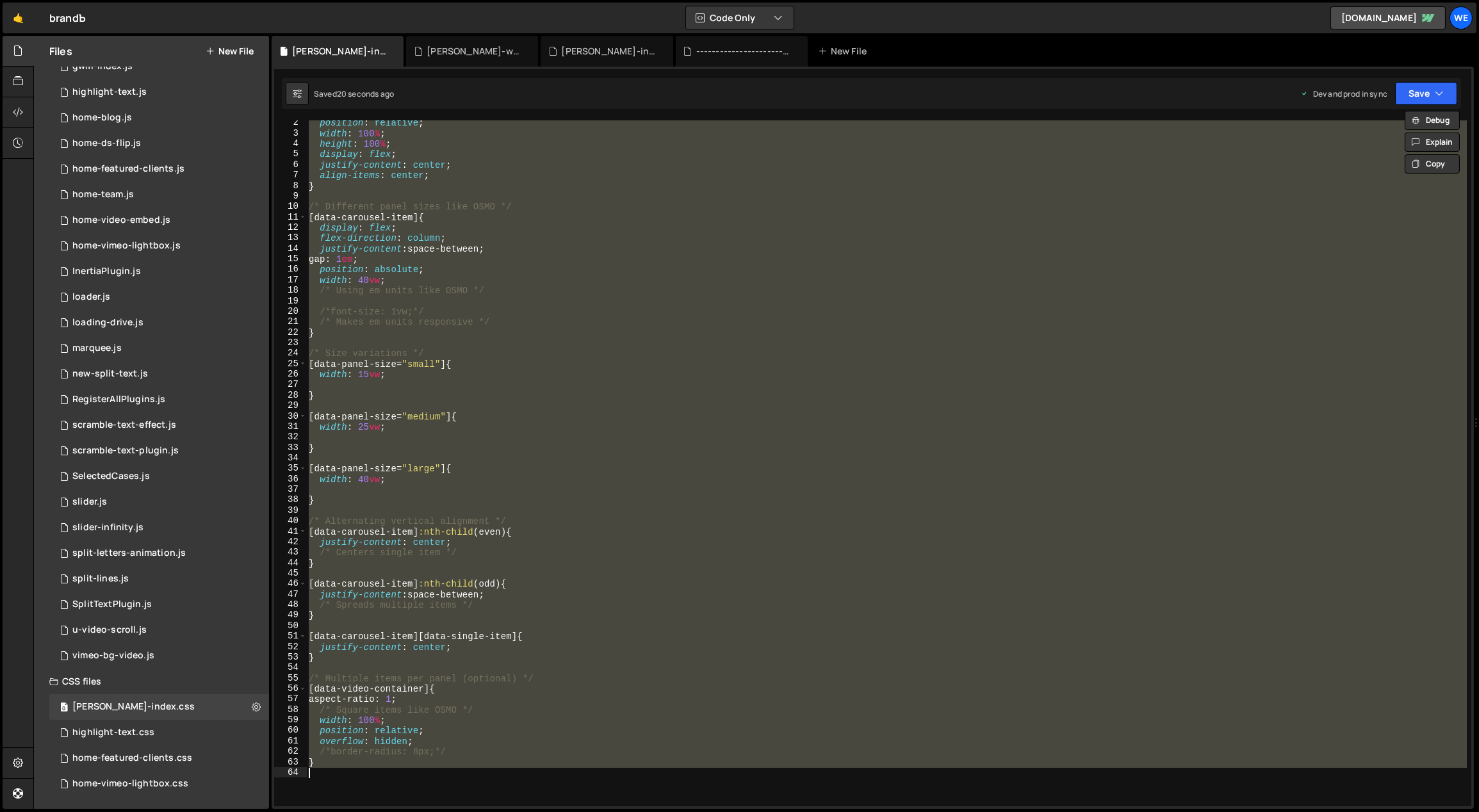
click at [596, 363] on div "position : relative ; width : 100 % ; height : 100 % ; display : flex ; justify…" at bounding box center [886, 463] width 1160 height 686
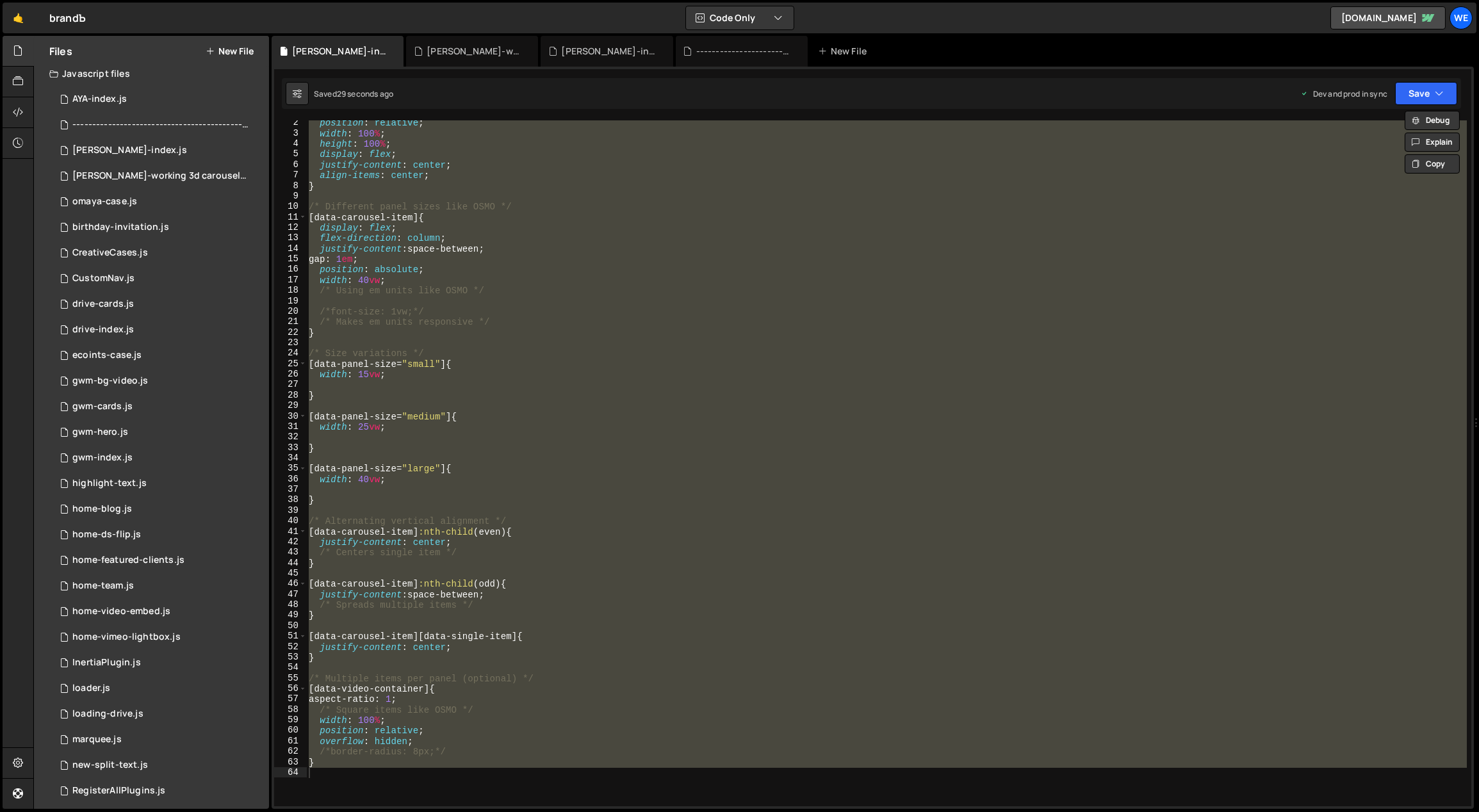
scroll to position [0, 0]
click at [572, 238] on div "position : relative ; width : 100 % ; height : 100 % ; display : flex ; justify…" at bounding box center [886, 463] width 1160 height 686
type textarea "flex-direction: column;"
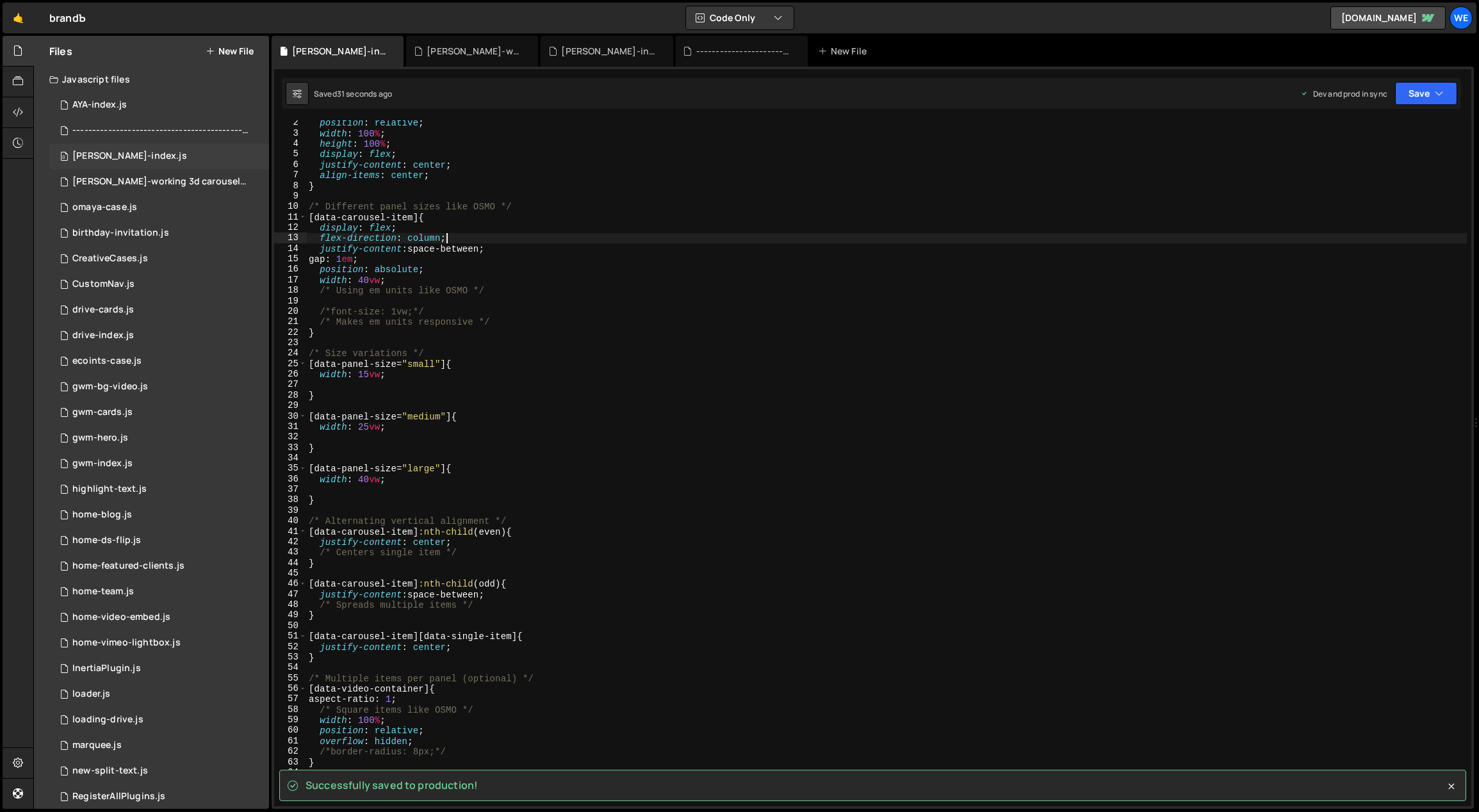
click at [134, 155] on div "[PERSON_NAME]-index.js" at bounding box center [129, 156] width 115 height 12
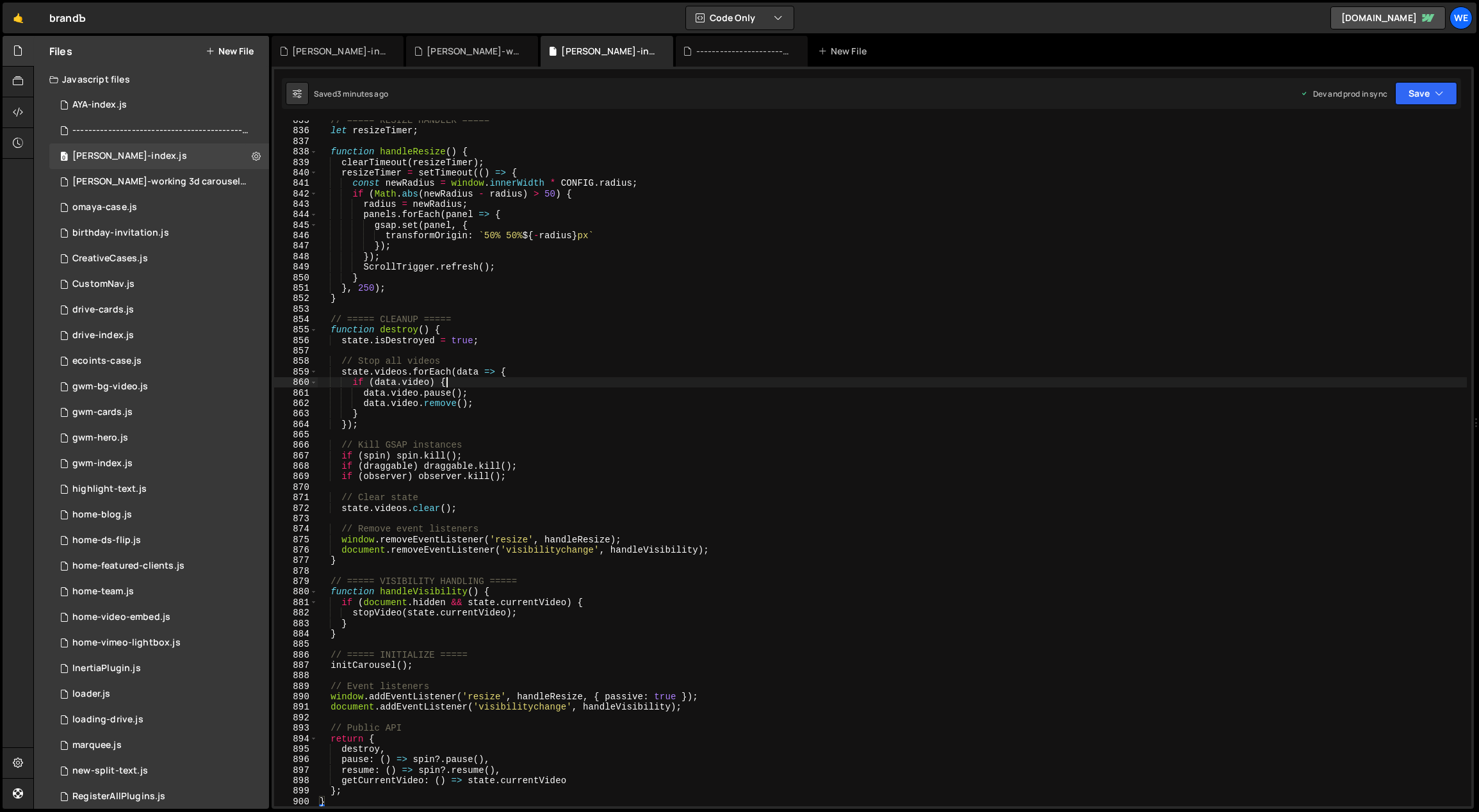
click at [512, 385] on div "// ===== RESIZE HANDLER ===== let resizeTimer ; function handleResize ( ) { cle…" at bounding box center [892, 469] width 1150 height 708
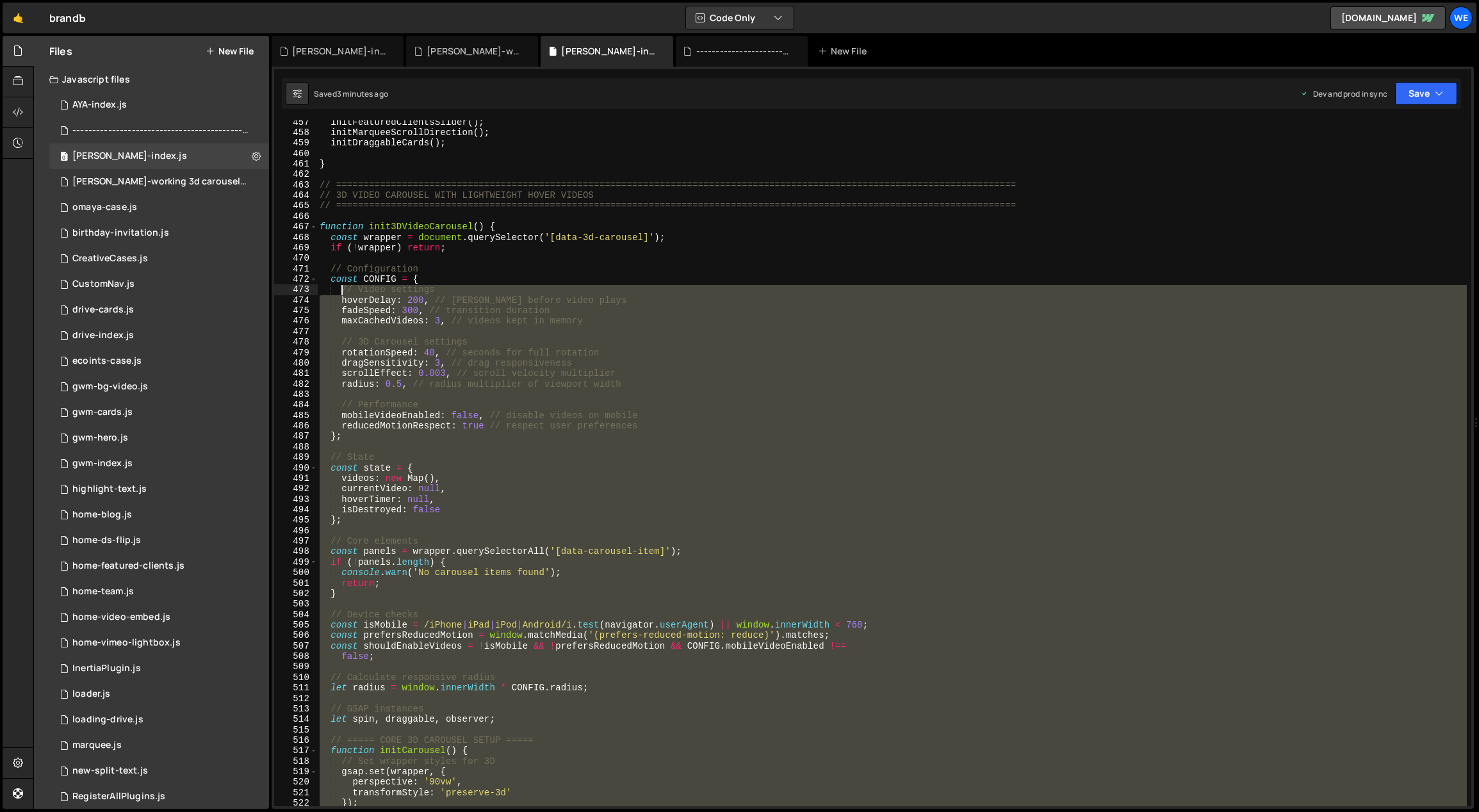
scroll to position [4535, 0]
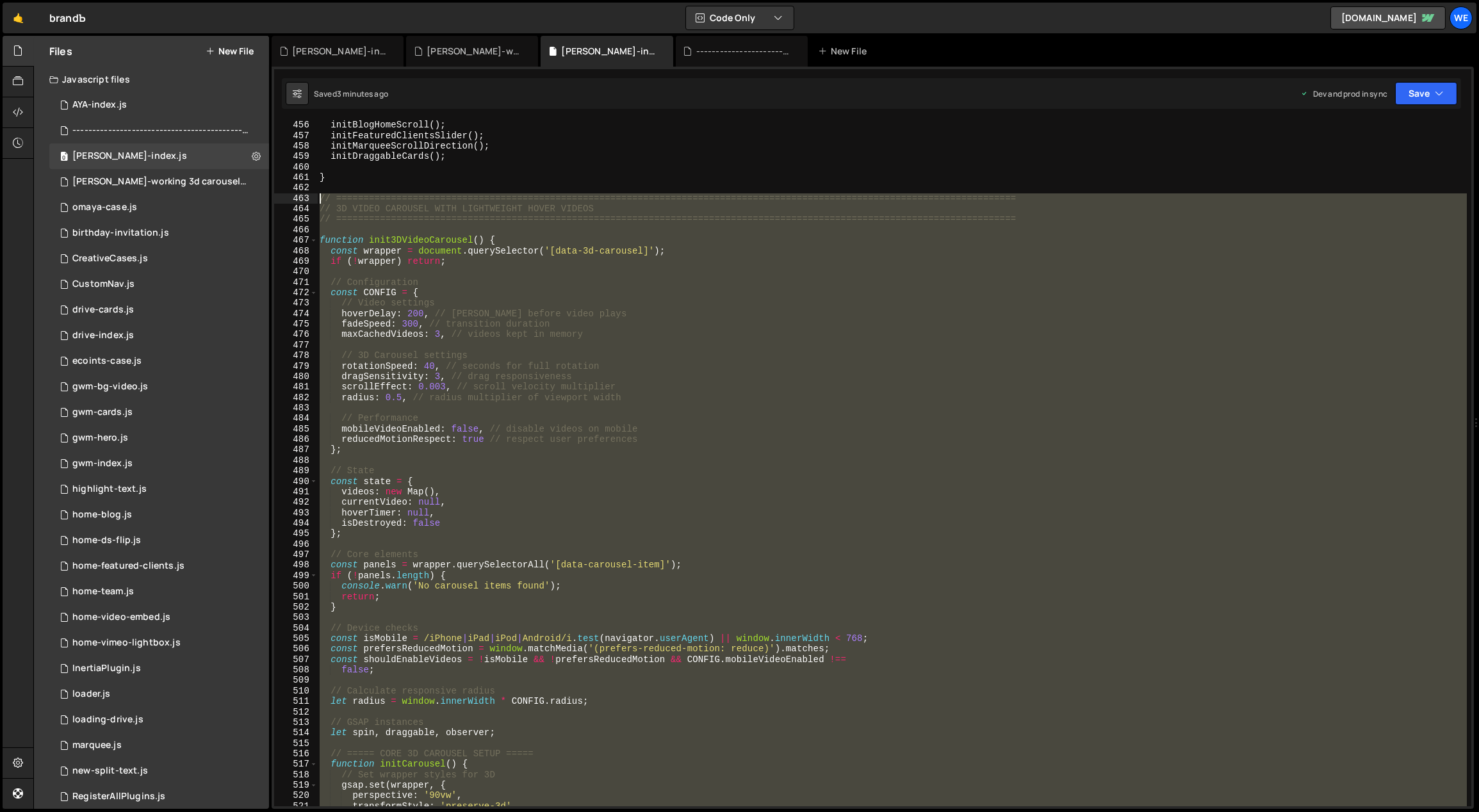
drag, startPoint x: 333, startPoint y: 450, endPoint x: 318, endPoint y: 193, distance: 256.6
click at [318, 193] on div "initBlogHomeScroll ( ) ; initFeaturedClientsSlider ( ) ; initMarqueeScrollDirec…" at bounding box center [892, 474] width 1150 height 708
paste textarea "}"
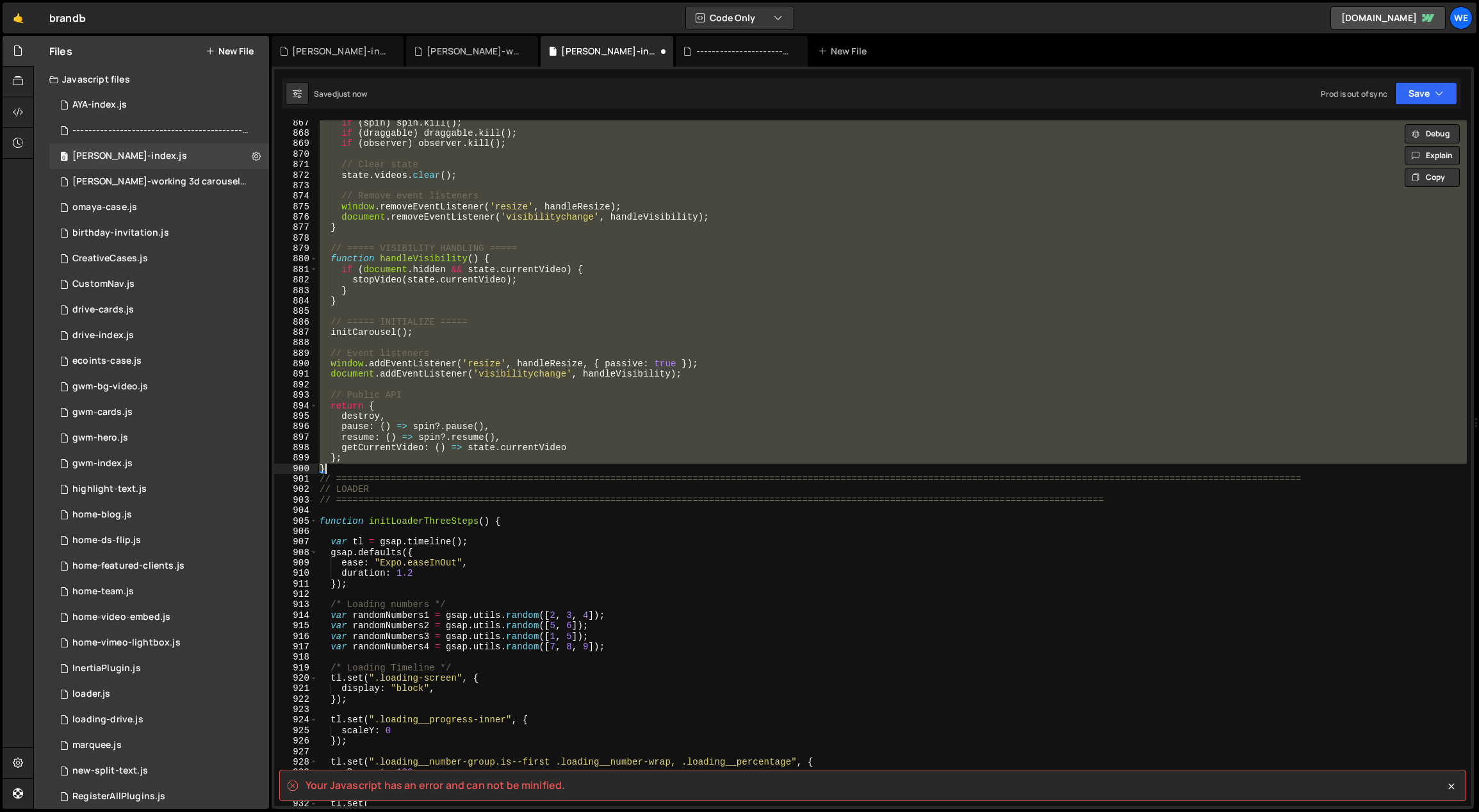
scroll to position [8614, 0]
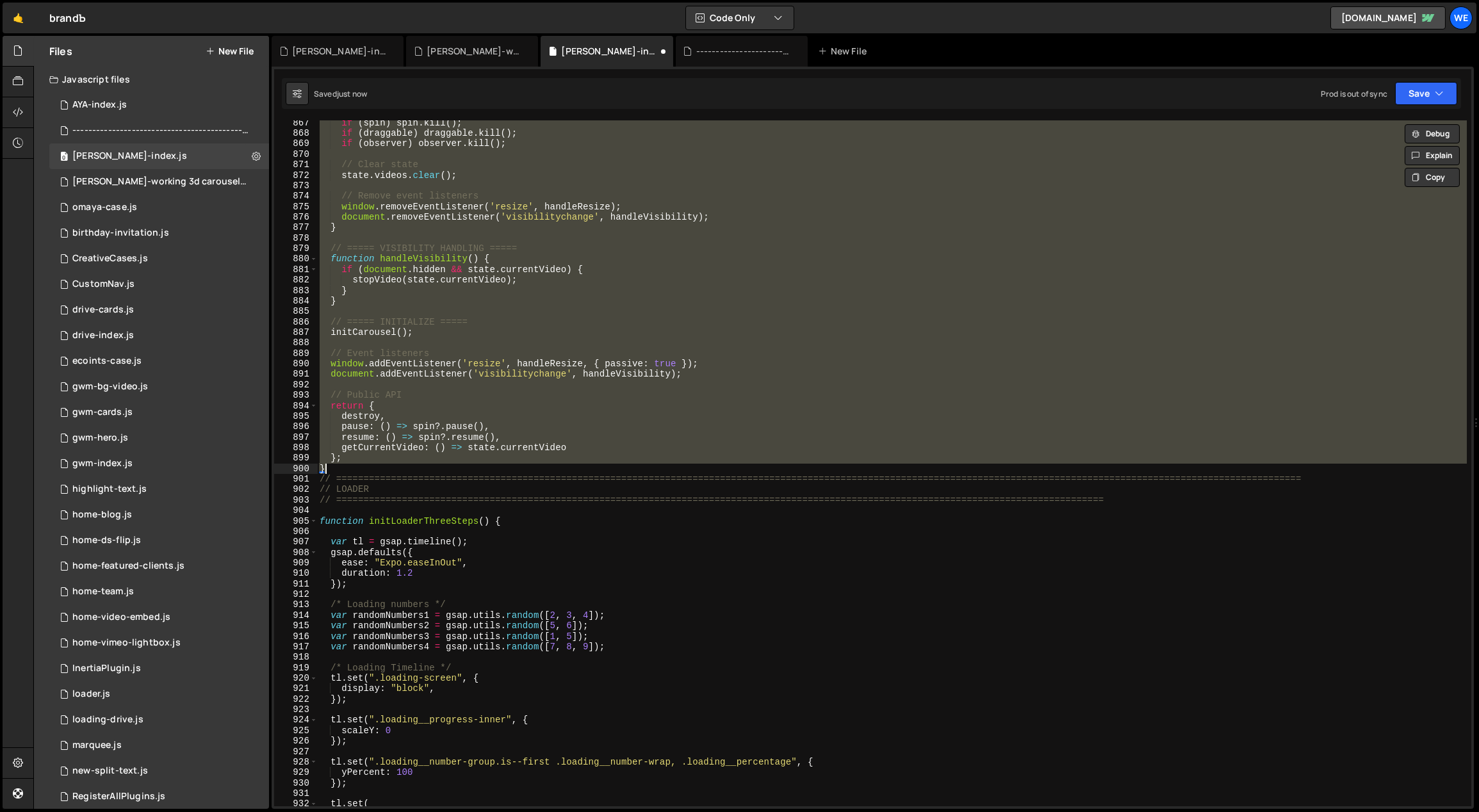
click at [352, 466] on div "if ( spin ) spin . kill ( ) ; if ( draggable ) draggable . kill ( ) ; if ( obse…" at bounding box center [892, 463] width 1150 height 686
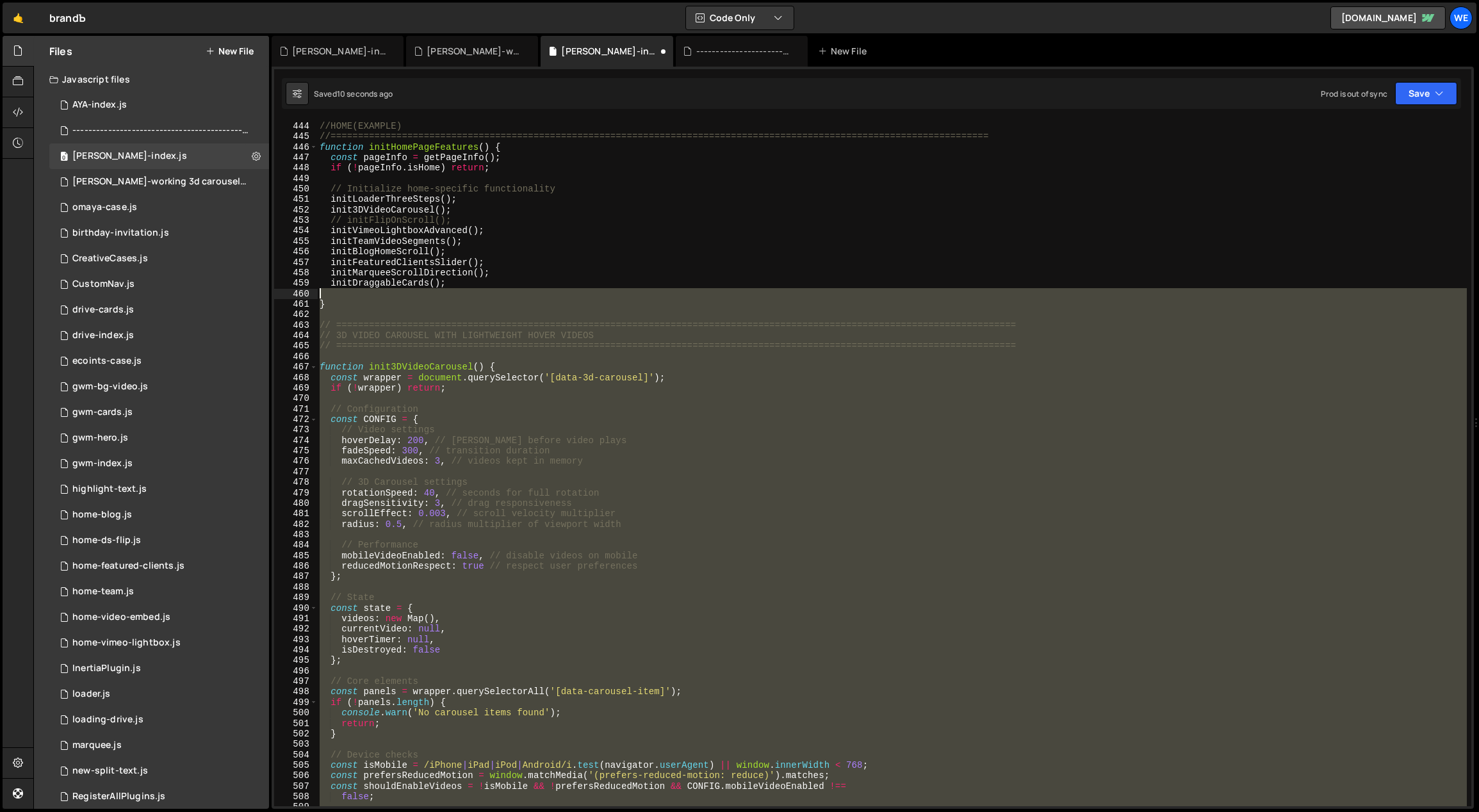
scroll to position [4414, 0]
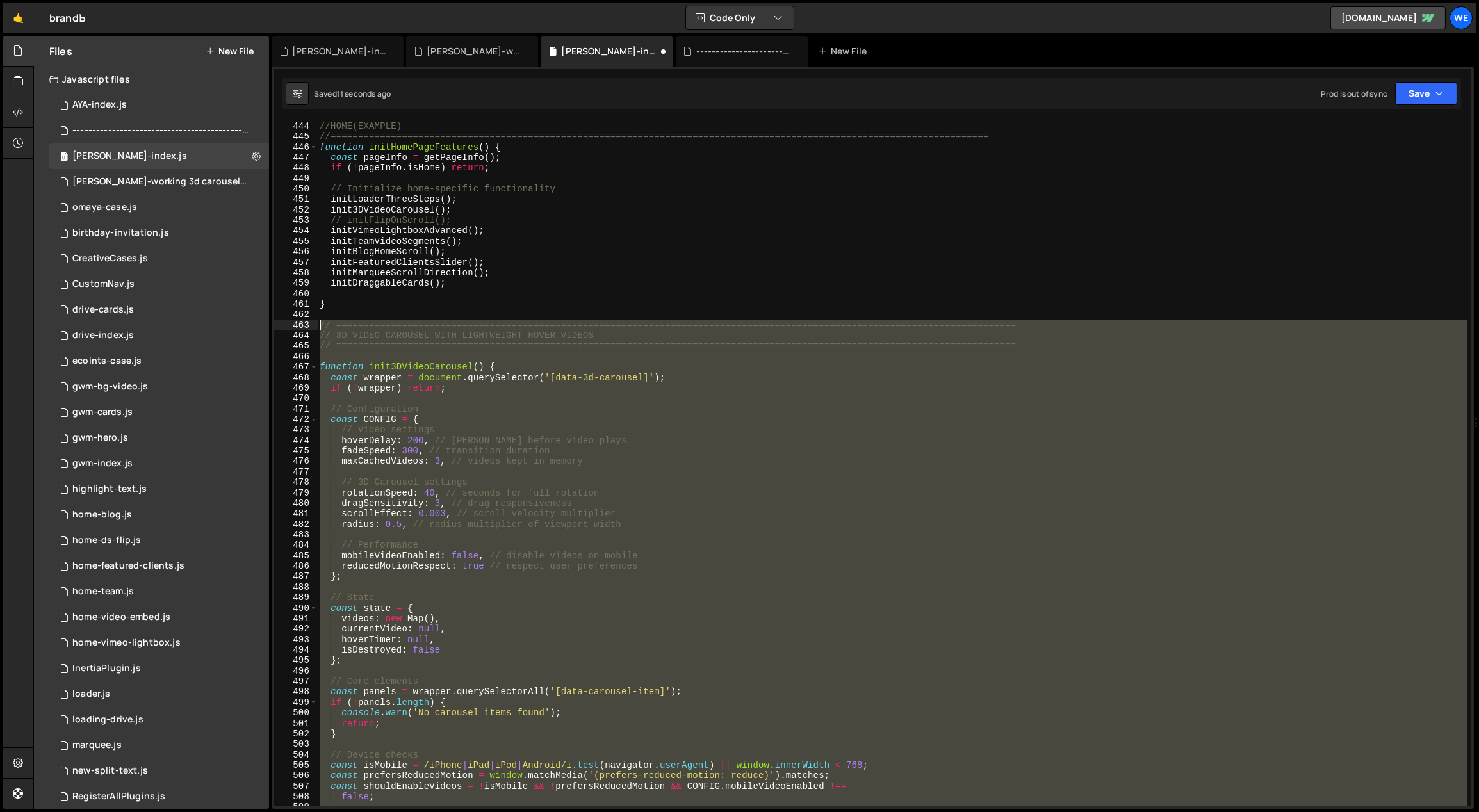
drag, startPoint x: 337, startPoint y: 466, endPoint x: 318, endPoint y: 325, distance: 142.2
click at [318, 325] on div "//=============================================================================…" at bounding box center [892, 464] width 1150 height 708
paste textarea "}"
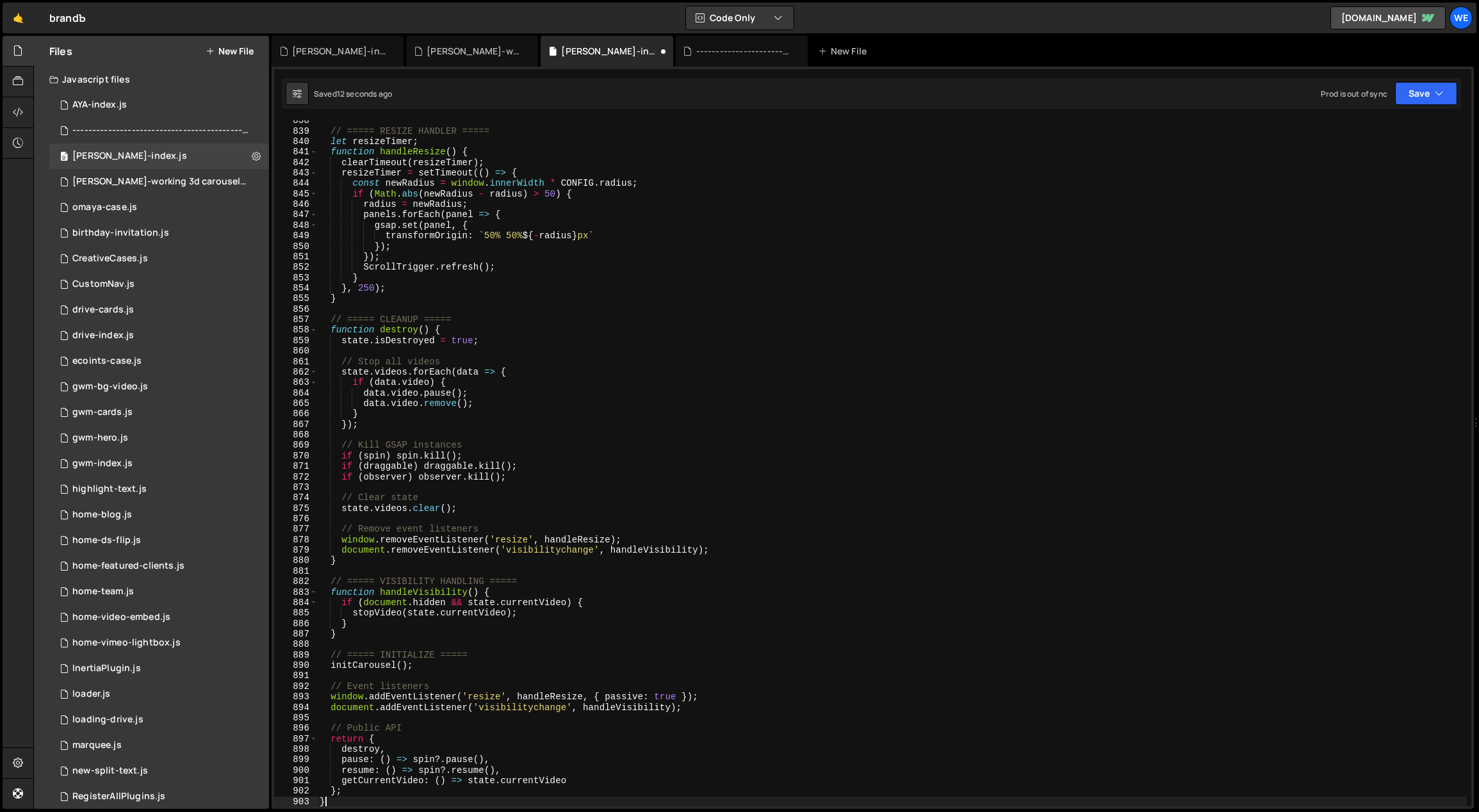
scroll to position [8318, 0]
type textarea "};"
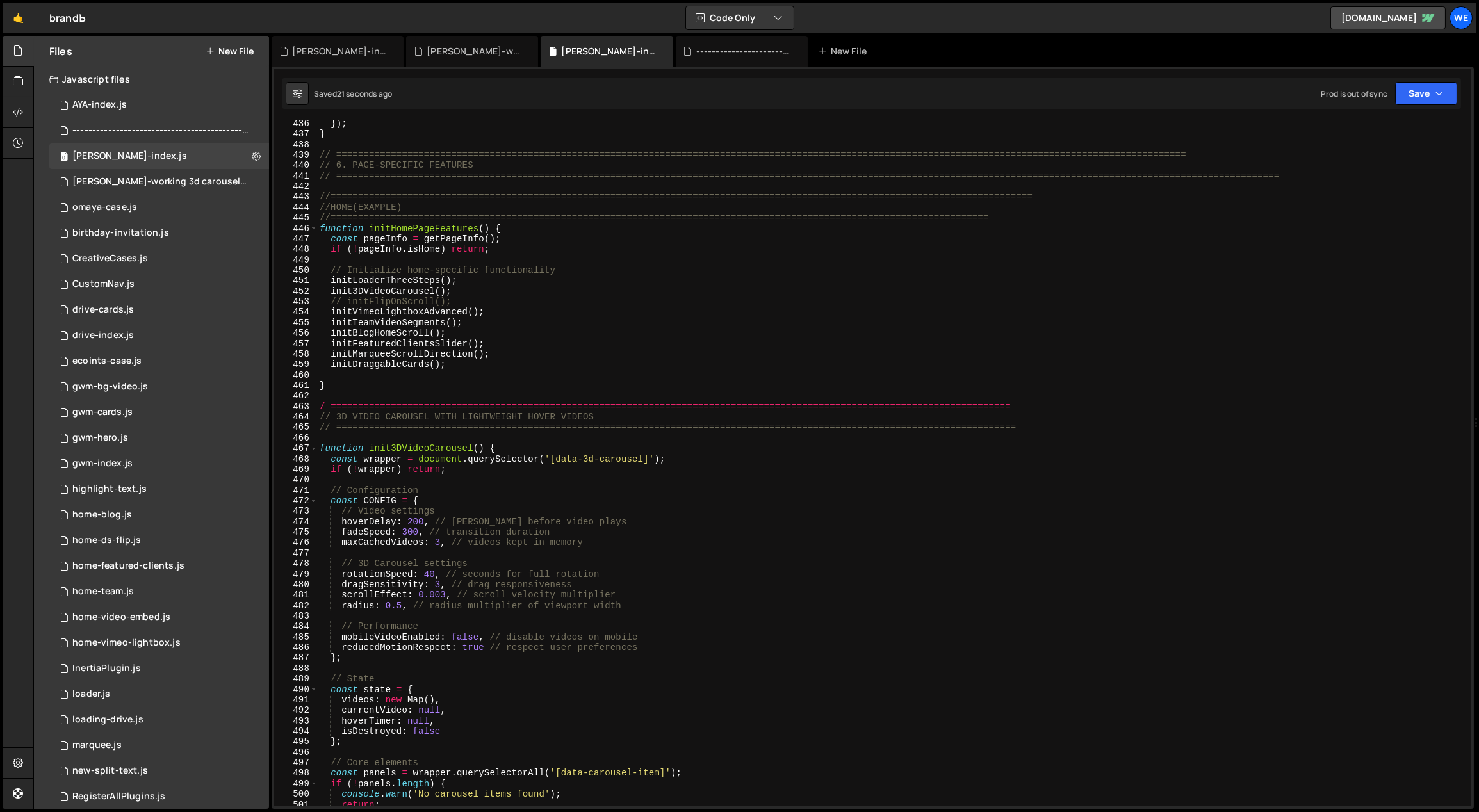
scroll to position [4263, 0]
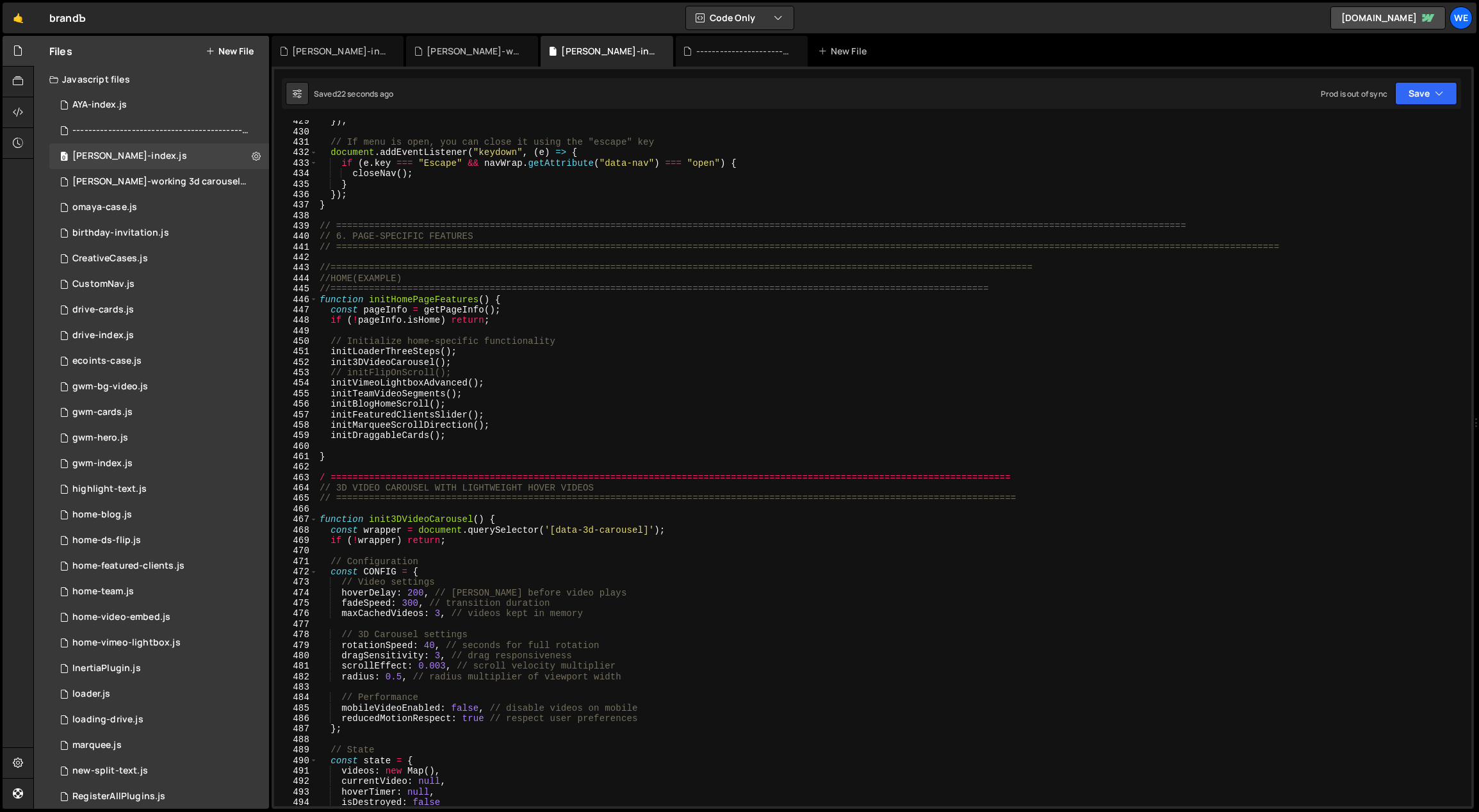
click at [317, 472] on div "}) ; // If menu is open, you can close it using the "escape" key document . add…" at bounding box center [892, 470] width 1150 height 708
click at [325, 479] on div "}) ; // If menu is open, you can close it using the "escape" key document . add…" at bounding box center [892, 470] width 1150 height 708
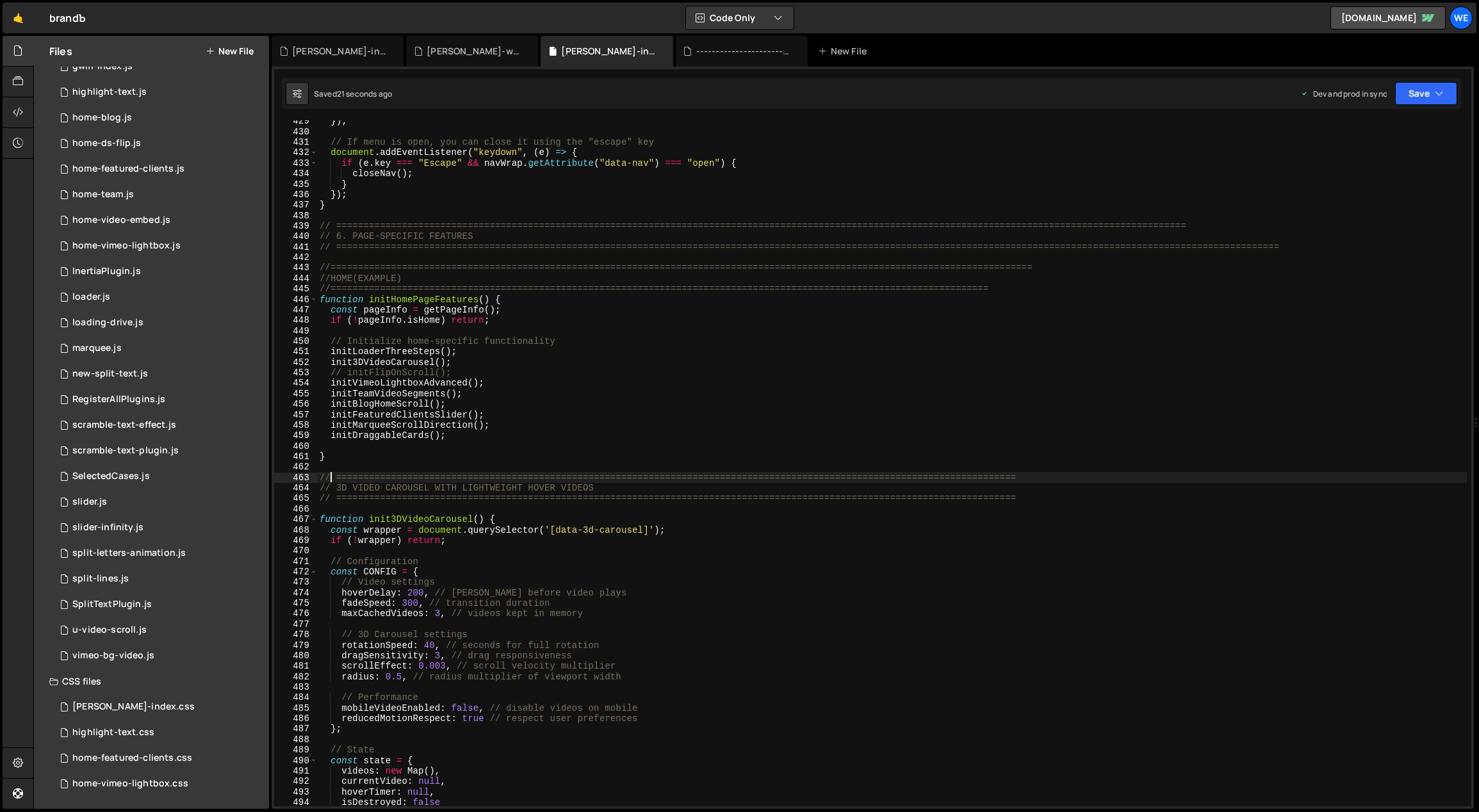
click at [544, 391] on div "}) ; // If menu is open, you can close it using the "escape" key document . add…" at bounding box center [892, 470] width 1150 height 708
type textarea "initTeamVideoSegments();"
click at [116, 706] on div "[PERSON_NAME]-index.css" at bounding box center [133, 707] width 122 height 12
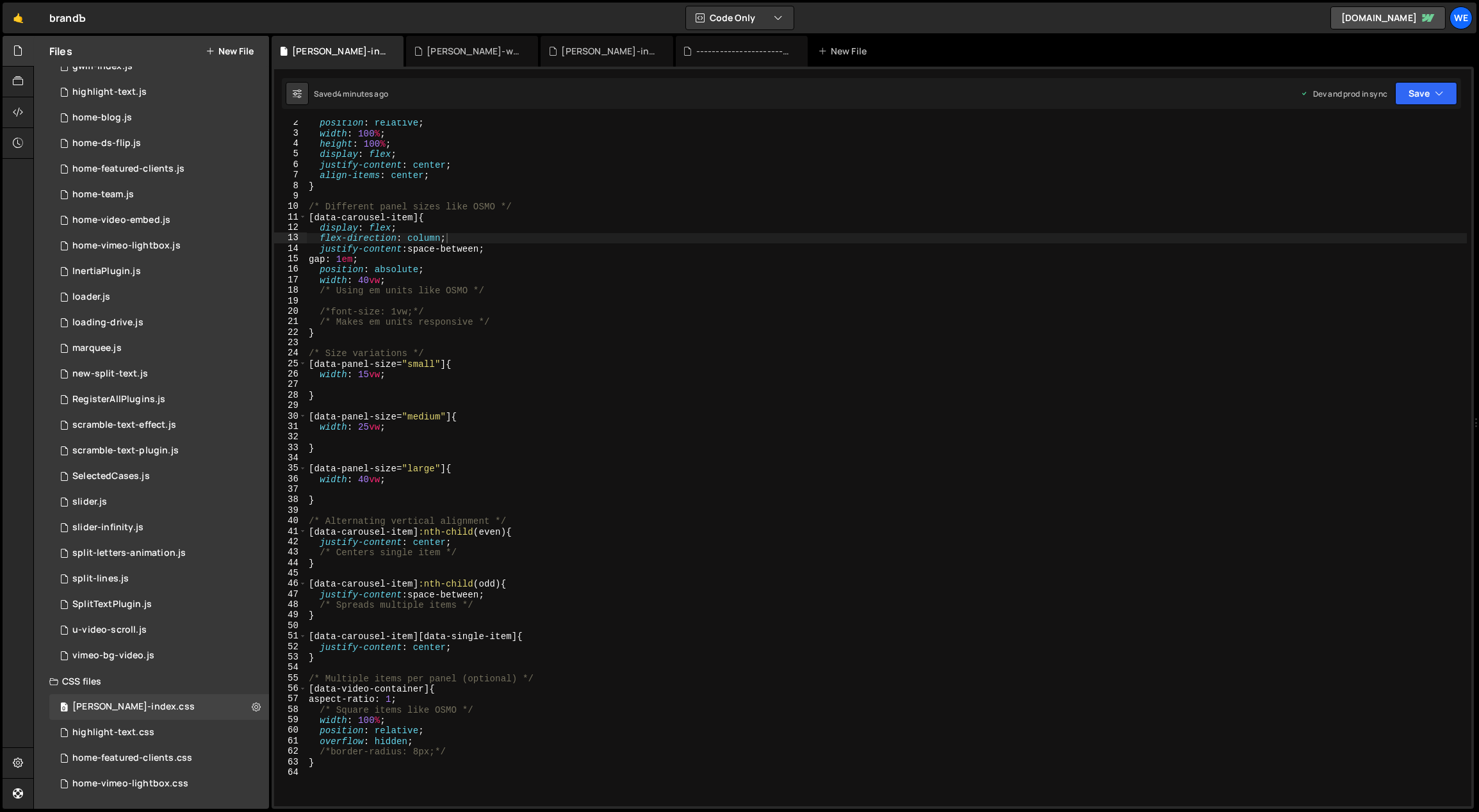
scroll to position [3, 0]
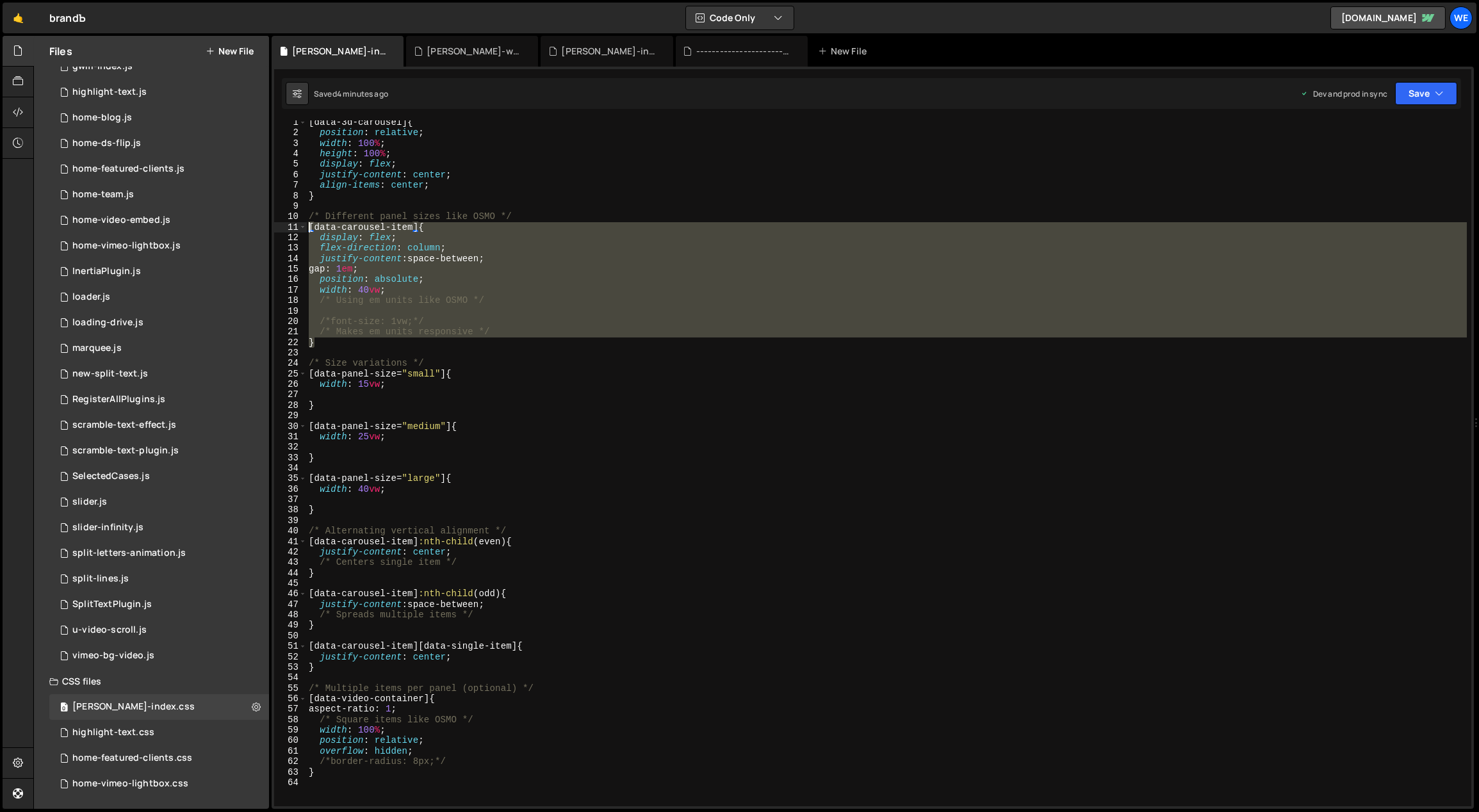
drag, startPoint x: 320, startPoint y: 341, endPoint x: 306, endPoint y: 220, distance: 122.5
click at [306, 220] on div "} 1 2 3 4 5 6 7 8 9 10 11 12 13 14 15 16 17 18 19 20 21 22 23 24 25 26 27 28 29…" at bounding box center [872, 463] width 1197 height 686
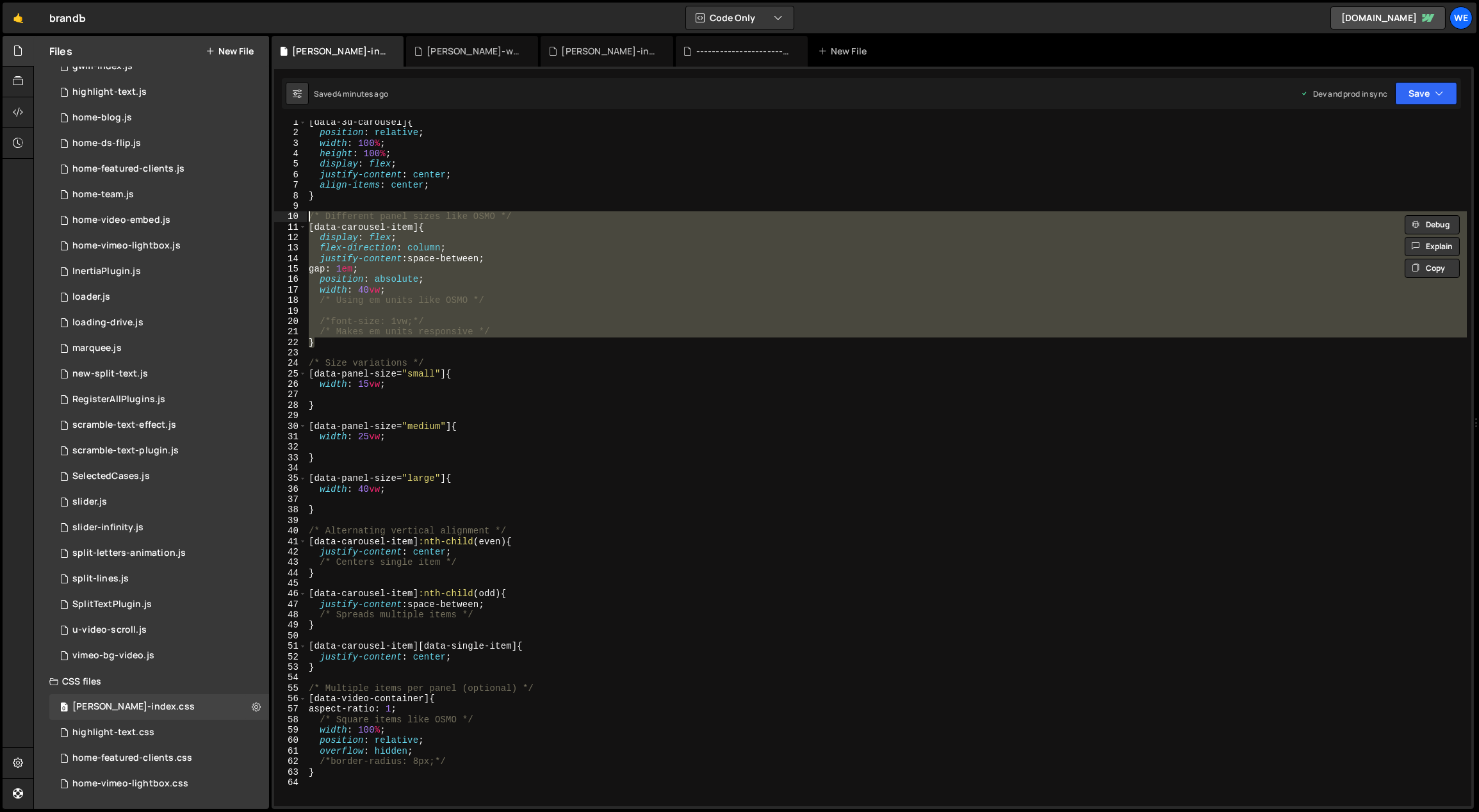
paste textarea "}"
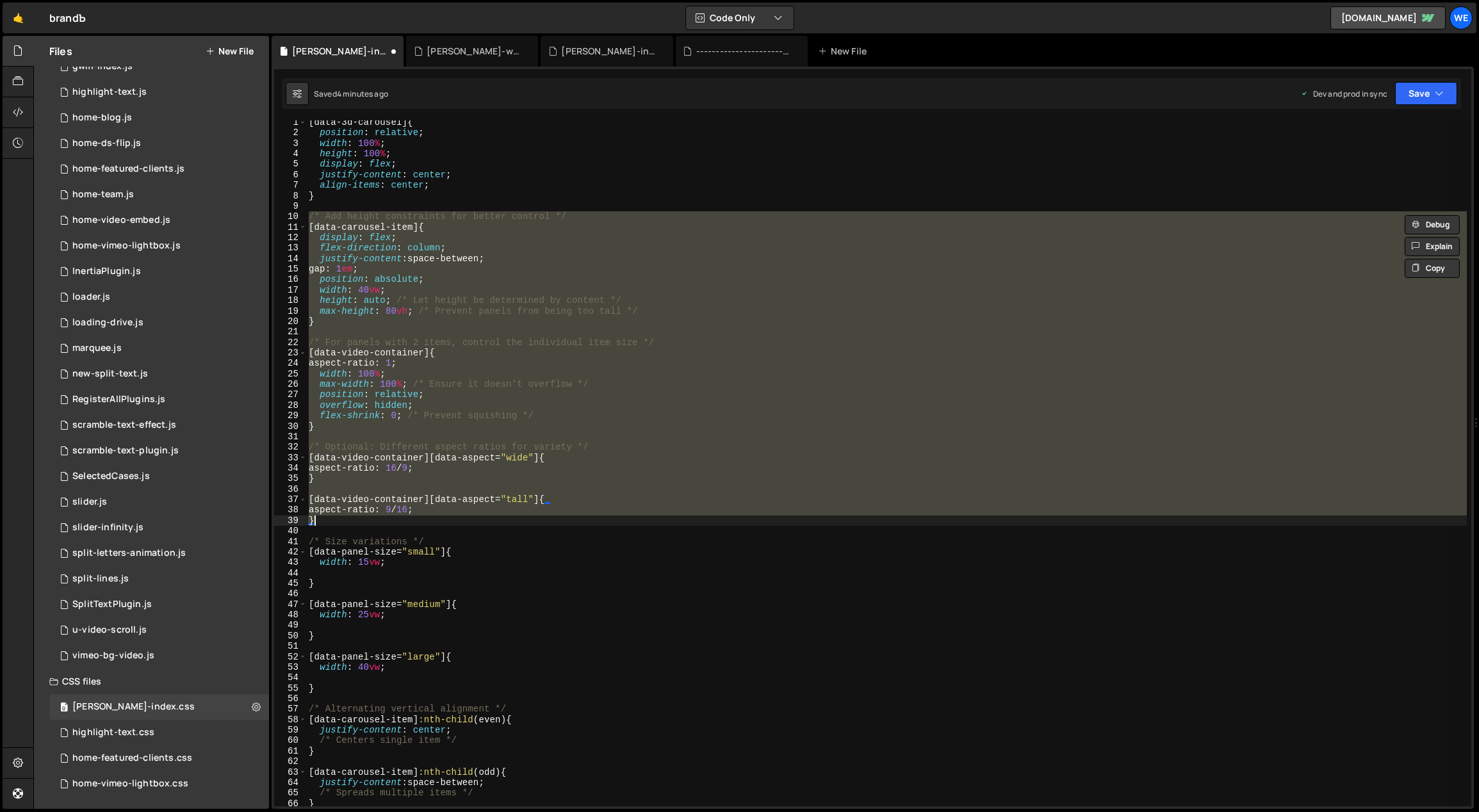
click at [500, 321] on div "[ data-3d-carousel ] { position : relative ; width : 100 % ; height : 100 % ; d…" at bounding box center [886, 463] width 1160 height 686
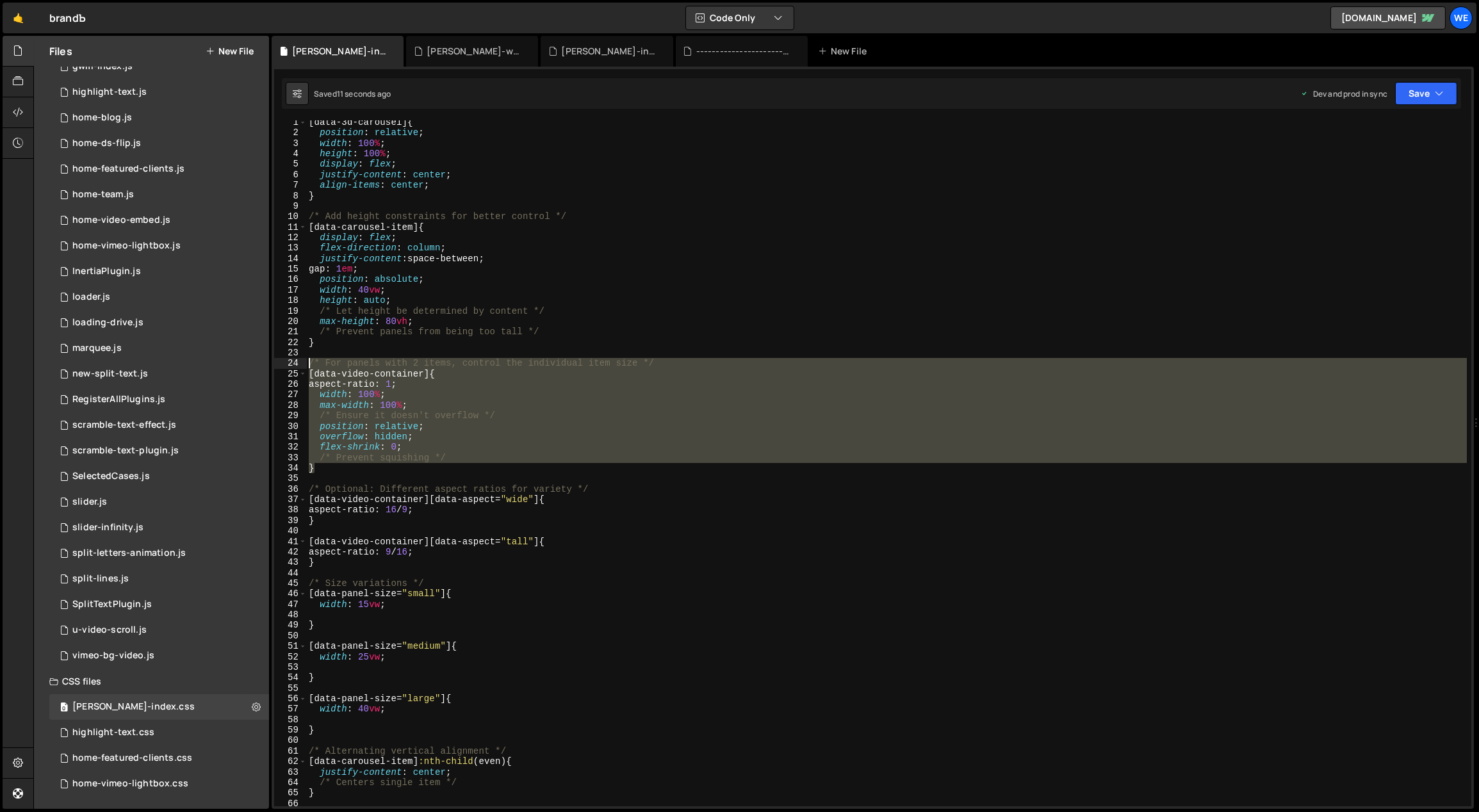
drag, startPoint x: 323, startPoint y: 469, endPoint x: 307, endPoint y: 362, distance: 108.8
click at [307, 362] on div "[ data-3d-carousel ] { position : relative ; width : 100 % ; height : 100 % ; d…" at bounding box center [886, 471] width 1161 height 708
paste textarea "}"
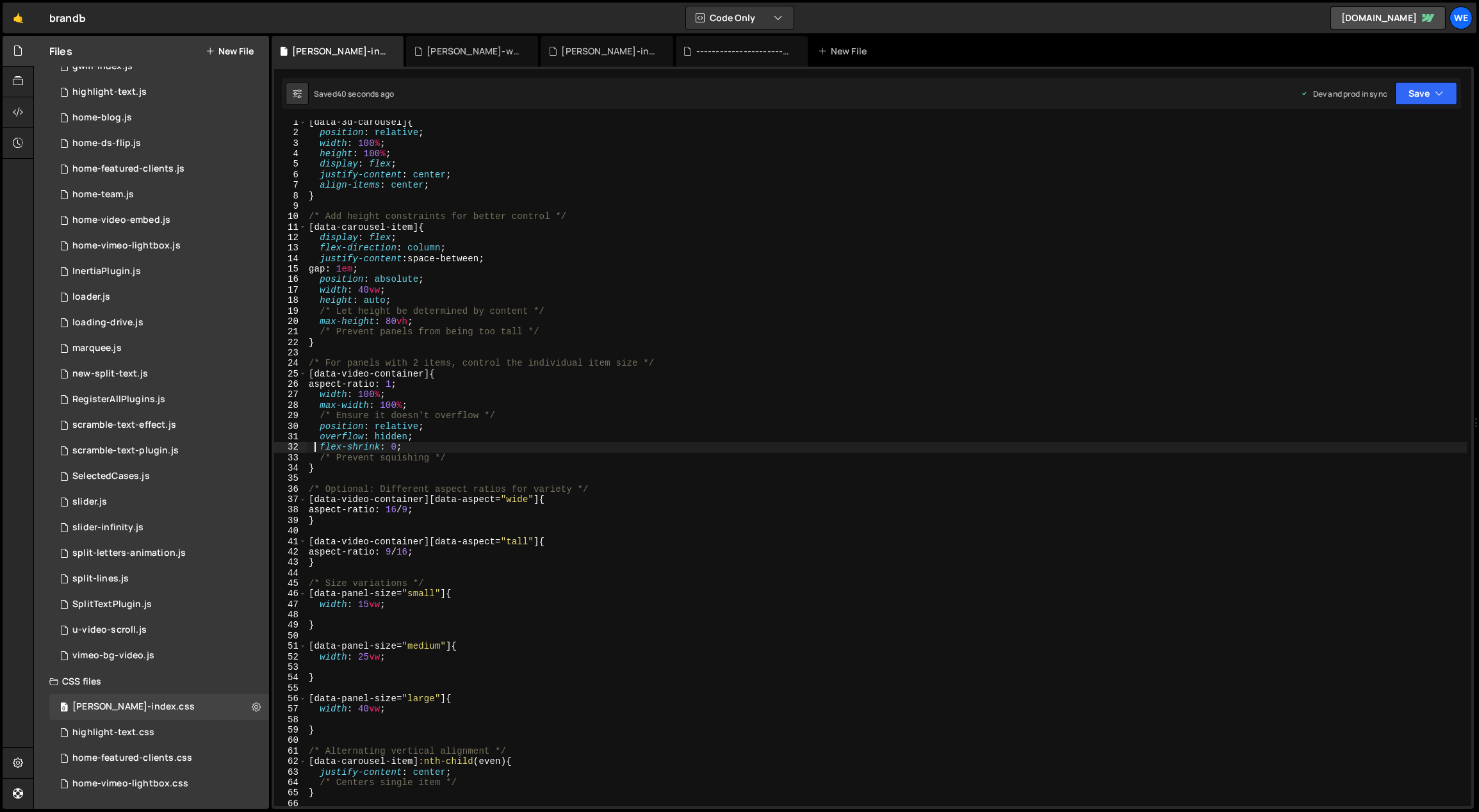
click at [603, 521] on div "[ data-3d-carousel ] { position : relative ; width : 100 % ; height : 100 % ; d…" at bounding box center [886, 471] width 1161 height 708
type textarea "}"
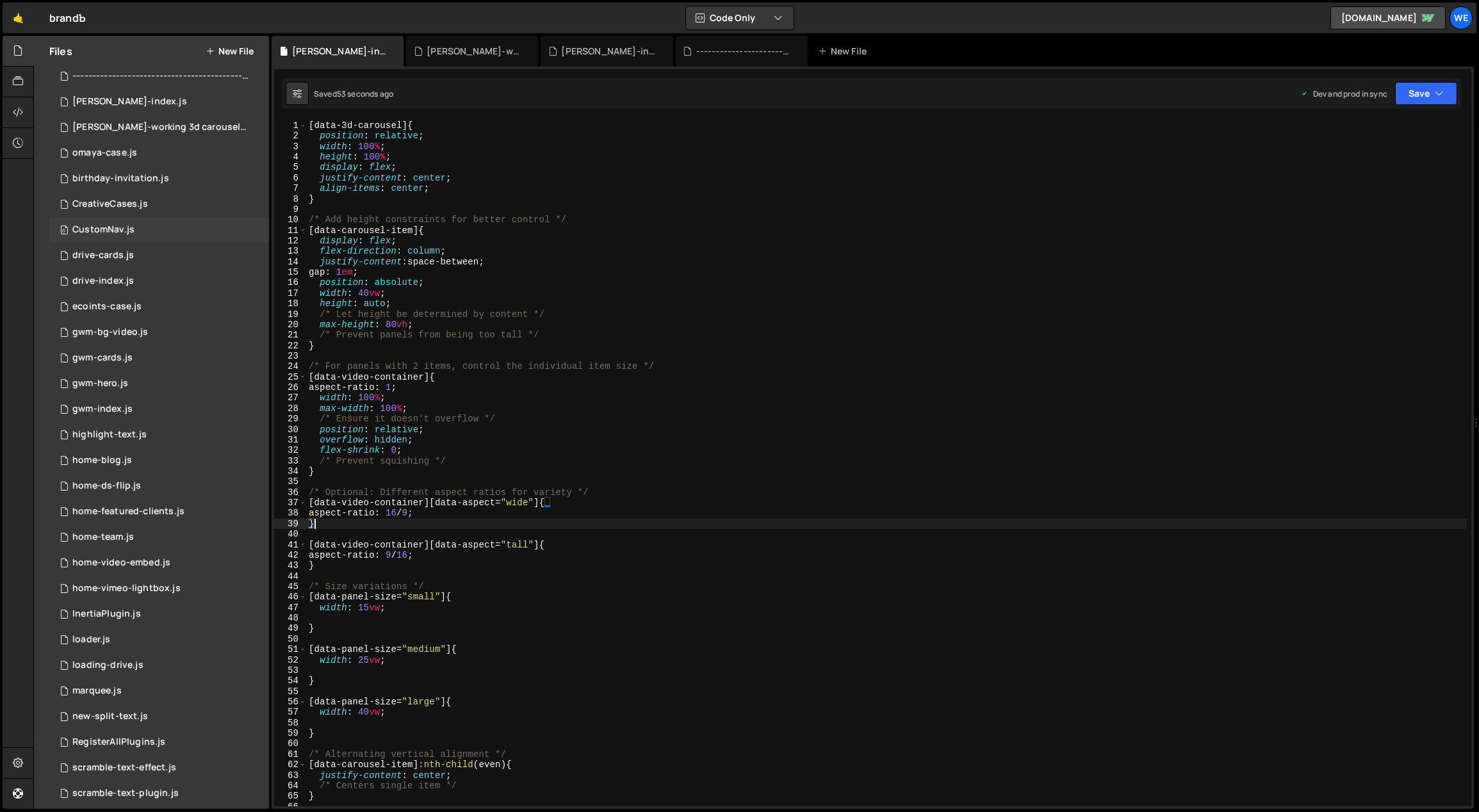
scroll to position [0, 0]
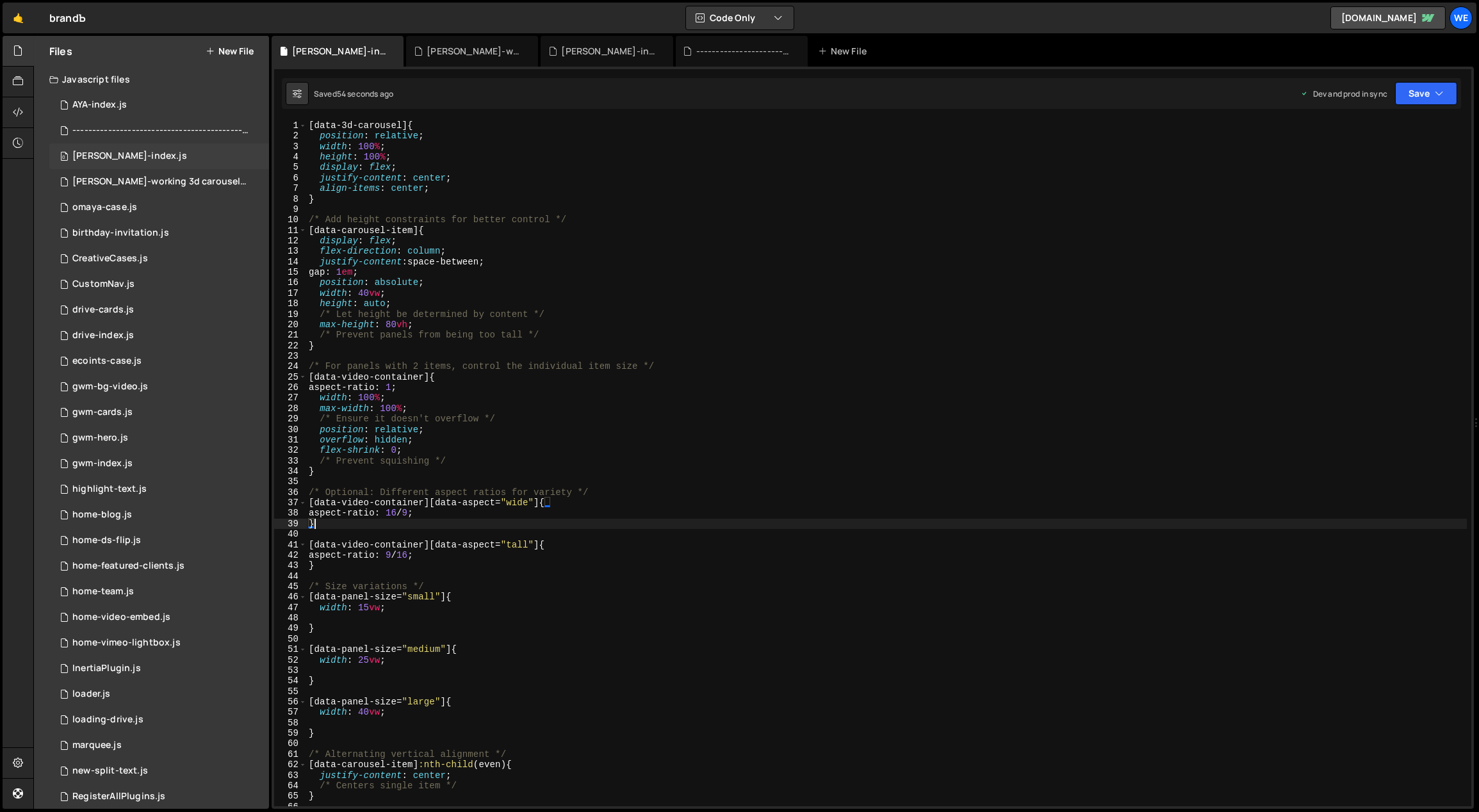
click at [119, 149] on div "0 [PERSON_NAME]-index.js 0" at bounding box center [159, 156] width 220 height 26
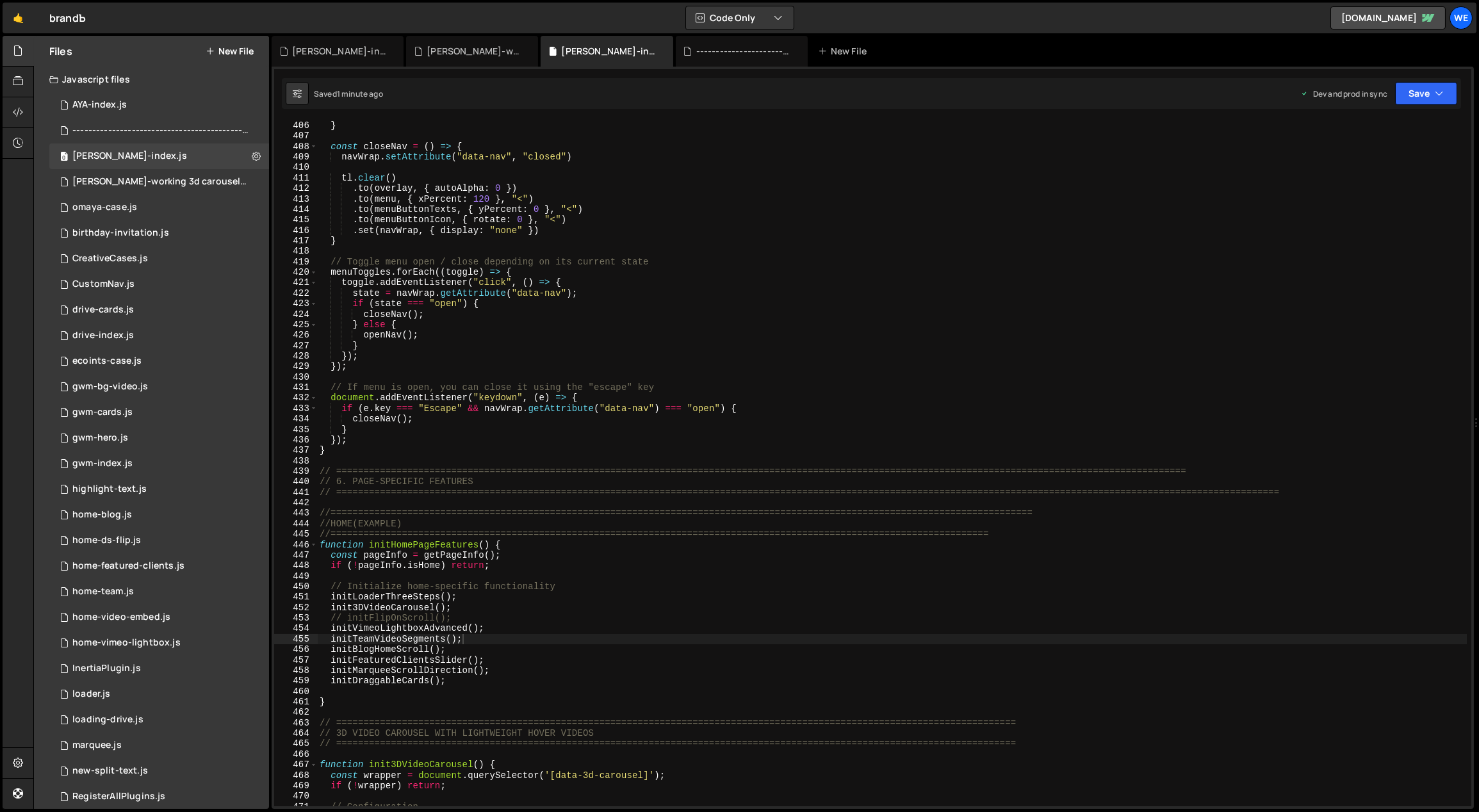
scroll to position [4253, 0]
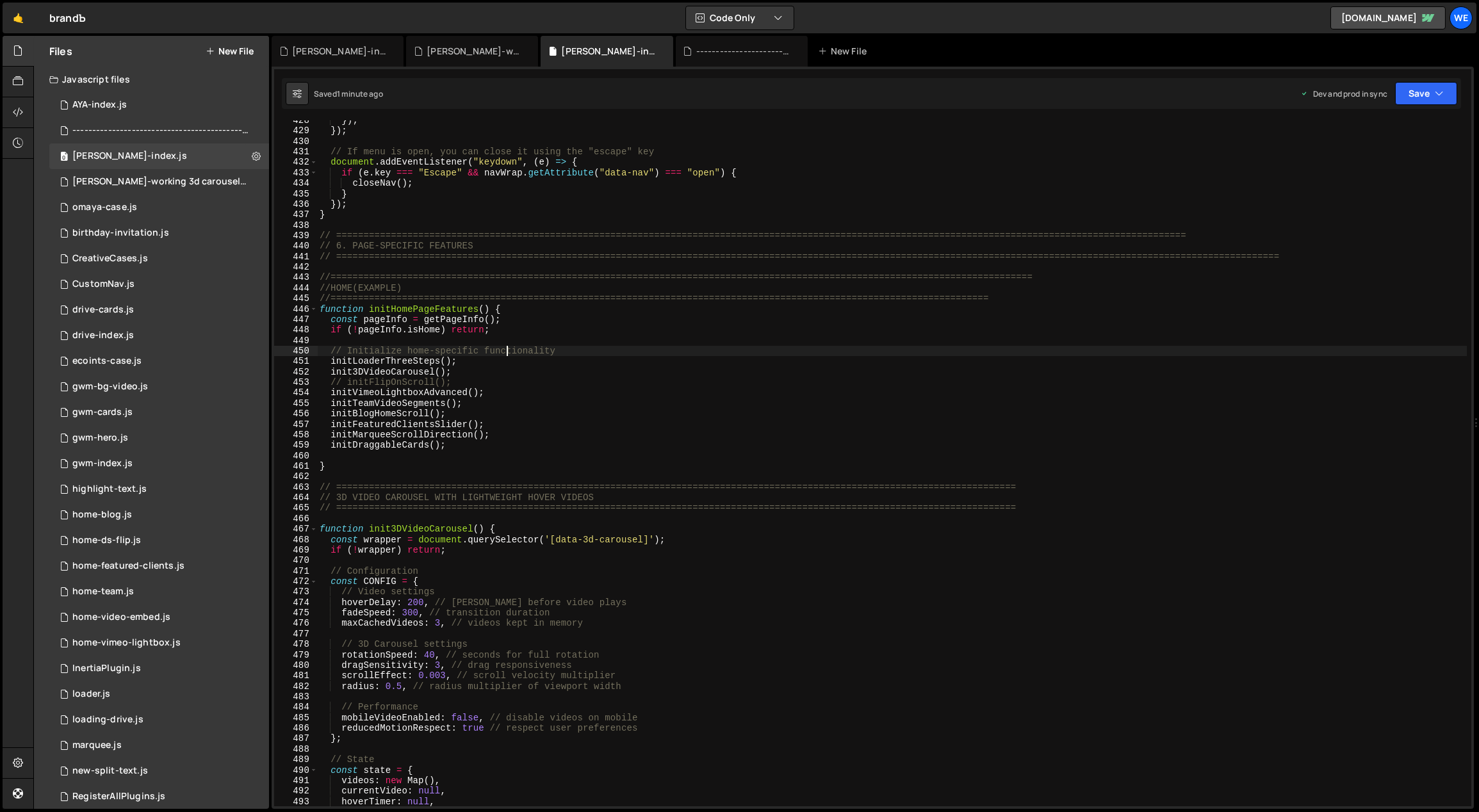
click at [507, 355] on div "}) ; }) ; // If menu is open, you can close it using the "escape" key document …" at bounding box center [892, 469] width 1150 height 708
click at [501, 359] on div "}) ; }) ; // If menu is open, you can close it using the "escape" key document …" at bounding box center [892, 469] width 1150 height 708
type textarea "// initLoaderThreeSteps();"
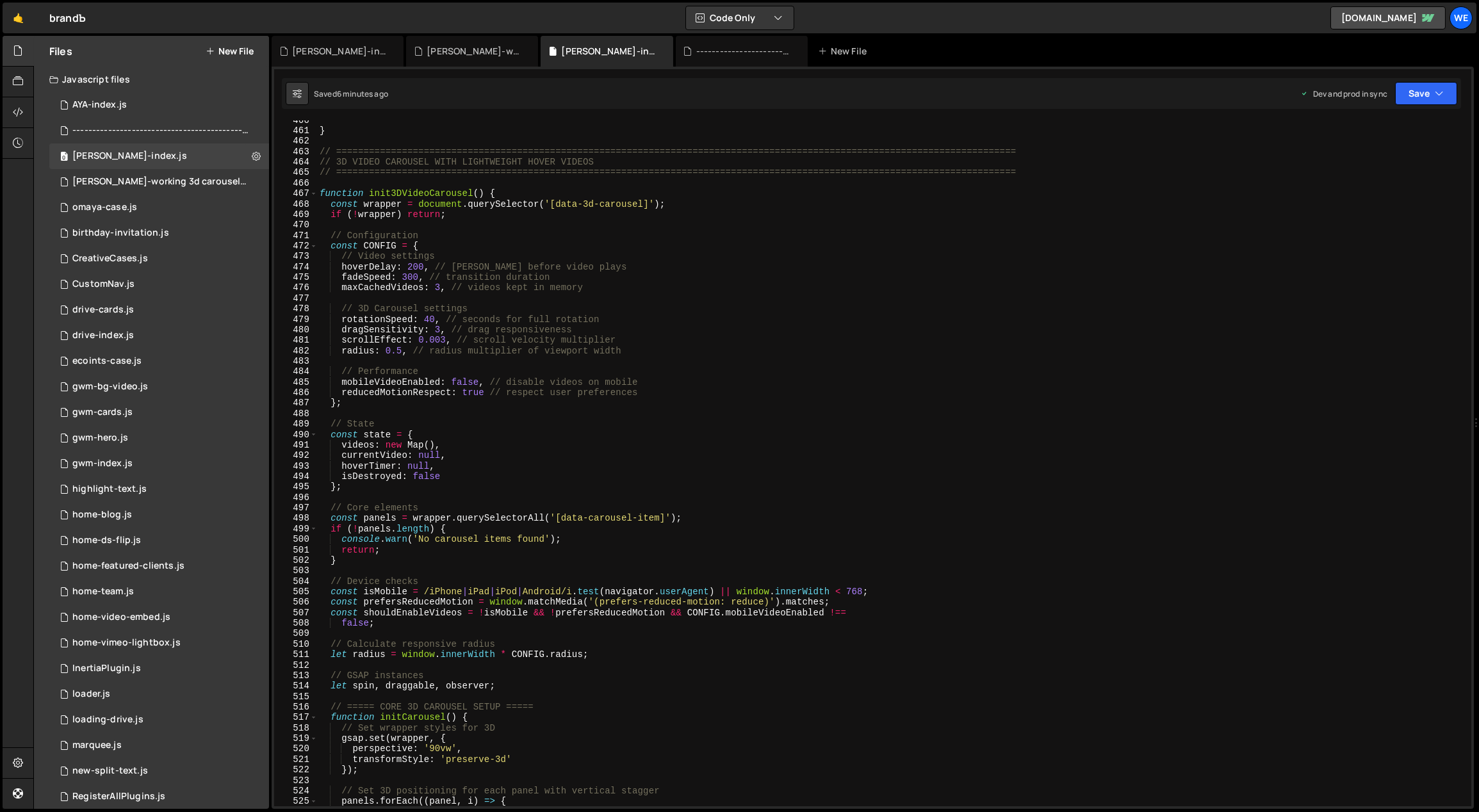
scroll to position [397, 0]
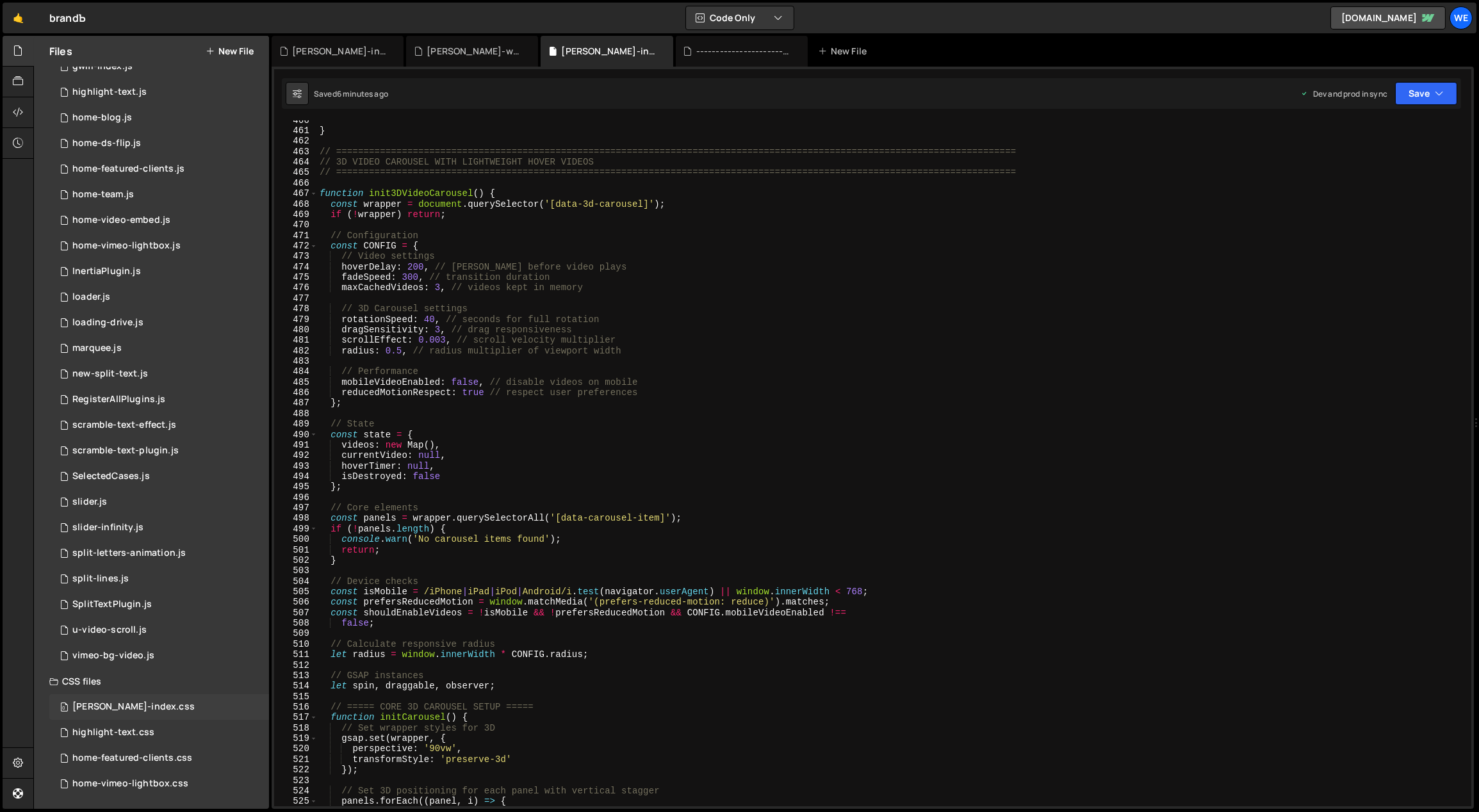
click at [122, 711] on div "[PERSON_NAME]-index.css" at bounding box center [133, 707] width 122 height 12
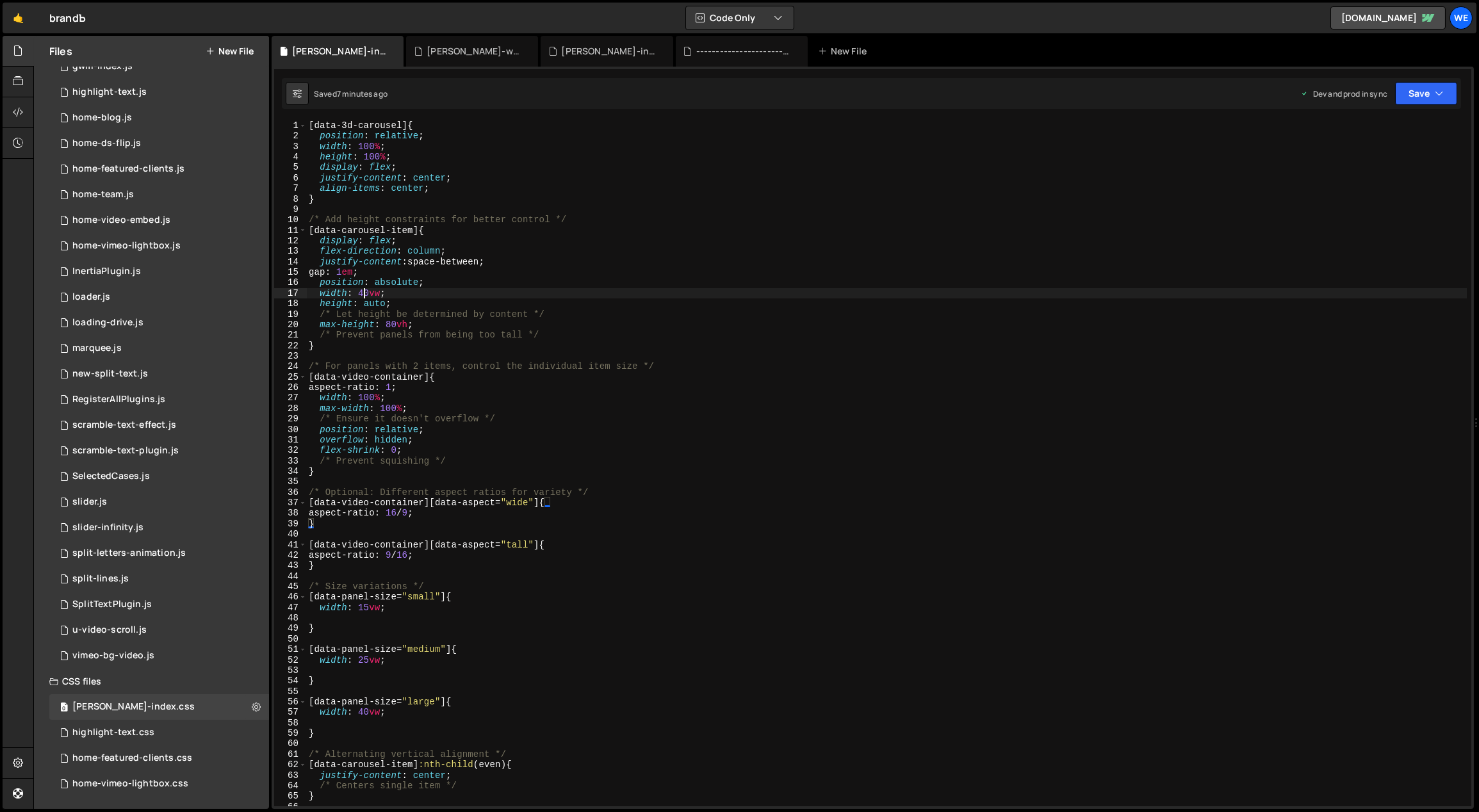
click at [361, 293] on div "[ data-3d-carousel ] { position : relative ; width : 100 % ; height : 100 % ; d…" at bounding box center [886, 474] width 1161 height 708
drag, startPoint x: 379, startPoint y: 293, endPoint x: 359, endPoint y: 293, distance: 19.9
click at [359, 293] on div "[ data-3d-carousel ] { position : relative ; width : 100 % ; height : 100 % ; d…" at bounding box center [886, 474] width 1161 height 708
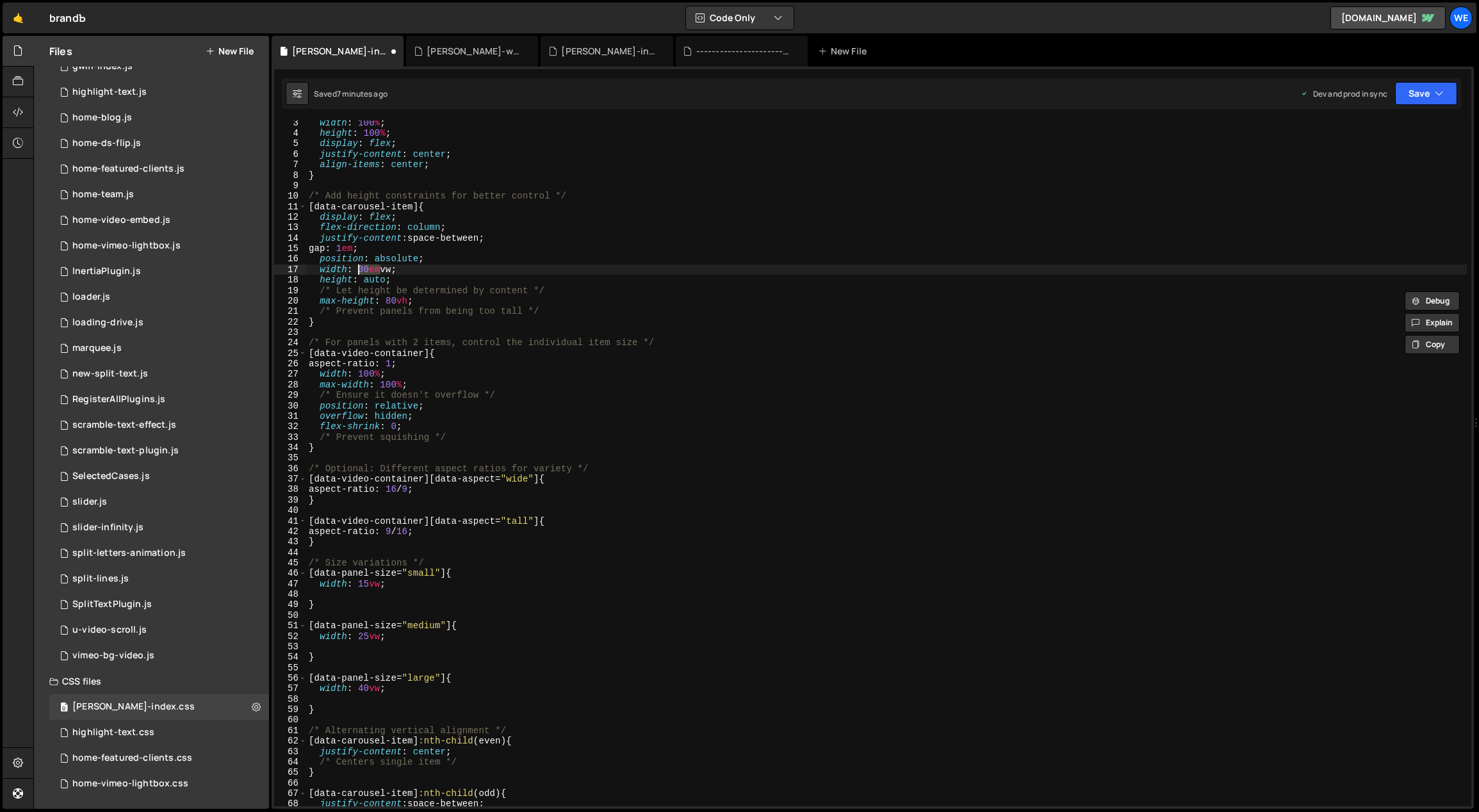
scroll to position [131, 0]
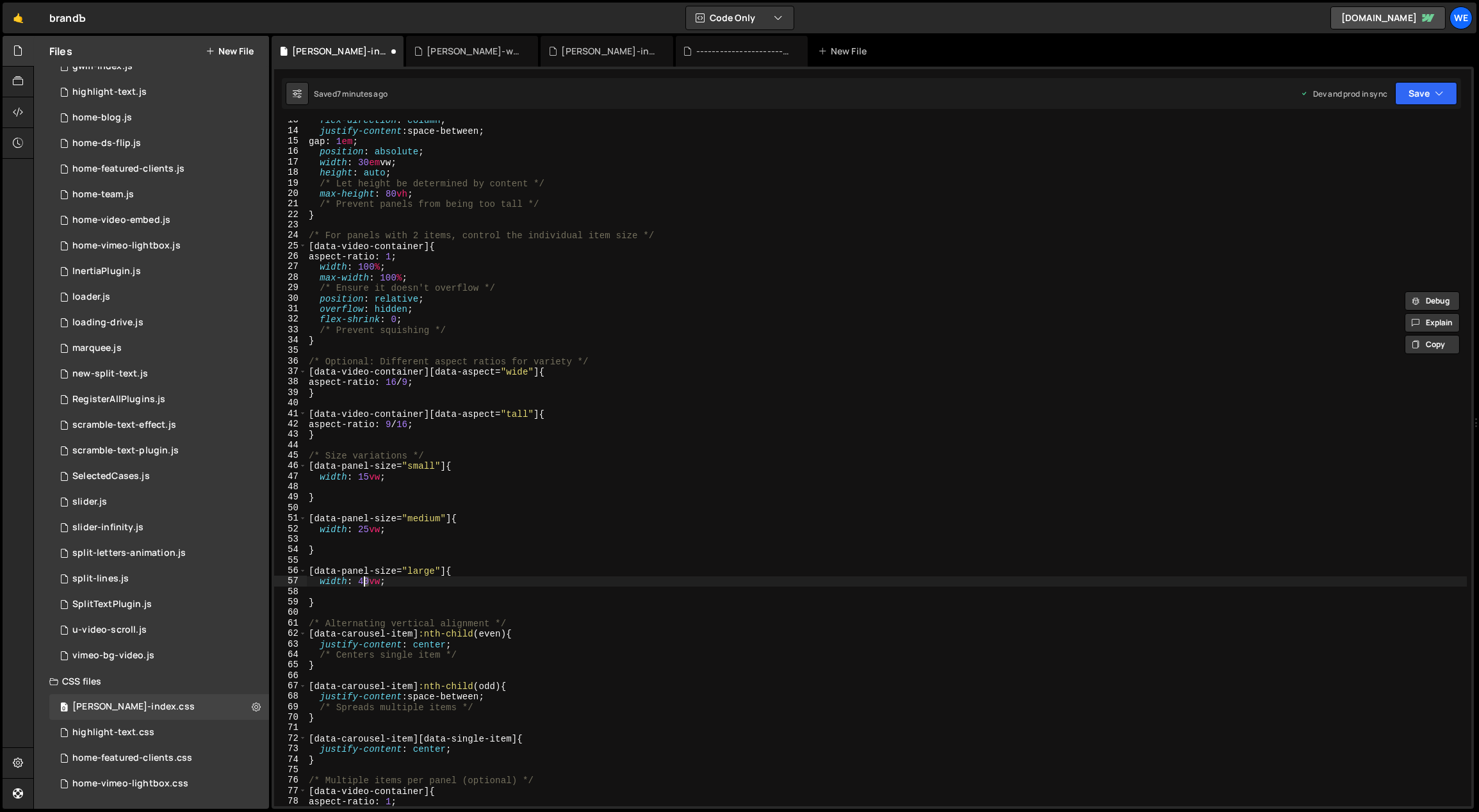
drag, startPoint x: 368, startPoint y: 580, endPoint x: 362, endPoint y: 581, distance: 6.4
click at [361, 581] on div "flex-direction : column ; justify-content : space-between ; gap : 1 em ; positi…" at bounding box center [886, 469] width 1161 height 708
drag, startPoint x: 378, startPoint y: 581, endPoint x: 360, endPoint y: 583, distance: 18.6
click at [361, 583] on div "flex-direction : column ; justify-content : space-between ; gap : 1 em ; positi…" at bounding box center [886, 469] width 1161 height 708
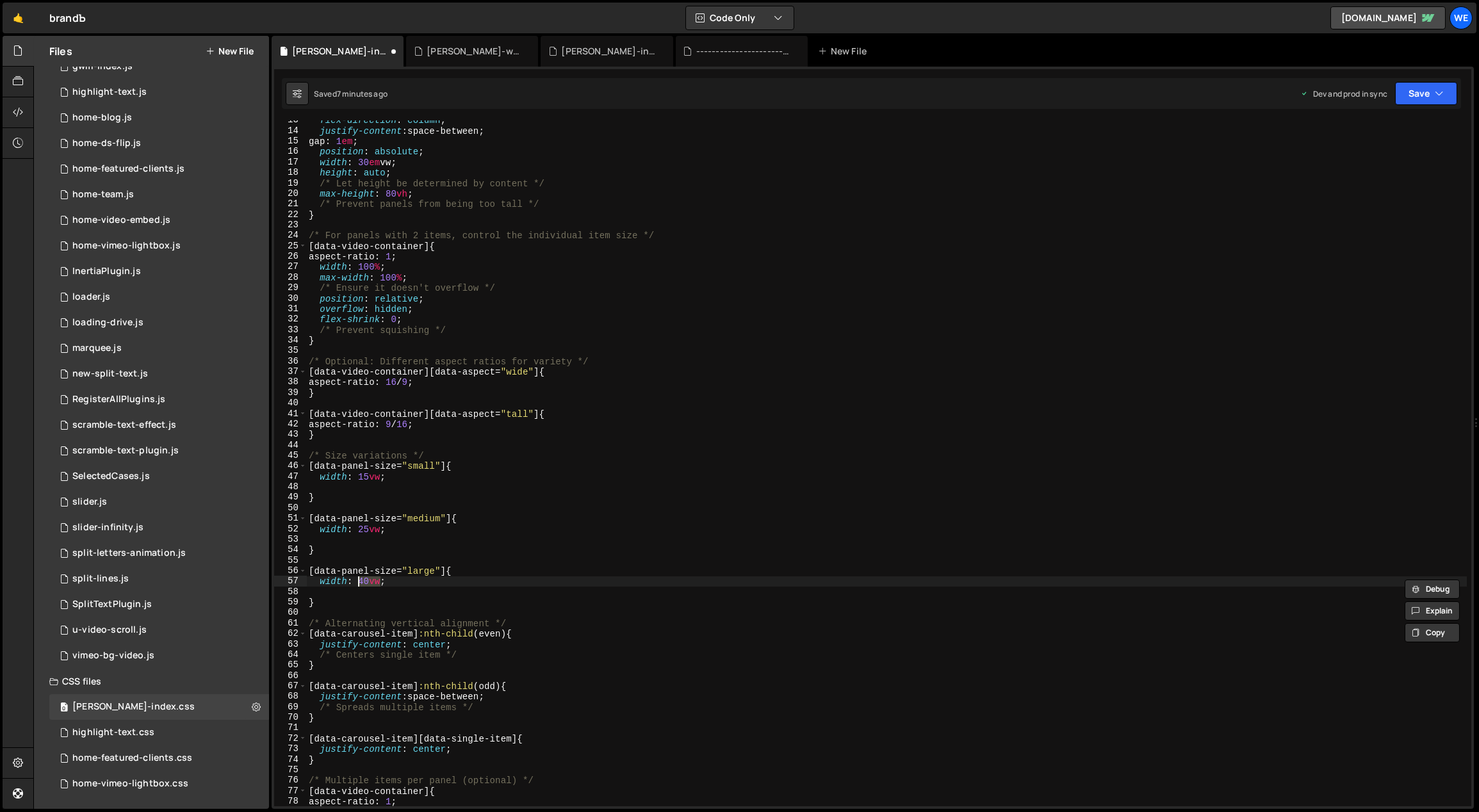
paste textarea "30em"
click at [378, 533] on div "flex-direction : column ; justify-content : space-between ; gap : 1 em ; positi…" at bounding box center [886, 469] width 1161 height 708
drag, startPoint x: 378, startPoint y: 530, endPoint x: 359, endPoint y: 528, distance: 18.7
click at [359, 528] on div "flex-direction : column ; justify-content : space-between ; gap : 1 em ; positi…" at bounding box center [886, 469] width 1161 height 708
click at [363, 526] on div "flex-direction : column ; justify-content : space-between ; gap : 1 em ; positi…" at bounding box center [886, 469] width 1161 height 708
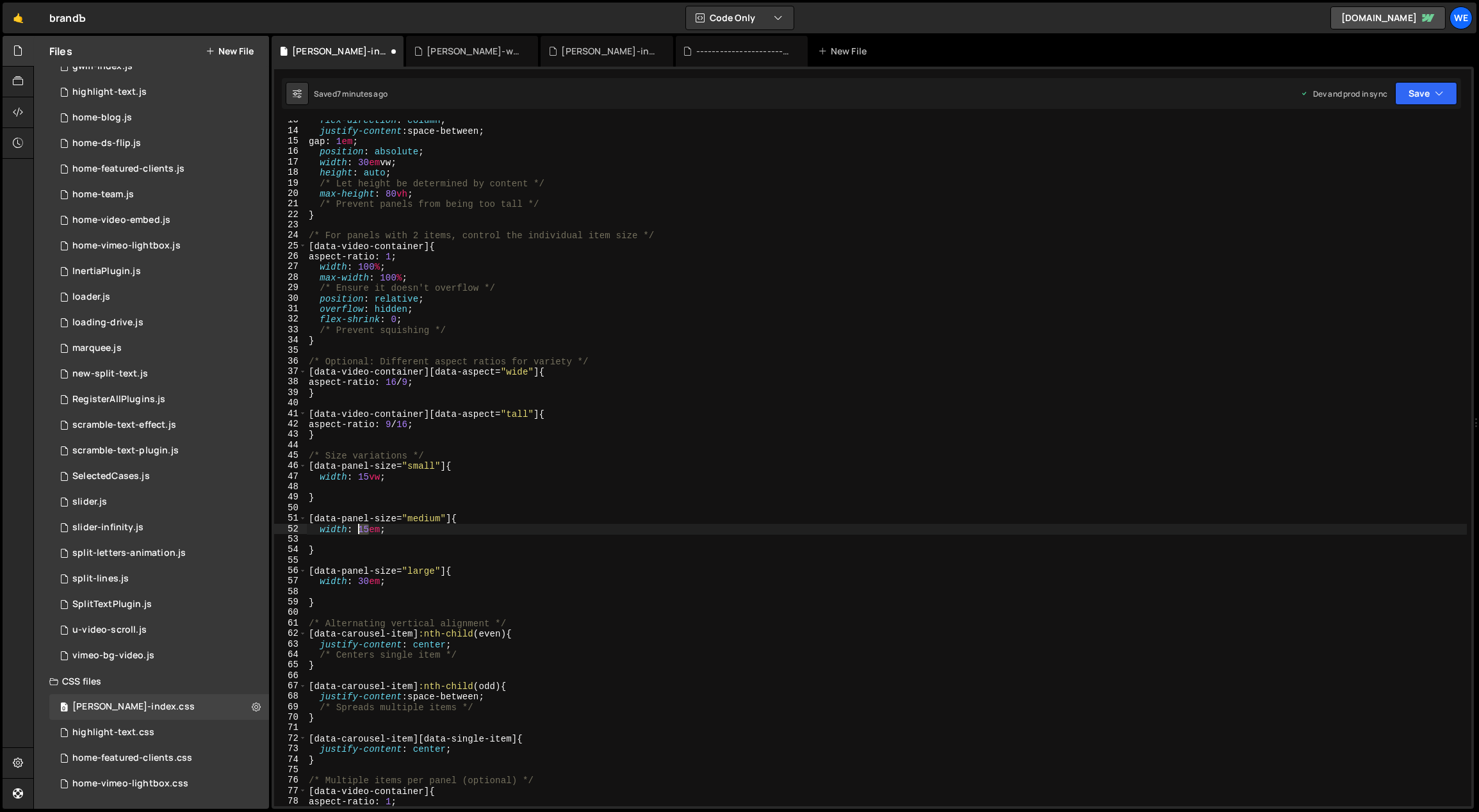
drag, startPoint x: 367, startPoint y: 527, endPoint x: 359, endPoint y: 526, distance: 7.8
click at [359, 526] on div "flex-direction : column ; justify-content : space-between ; gap : 1 em ; positi…" at bounding box center [886, 469] width 1161 height 708
drag, startPoint x: 362, startPoint y: 476, endPoint x: 355, endPoint y: 475, distance: 6.4
click at [355, 475] on div "flex-direction : column ; justify-content : space-between ; gap : 1 em ; positi…" at bounding box center [886, 469] width 1161 height 708
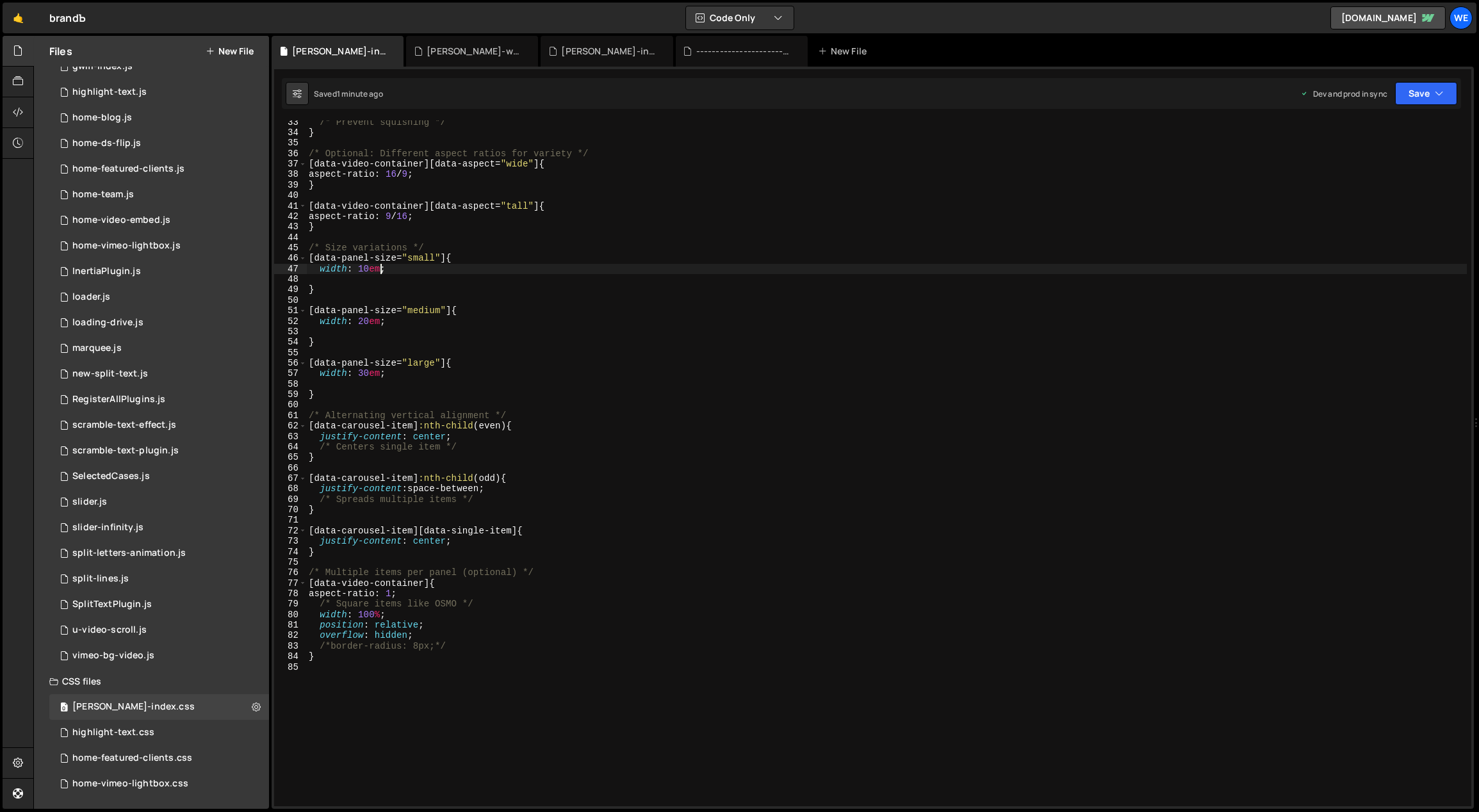
scroll to position [339, 0]
click at [579, 572] on div "/* Prevent squishing */ } /* Optional: Different aspect ratios for variety */ […" at bounding box center [886, 471] width 1161 height 708
click at [492, 601] on div "/* Prevent squishing */ } /* Optional: Different aspect ratios for variety */ […" at bounding box center [886, 471] width 1161 height 708
type textarea "/* Square items like OSMO */"
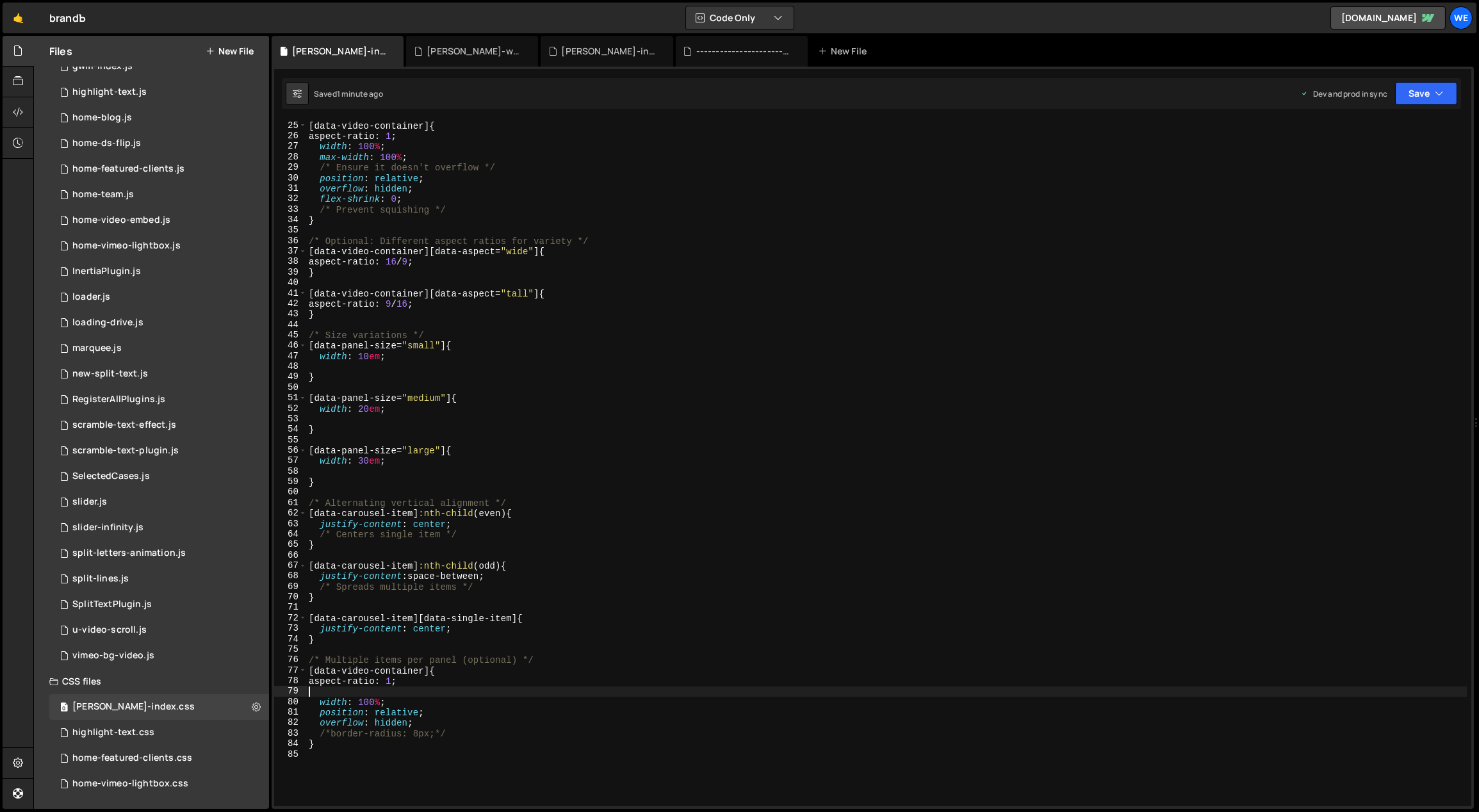
scroll to position [205, 0]
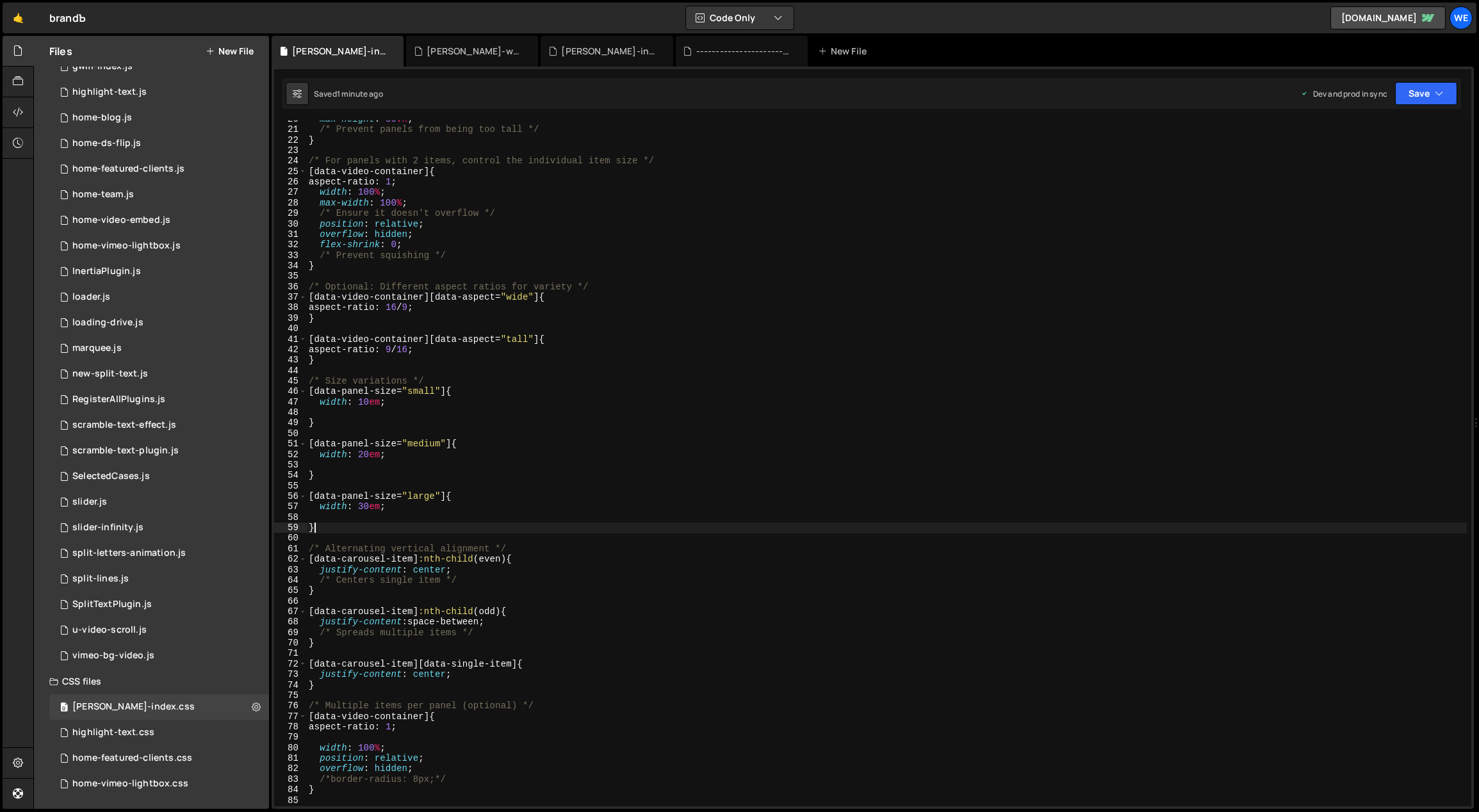
click at [631, 526] on div "max-height : 80 vh ; /* Prevent panels from being too tall */ } /* For panels w…" at bounding box center [886, 468] width 1161 height 708
type textarea "width: 30em;"
click at [638, 507] on div "max-height : 80 vh ; /* Prevent panels from being too tall */ } /* For panels w…" at bounding box center [886, 468] width 1161 height 708
click at [568, 412] on div "max-height : 80 vh ; /* Prevent panels from being too tall */ } /* For panels w…" at bounding box center [886, 468] width 1161 height 708
click at [561, 298] on div "max-height : 80 vh ; /* Prevent panels from being too tall */ } /* For panels w…" at bounding box center [886, 468] width 1161 height 708
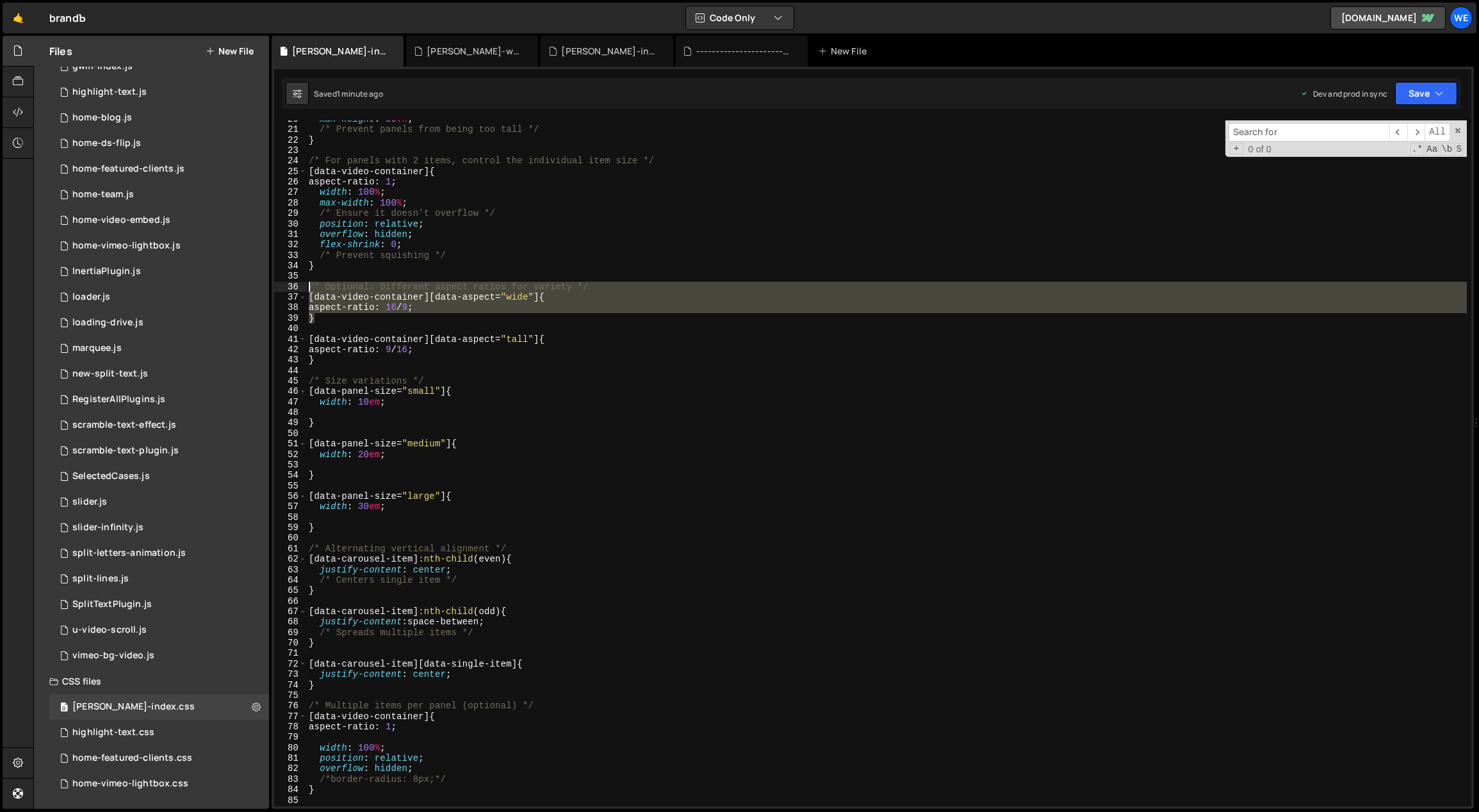
drag, startPoint x: 324, startPoint y: 320, endPoint x: 302, endPoint y: 288, distance: 38.7
click at [302, 288] on div "[data-video-container][data-aspect="wide"] { 20 21 22 23 24 25 26 27 28 29 30 3…" at bounding box center [872, 463] width 1197 height 686
click at [339, 323] on div "max-height : 80 vh ; /* Prevent panels from being too tall */ } /* For panels w…" at bounding box center [886, 463] width 1160 height 686
type textarea "}"
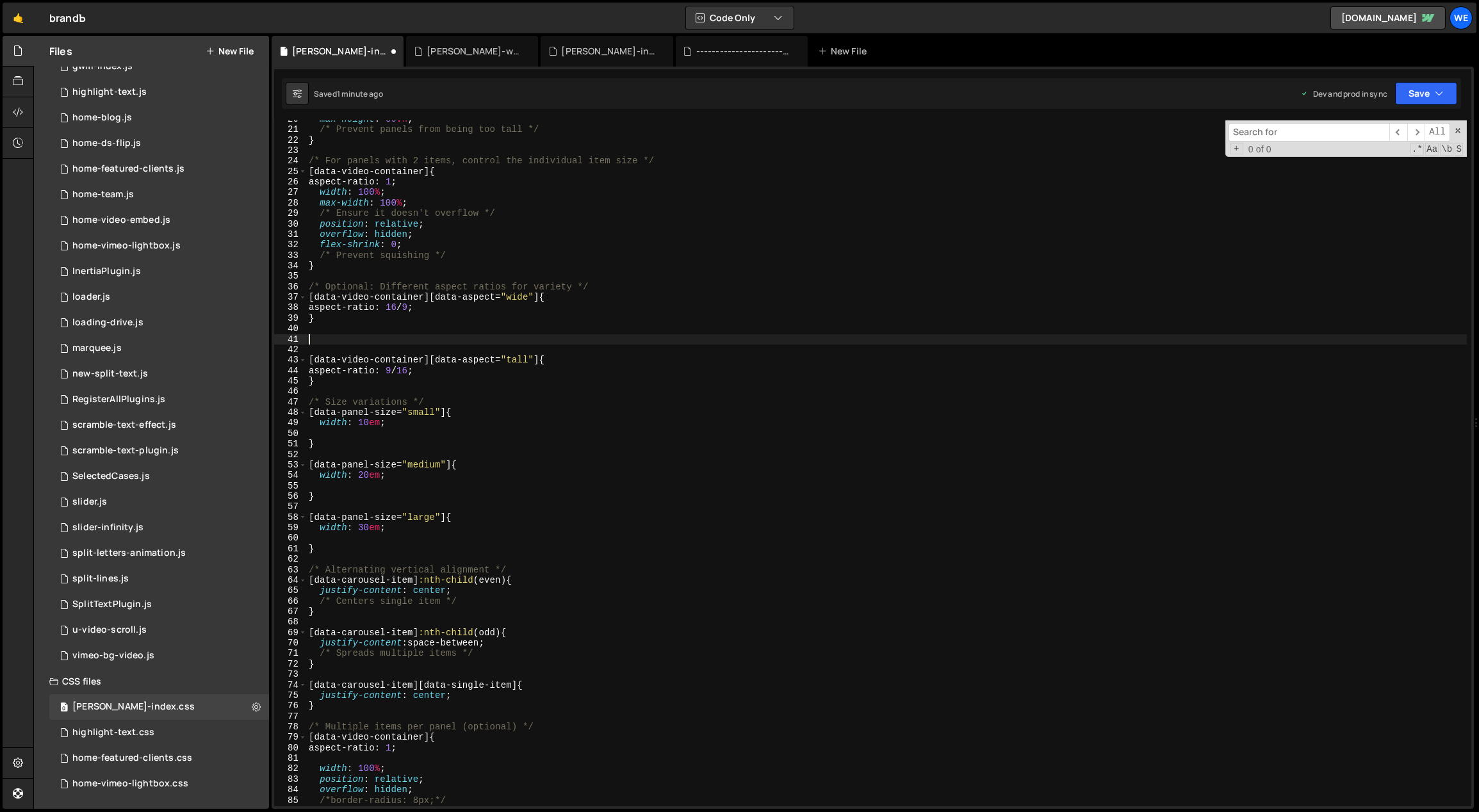
paste textarea "}"
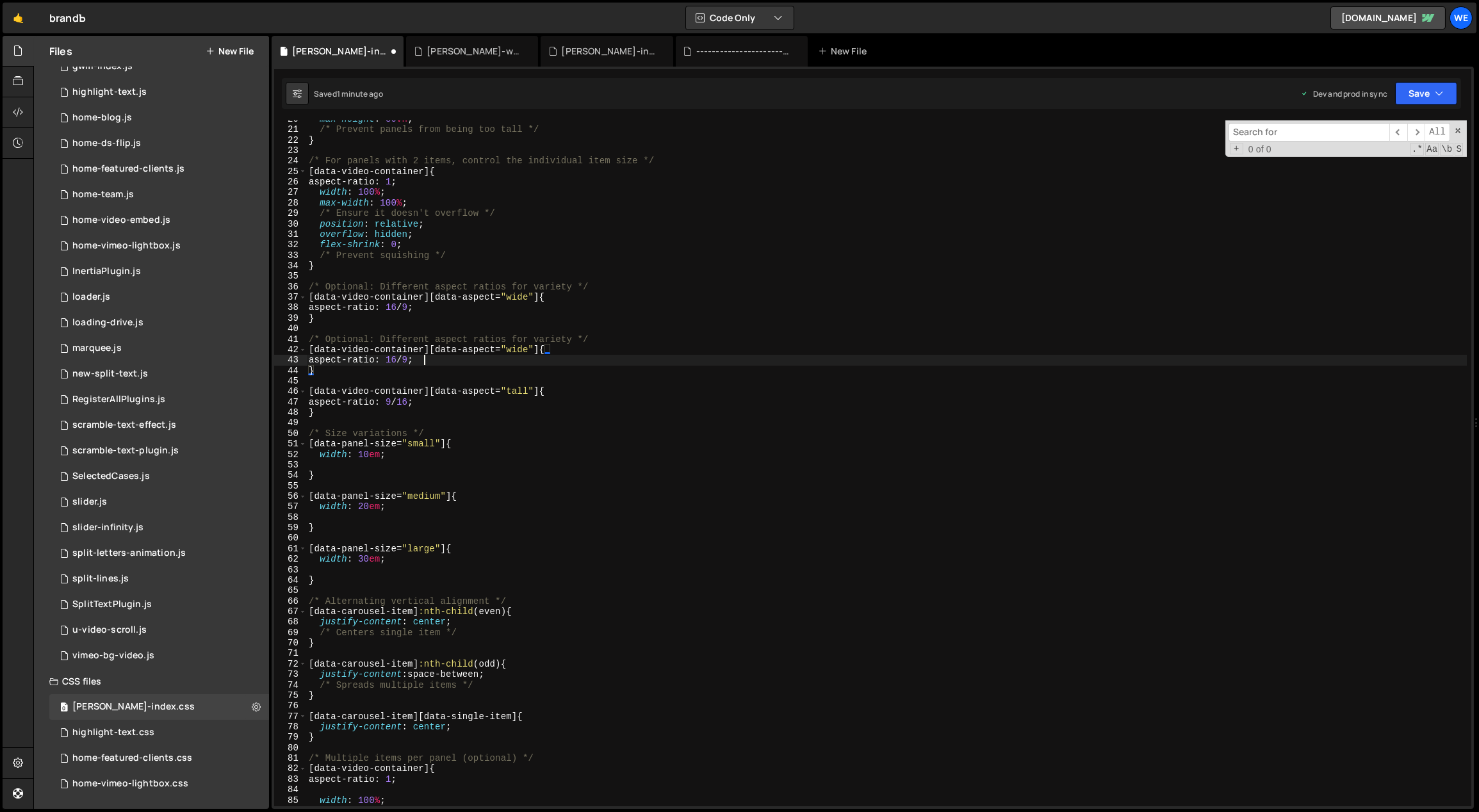
click at [521, 358] on div "max-height : 80 vh ; /* Prevent panels from being too tall */ } /* For panels w…" at bounding box center [886, 468] width 1161 height 708
drag, startPoint x: 525, startPoint y: 350, endPoint x: 532, endPoint y: 353, distance: 6.9
click at [508, 347] on div "max-height : 80 vh ; /* Prevent panels from being too tall */ } /* For panels w…" at bounding box center [886, 468] width 1161 height 708
click at [398, 359] on div "max-height : 80 vh ; /* Prevent panels from being too tall */ } /* For panels w…" at bounding box center [886, 468] width 1161 height 708
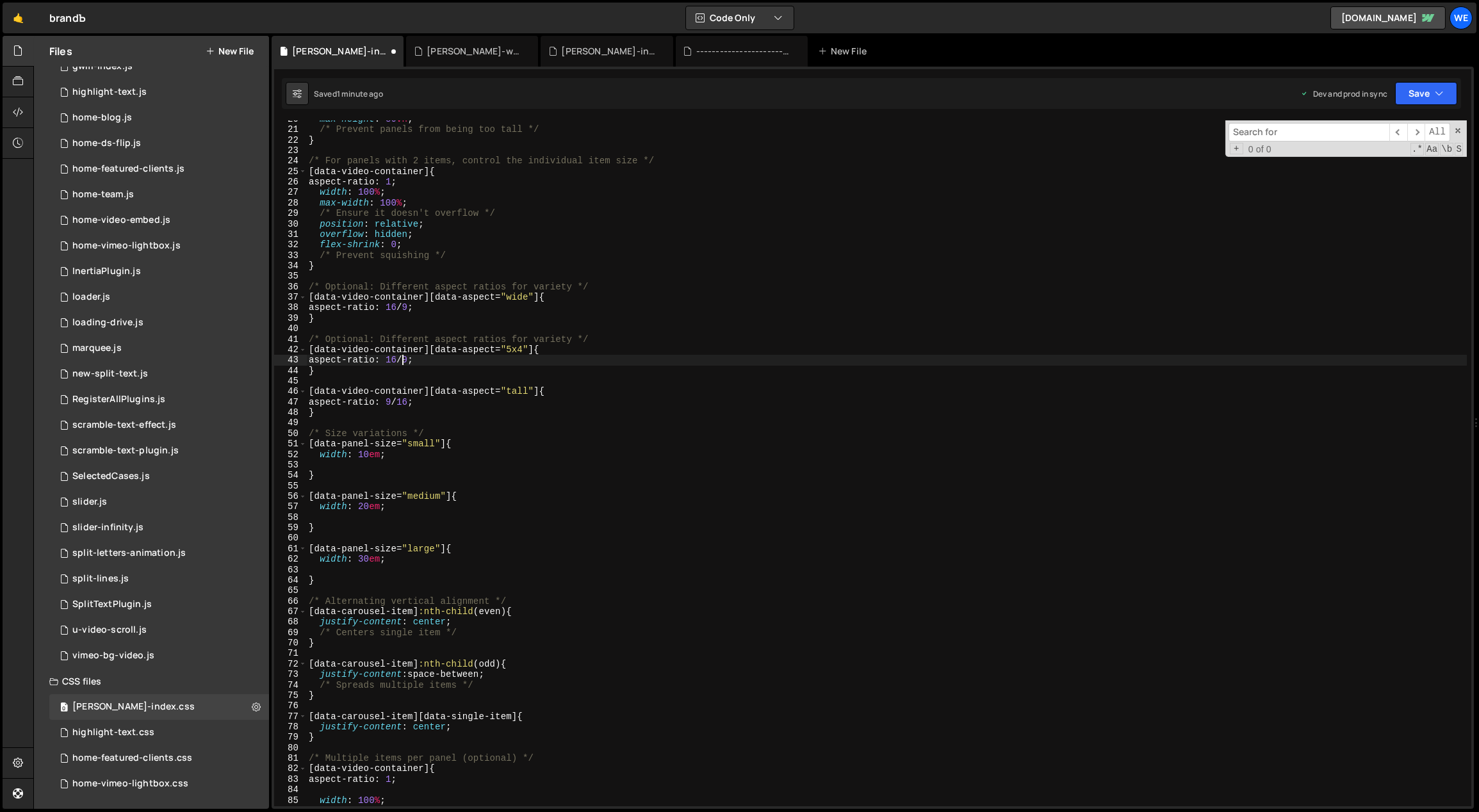
scroll to position [0, 7]
drag, startPoint x: 407, startPoint y: 359, endPoint x: 397, endPoint y: 359, distance: 9.6
click at [397, 359] on div "max-height : 80 vh ; /* Prevent panels from being too tall */ } /* For panels w…" at bounding box center [886, 468] width 1161 height 708
click at [409, 359] on div "max-height : 80 vh ; /* Prevent panels from being too tall */ } /* For panels w…" at bounding box center [886, 468] width 1161 height 708
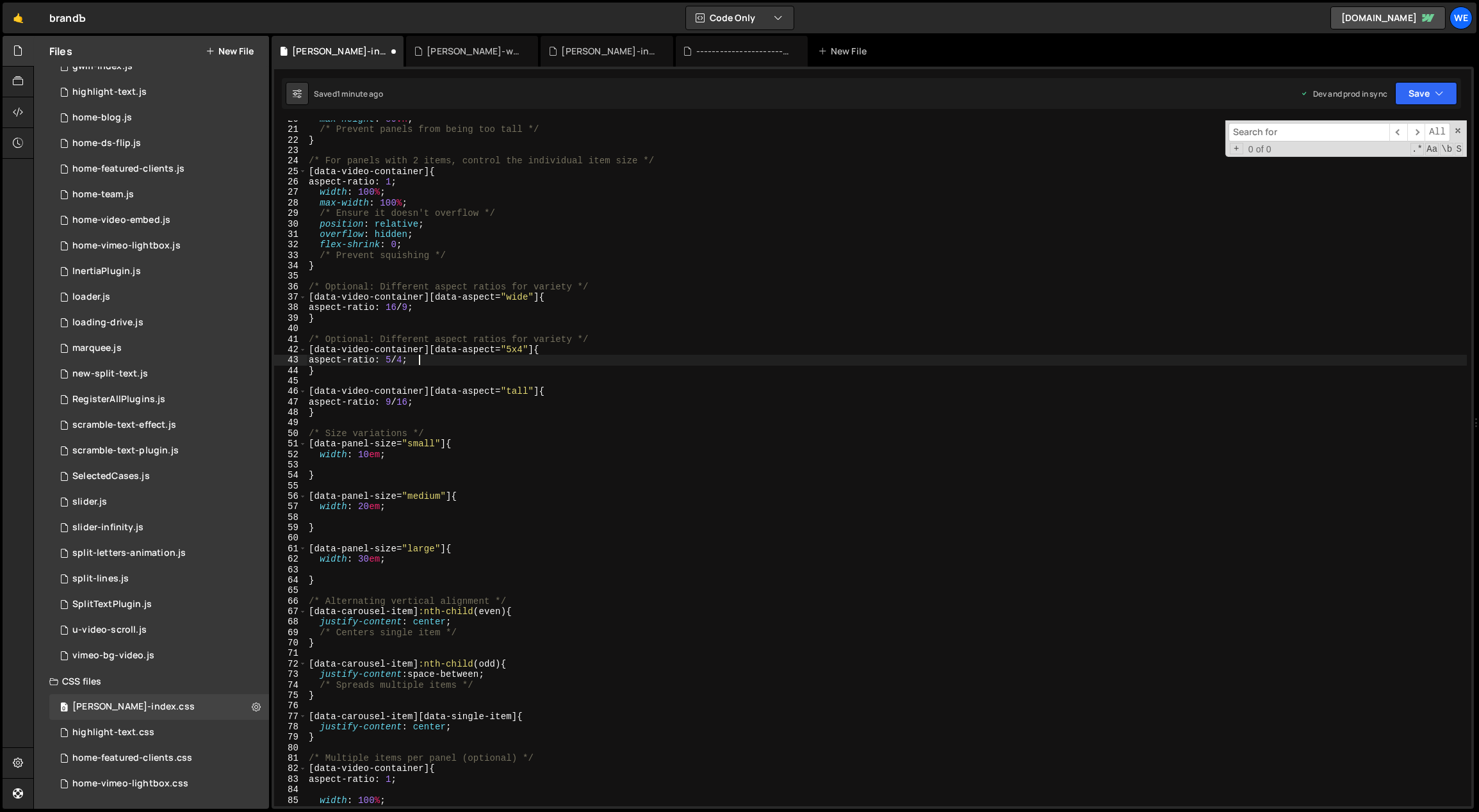
click at [483, 356] on div "max-height : 80 vh ; /* Prevent panels from being too tall */ } /* For panels w…" at bounding box center [886, 468] width 1161 height 708
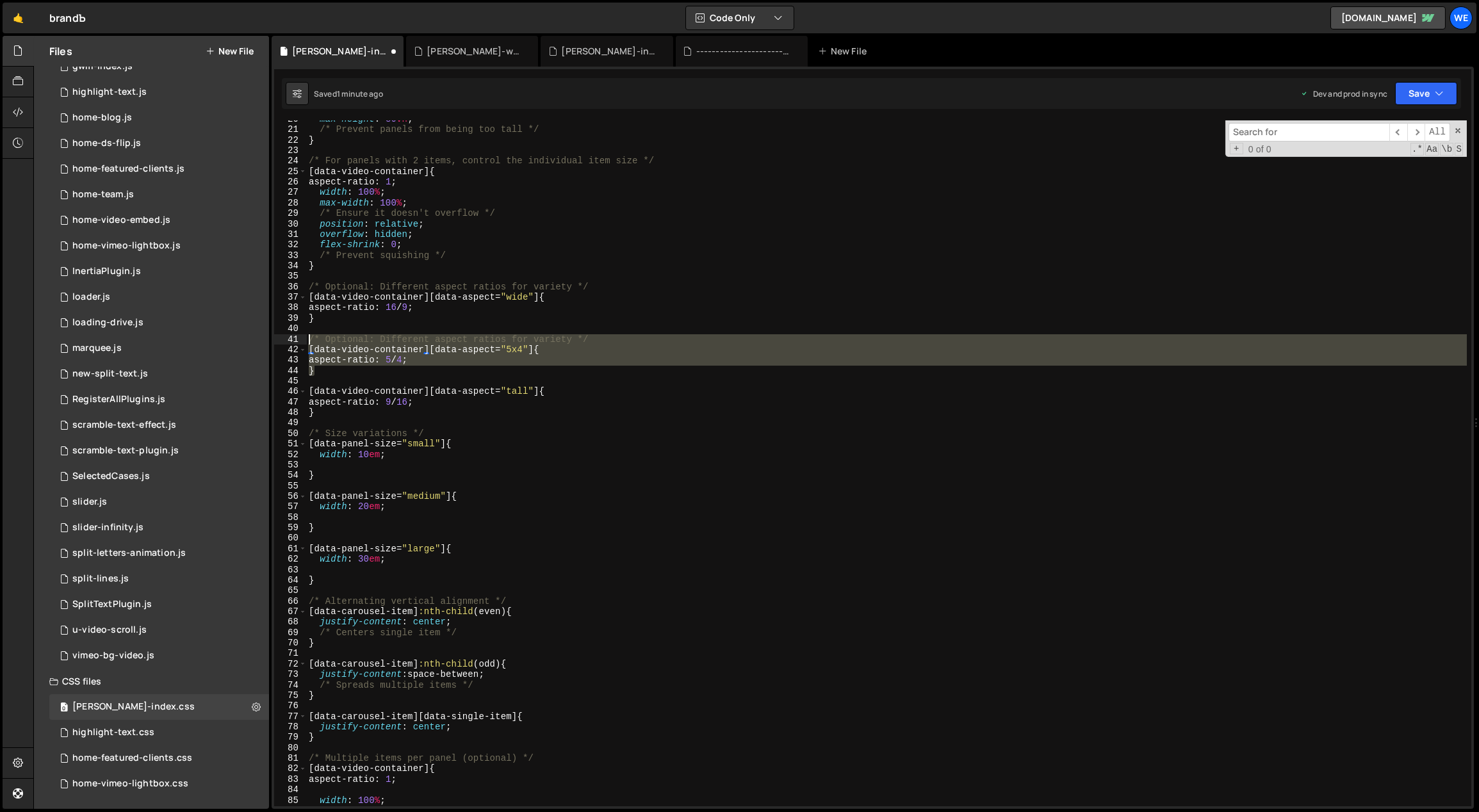
drag, startPoint x: 318, startPoint y: 371, endPoint x: 307, endPoint y: 340, distance: 32.6
click at [307, 340] on div "max-height : 80 vh ; /* Prevent panels from being too tall */ } /* For panels w…" at bounding box center [886, 468] width 1161 height 708
click at [330, 370] on div "max-height : 80 vh ; /* Prevent panels from being too tall */ } /* For panels w…" at bounding box center [886, 463] width 1160 height 686
type textarea "}"
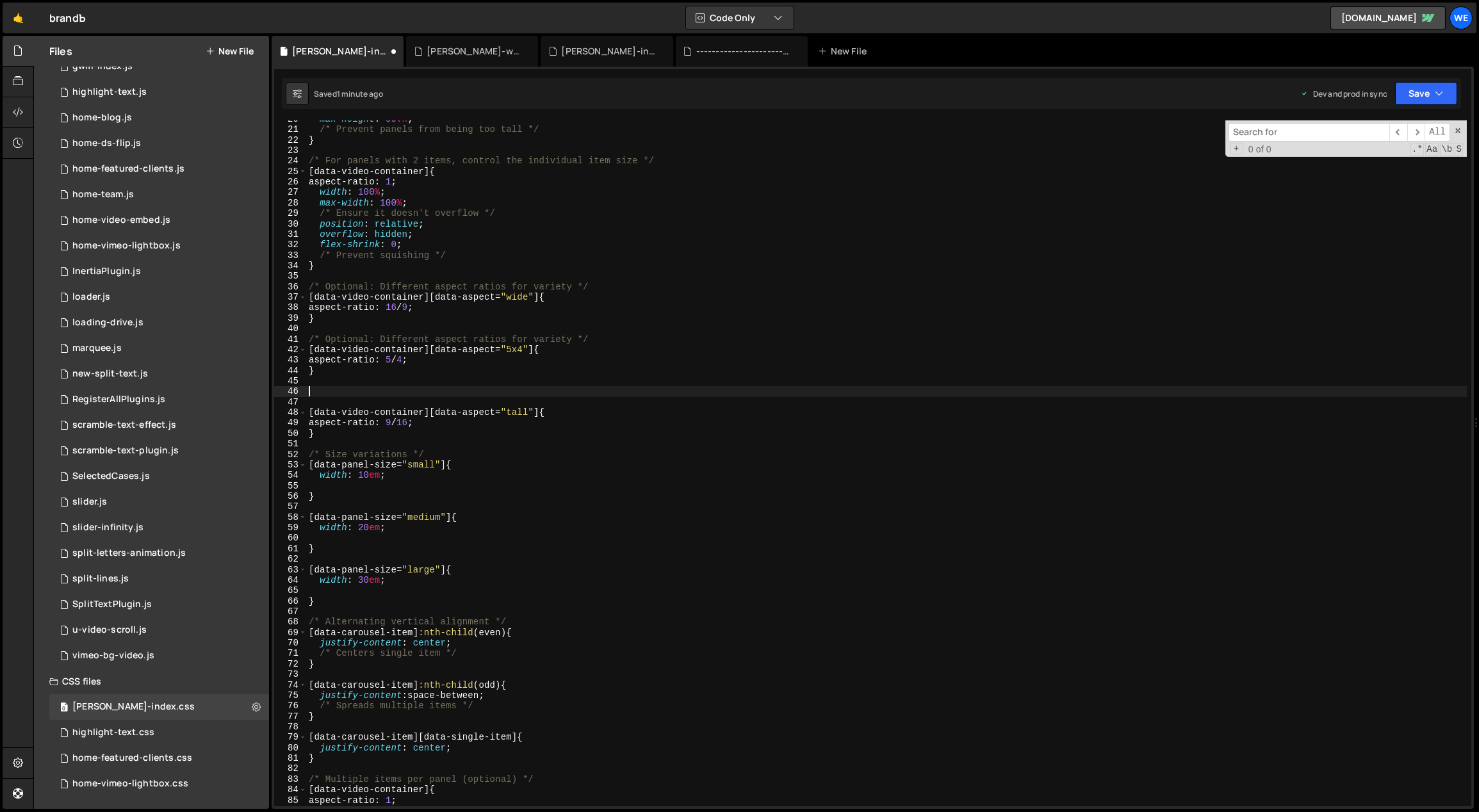
paste textarea "}"
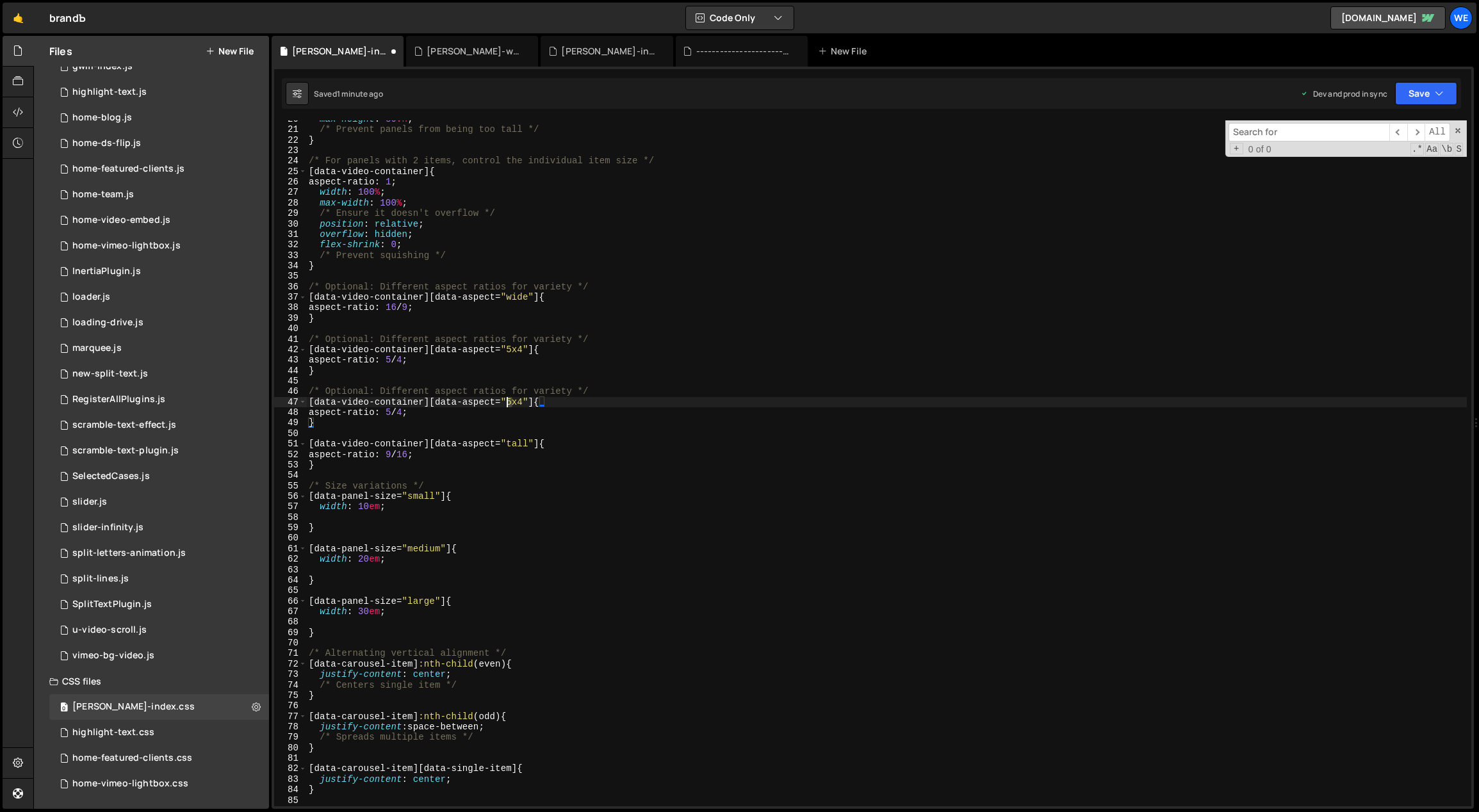
click at [507, 403] on div "max-height : 80 vh ; /* Prevent panels from being too tall */ } /* For panels w…" at bounding box center [886, 468] width 1161 height 708
click at [524, 401] on div "max-height : 80 vh ; /* Prevent panels from being too tall */ } /* For panels w…" at bounding box center [886, 468] width 1161 height 708
click at [399, 411] on div "max-height : 80 vh ; /* Prevent panels from being too tall */ } /* For panels w…" at bounding box center [886, 468] width 1161 height 708
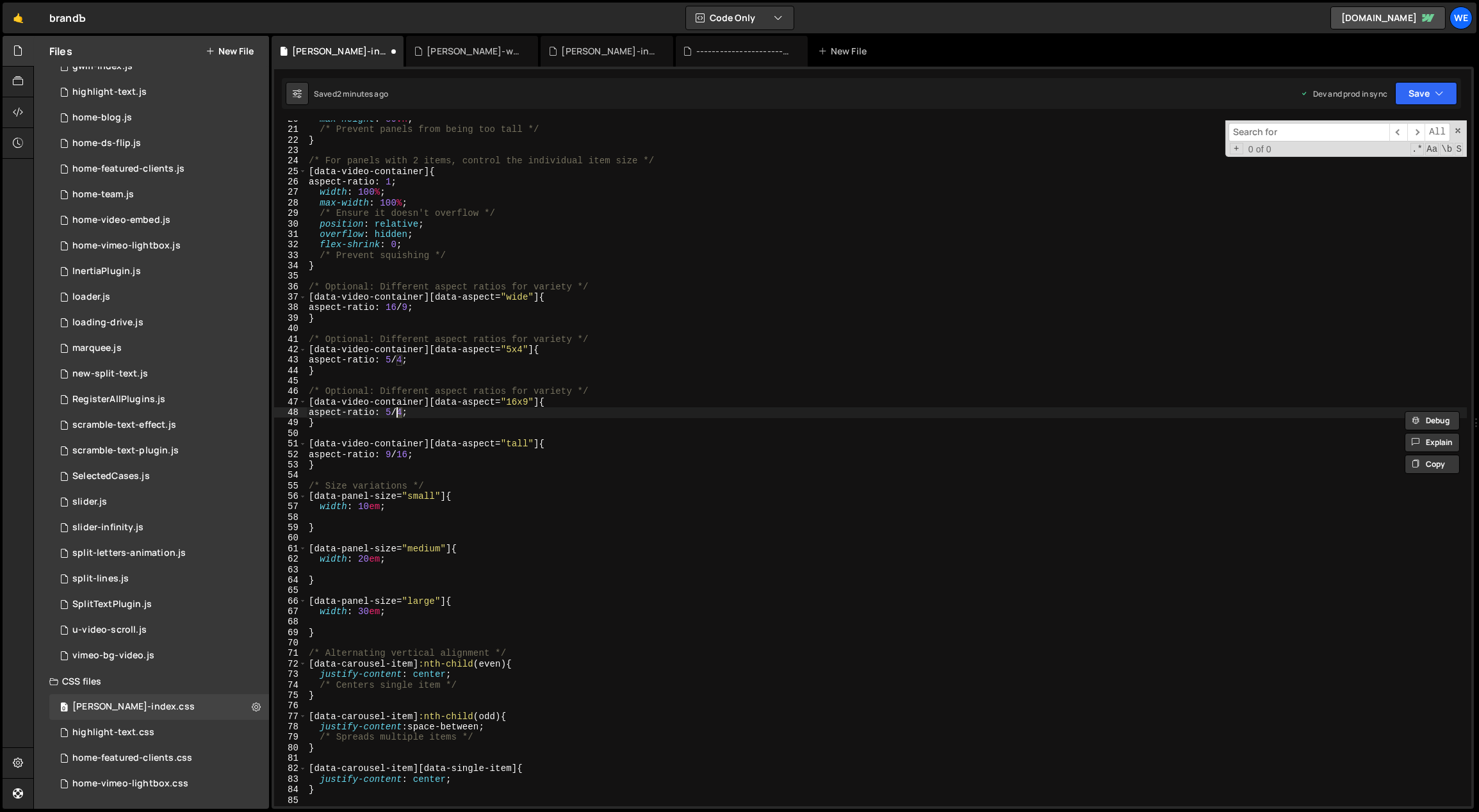
scroll to position [0, 6]
click at [414, 411] on div "max-height : 80 vh ; /* Prevent panels from being too tall */ } /* For panels w…" at bounding box center [886, 468] width 1161 height 708
click at [483, 394] on div "max-height : 80 vh ; /* Prevent panels from being too tall */ } /* For panels w…" at bounding box center [886, 468] width 1161 height 708
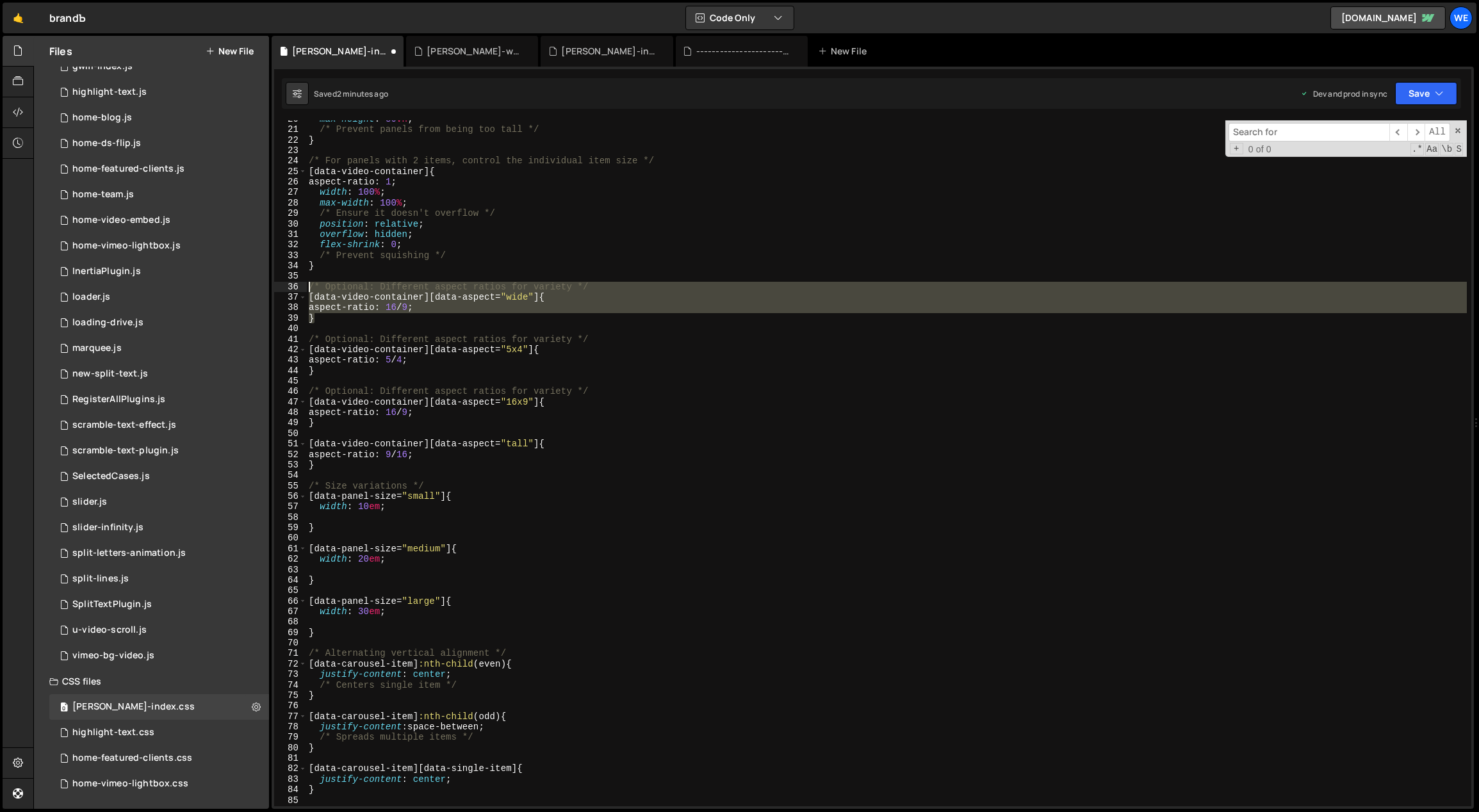
drag, startPoint x: 325, startPoint y: 311, endPoint x: 308, endPoint y: 286, distance: 29.9
click at [308, 286] on div "max-height : 80 vh ; /* Prevent panels from being too tall */ } /* For panels w…" at bounding box center [886, 468] width 1161 height 708
type textarea "/* Optional: Different aspect ratios for variety */ [data-video-container][data…"
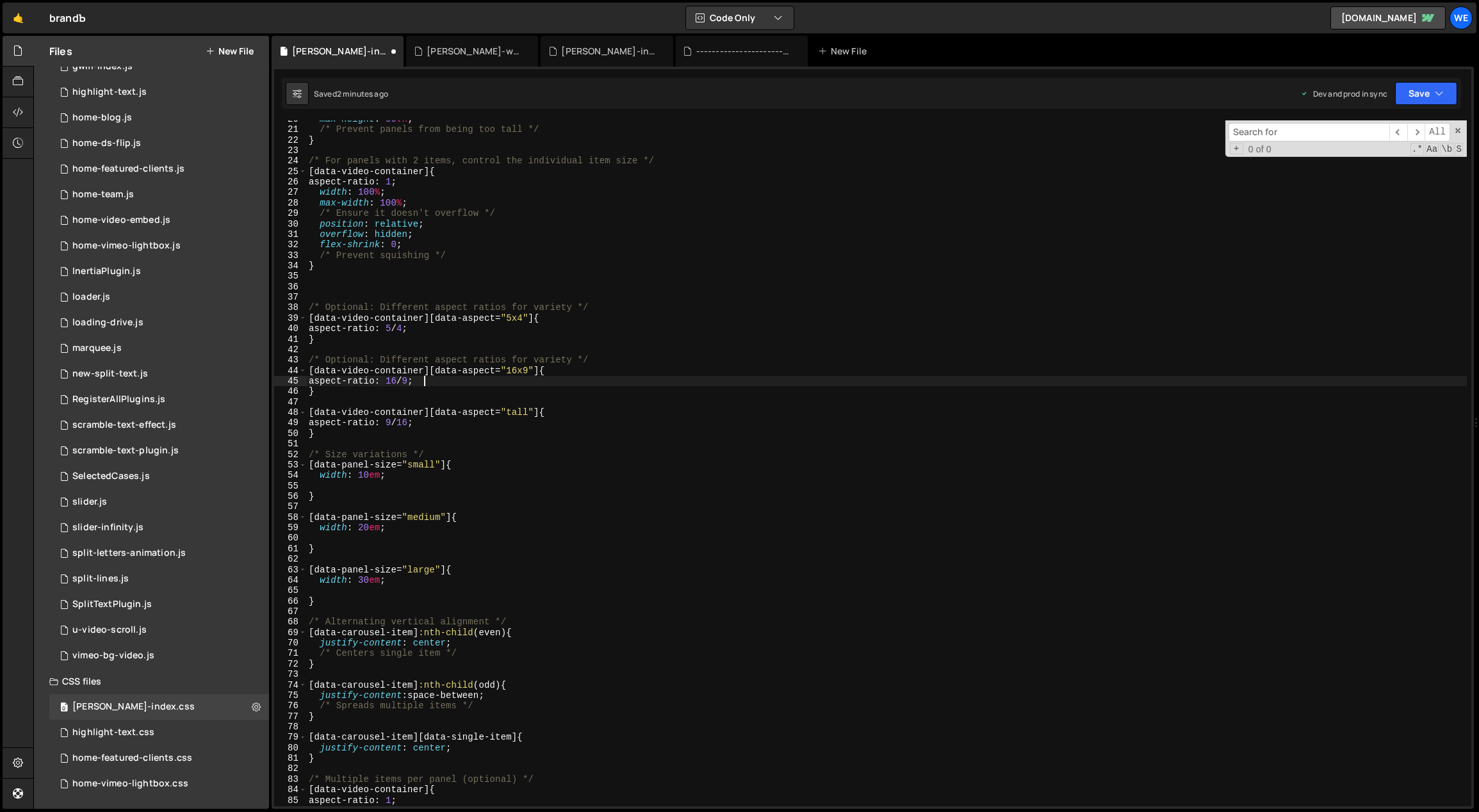
click at [626, 378] on div "max-height : 80 vh ; /* Prevent panels from being too tall */ } /* For panels w…" at bounding box center [886, 468] width 1161 height 708
drag, startPoint x: 321, startPoint y: 433, endPoint x: 420, endPoint y: 432, distance: 99.3
click at [318, 430] on div "max-height : 80 vh ; /* Prevent panels from being too tall */ } /* For panels w…" at bounding box center [886, 468] width 1161 height 708
drag, startPoint x: 528, startPoint y: 411, endPoint x: 508, endPoint y: 409, distance: 19.9
click at [508, 409] on div "max-height : 80 vh ; /* Prevent panels from being too tall */ } /* For panels w…" at bounding box center [886, 468] width 1161 height 708
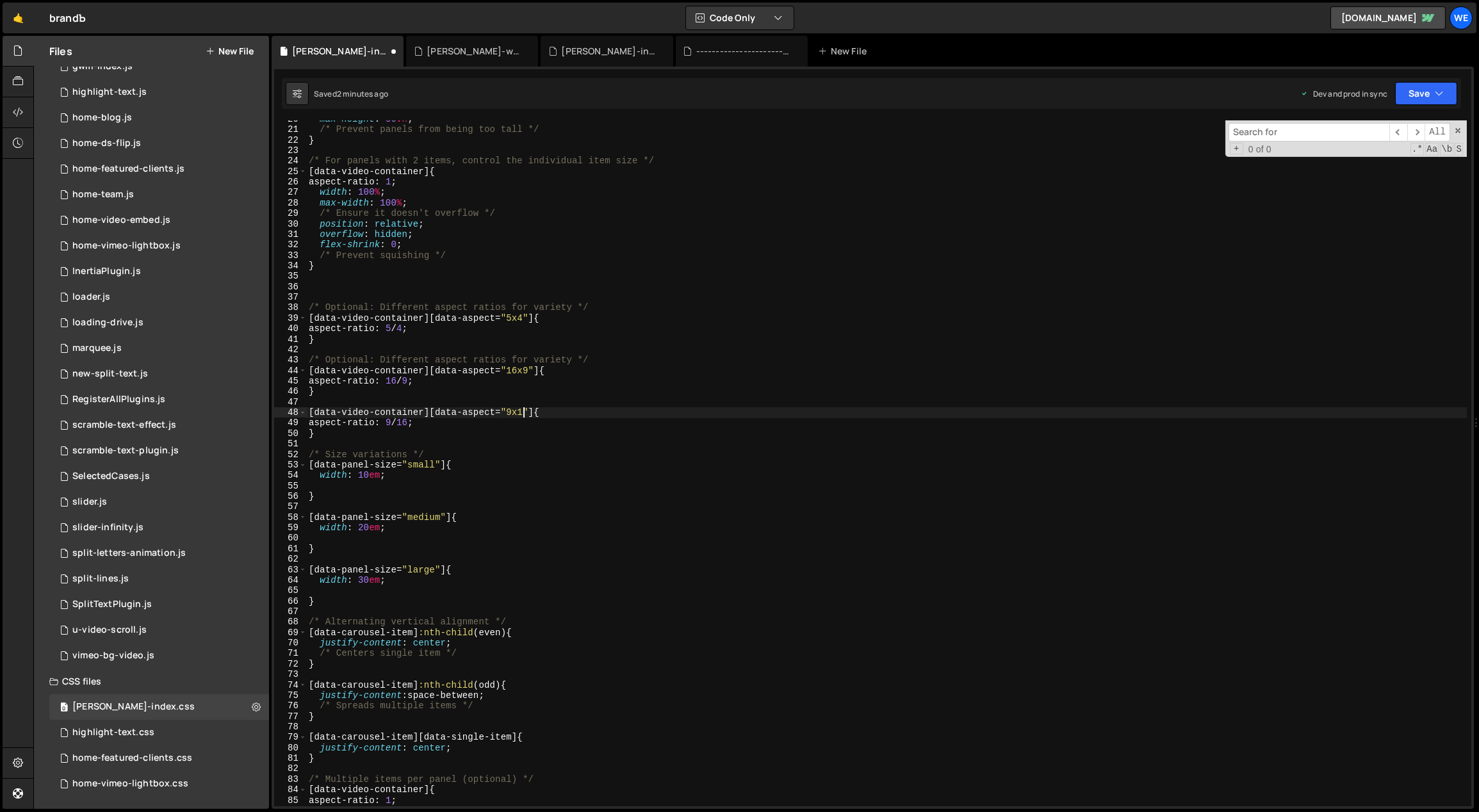
scroll to position [0, 15]
click at [484, 461] on div "max-height : 80 vh ; /* Prevent panels from being too tall */ } /* For panels w…" at bounding box center [886, 468] width 1161 height 708
type textarea "[data-panel-size="small"] {"
click at [480, 443] on div "max-height : 80 vh ; /* Prevent panels from being too tall */ } /* For panels w…" at bounding box center [886, 468] width 1161 height 708
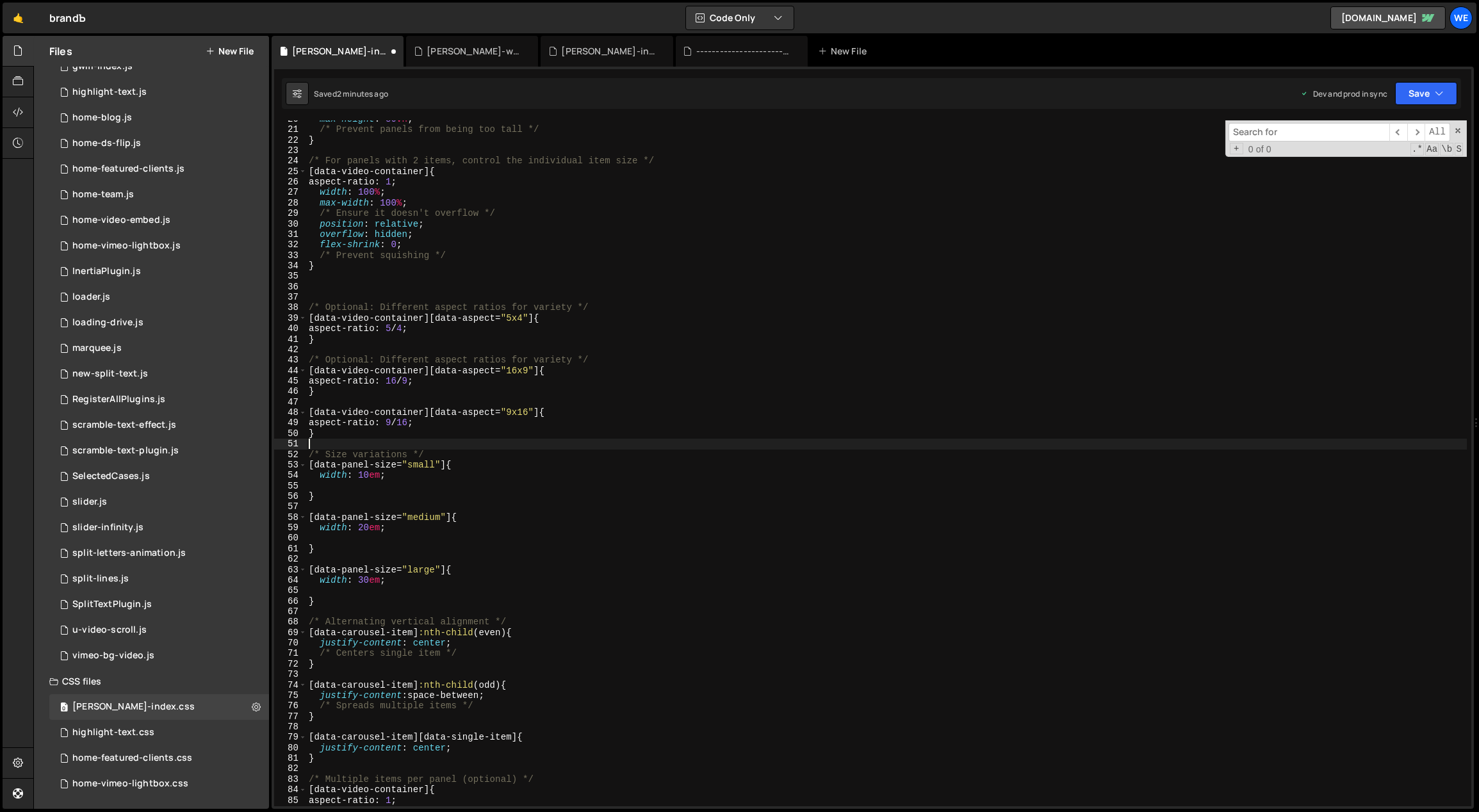
scroll to position [0, 0]
click at [337, 440] on div "max-height : 80 vh ; /* Prevent panels from being too tall */ } /* For panels w…" at bounding box center [886, 468] width 1161 height 708
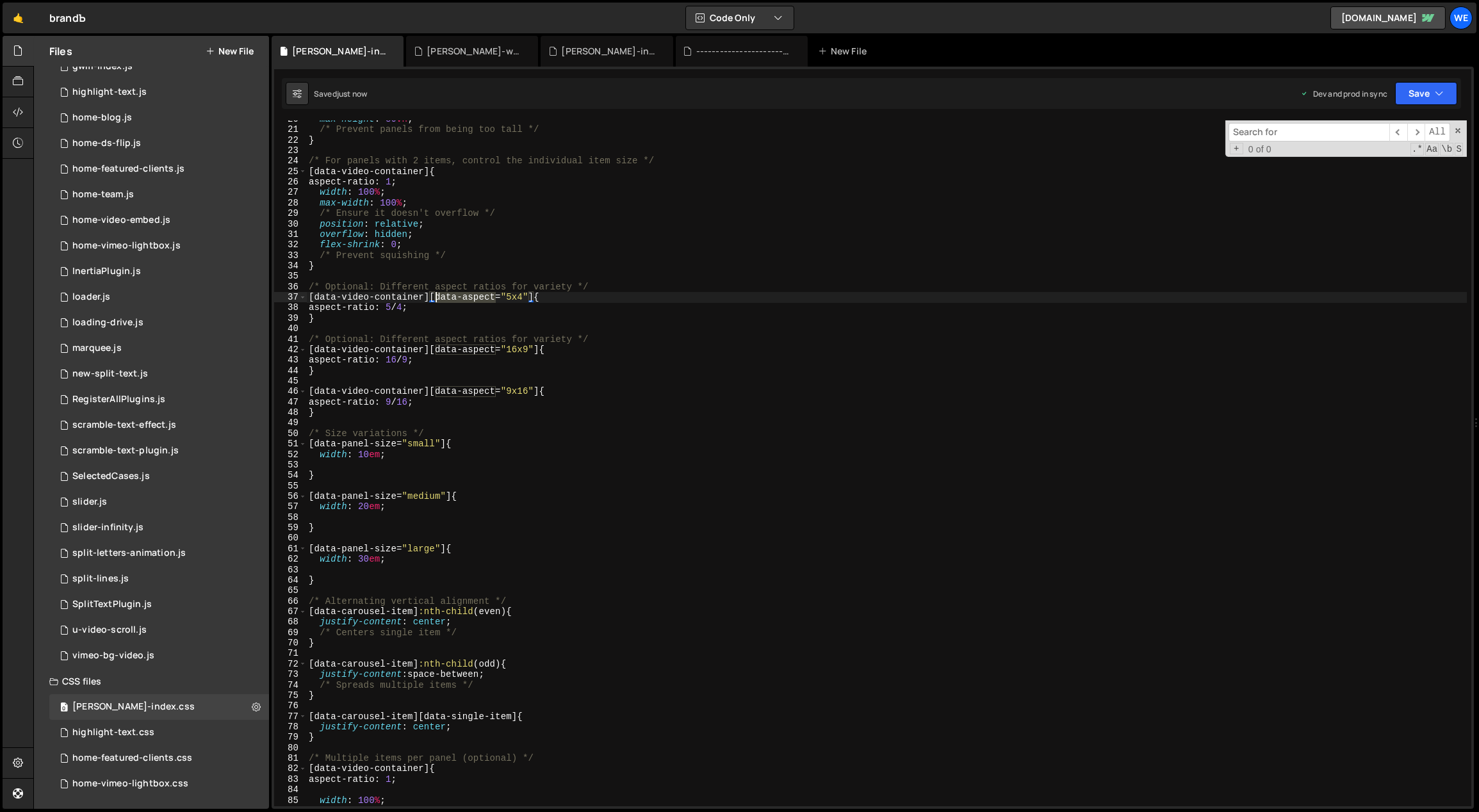
drag, startPoint x: 495, startPoint y: 298, endPoint x: 437, endPoint y: 296, distance: 58.3
click at [437, 296] on div "max-height : 80 vh ; /* Prevent panels from being too tall */ } /* For panels w…" at bounding box center [886, 468] width 1161 height 708
type textarea "[data-video-container][data-aspect="5x4"] {"
